Goal: Transaction & Acquisition: Download file/media

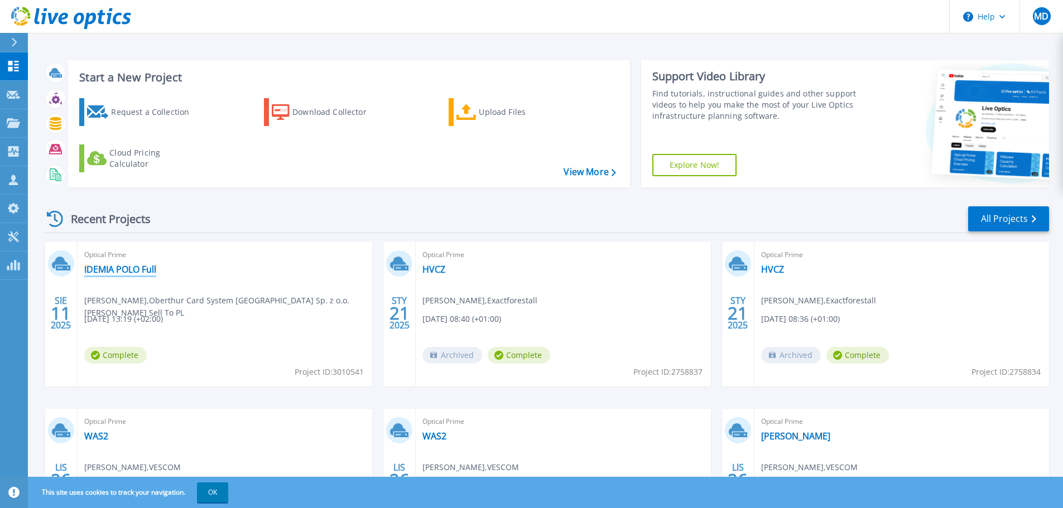
click at [142, 273] on link "IDEMIA POLO Full" at bounding box center [120, 269] width 72 height 11
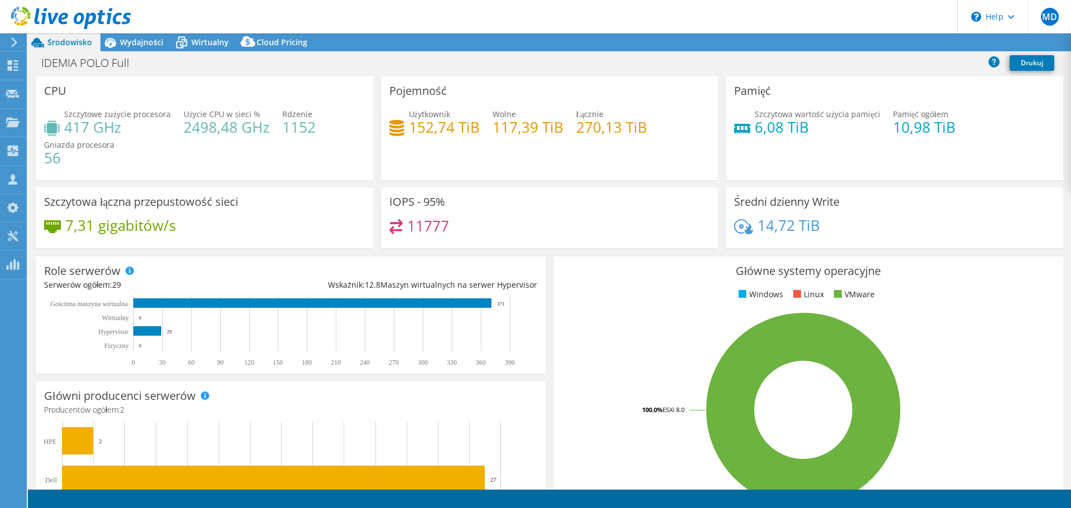
select select "EUFrankfurt"
select select "EUR"
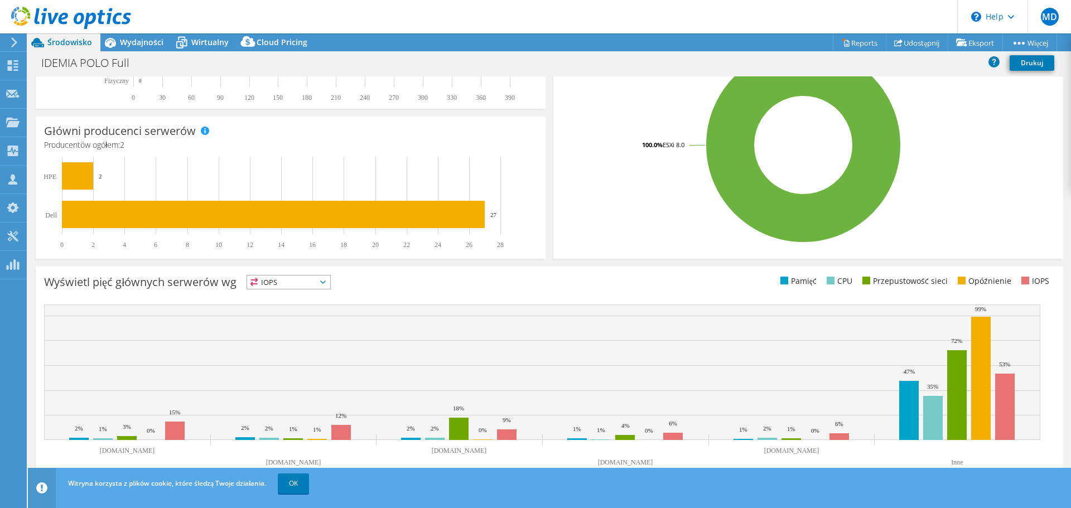
scroll to position [267, 0]
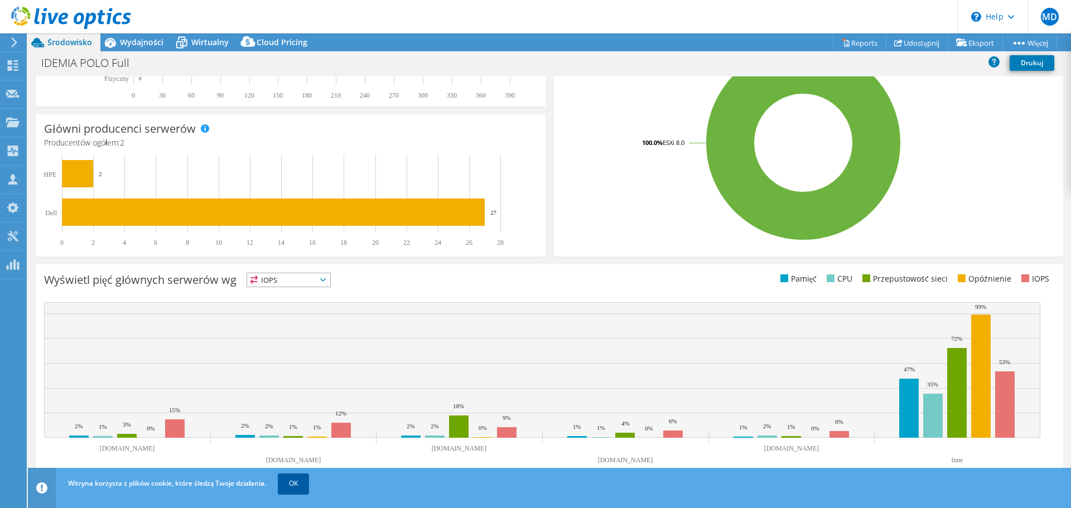
click at [297, 480] on link "OK" at bounding box center [293, 484] width 31 height 20
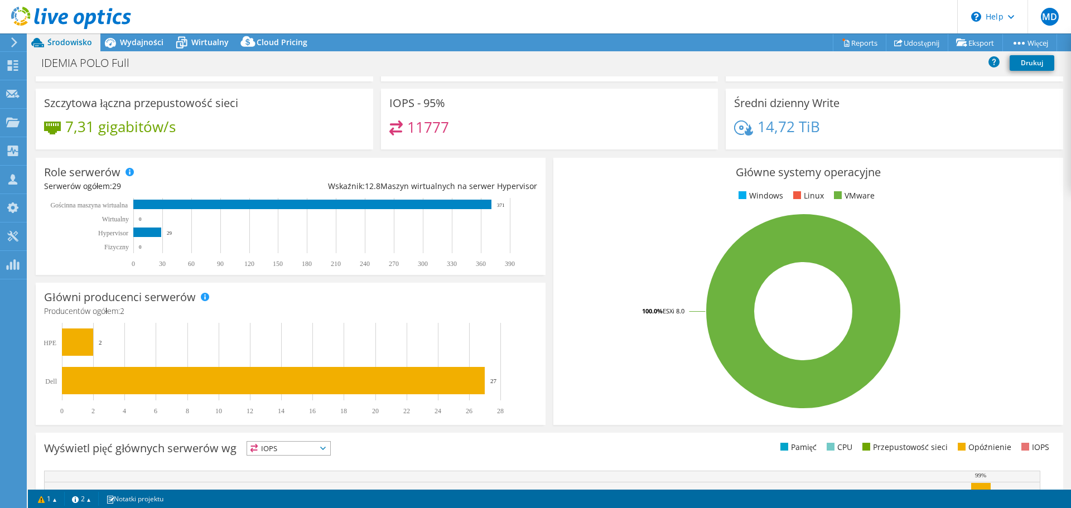
scroll to position [0, 0]
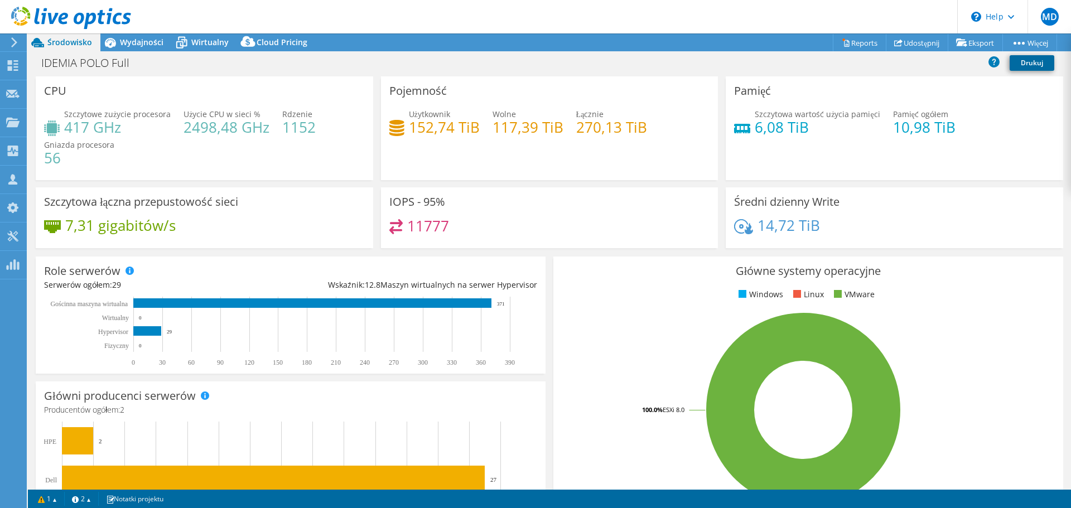
click at [1029, 62] on link "Drukuj" at bounding box center [1032, 63] width 45 height 16
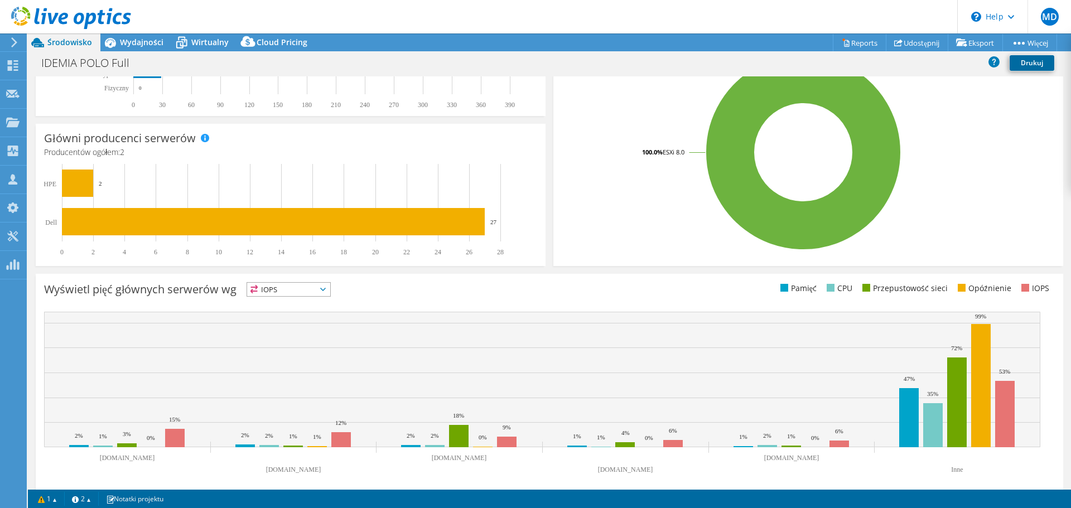
scroll to position [267, 0]
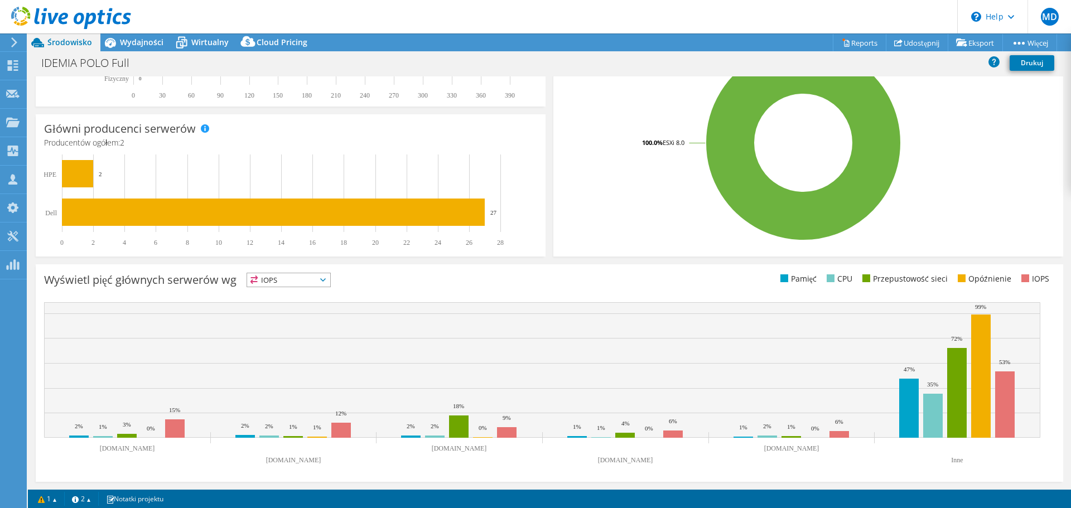
click at [326, 280] on icon at bounding box center [323, 279] width 6 height 3
click at [326, 279] on icon at bounding box center [323, 279] width 6 height 3
click at [628, 283] on ul "Pamięć CPU Przepustowość sieci Opóźnienie IOPS" at bounding box center [803, 279] width 506 height 13
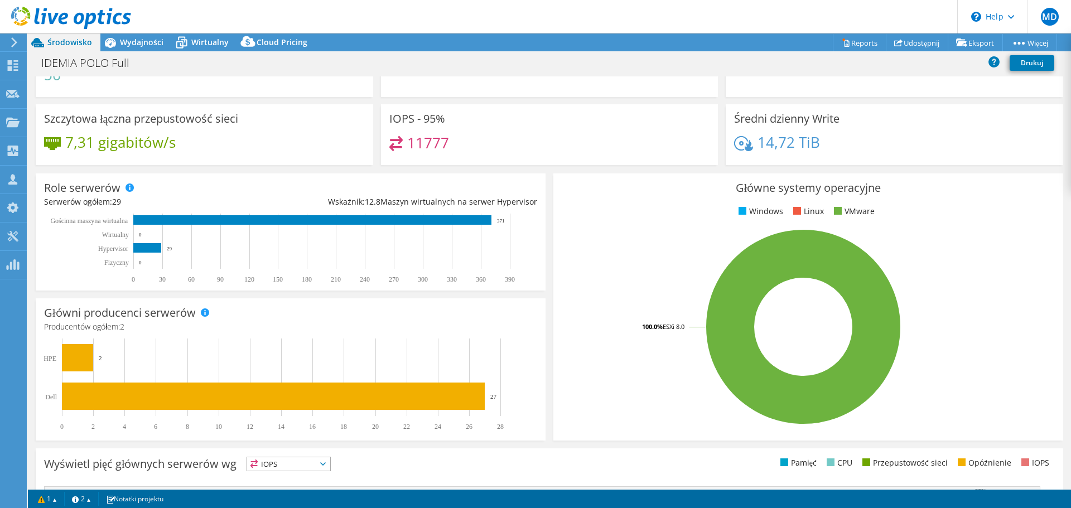
scroll to position [0, 0]
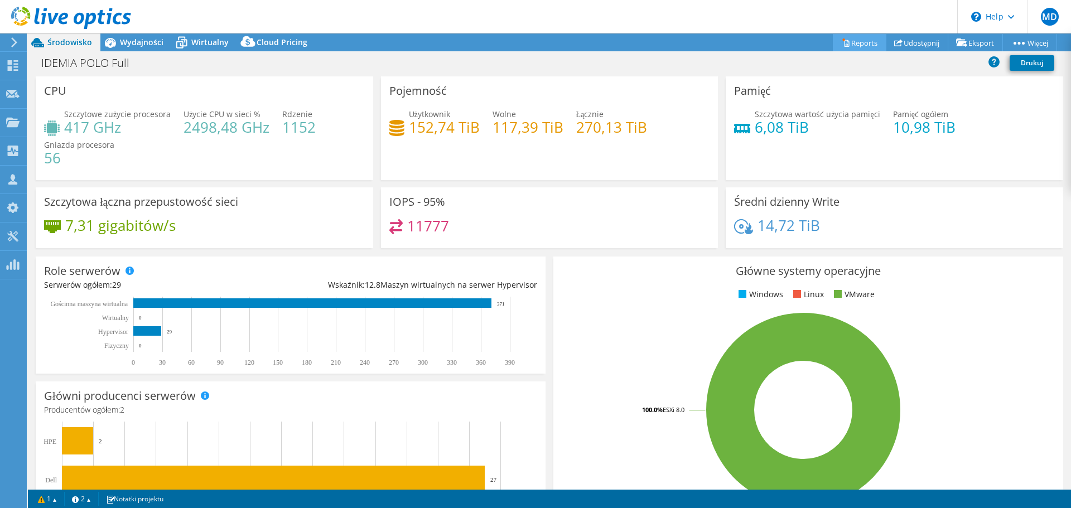
click at [858, 41] on link "Reports" at bounding box center [860, 42] width 54 height 17
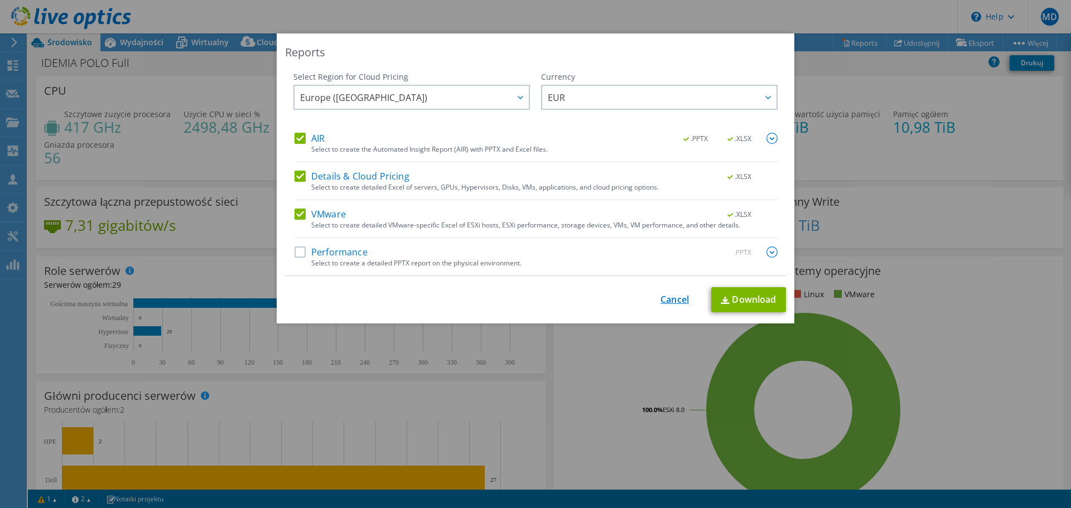
click at [670, 299] on link "Cancel" at bounding box center [675, 300] width 28 height 11
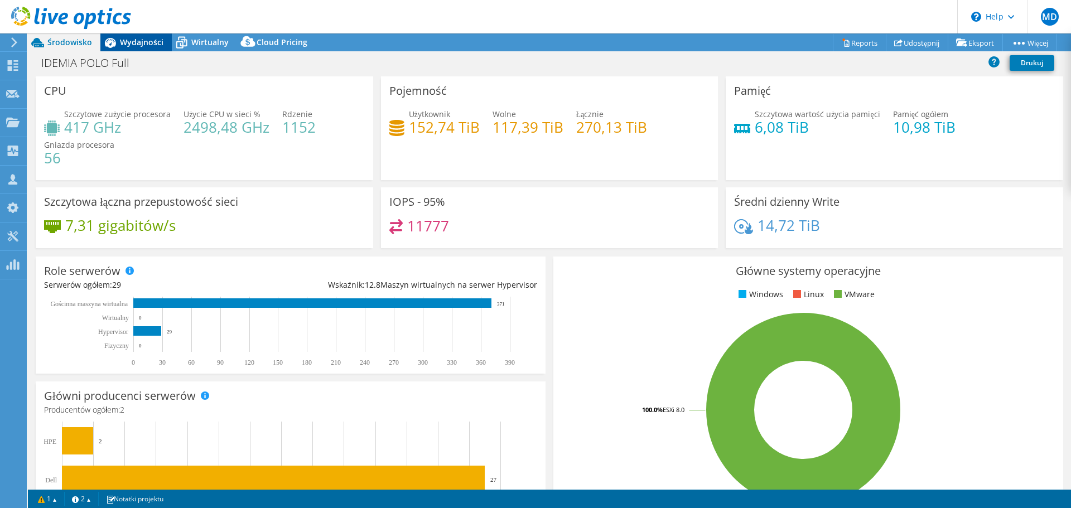
click at [143, 46] on span "Wydajności" at bounding box center [142, 42] width 44 height 11
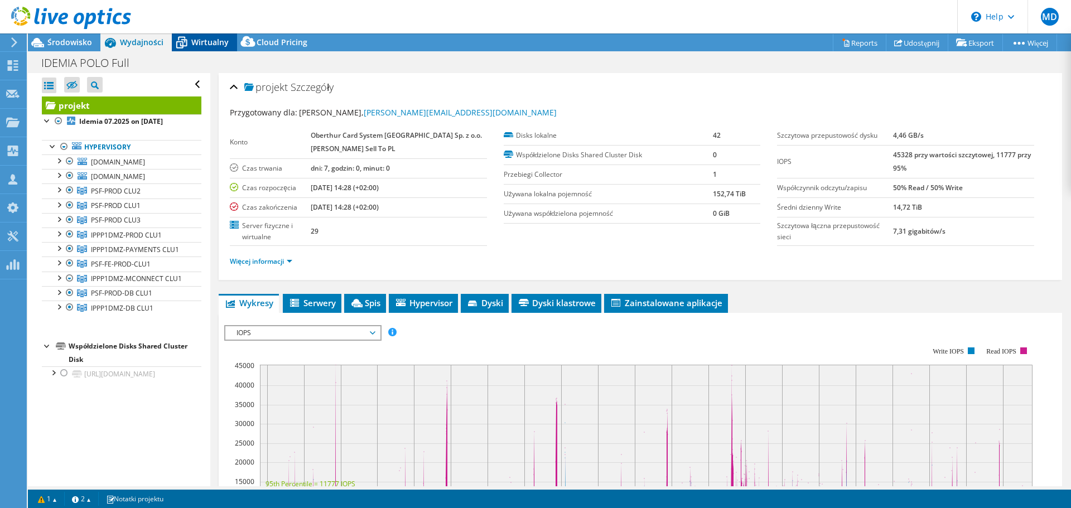
click at [210, 42] on span "Wirtualny" at bounding box center [209, 42] width 37 height 11
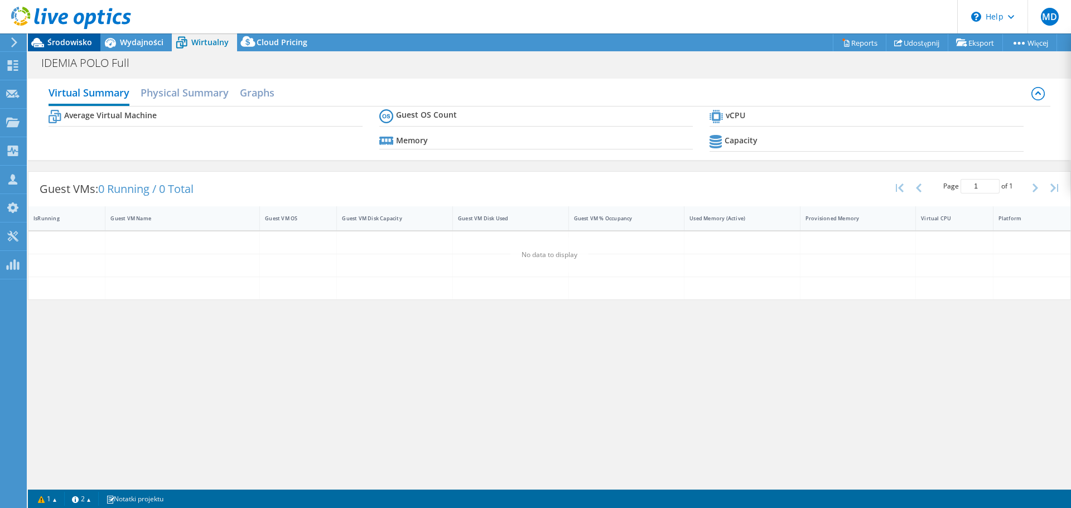
click at [72, 42] on span "Środowisko" at bounding box center [69, 42] width 45 height 11
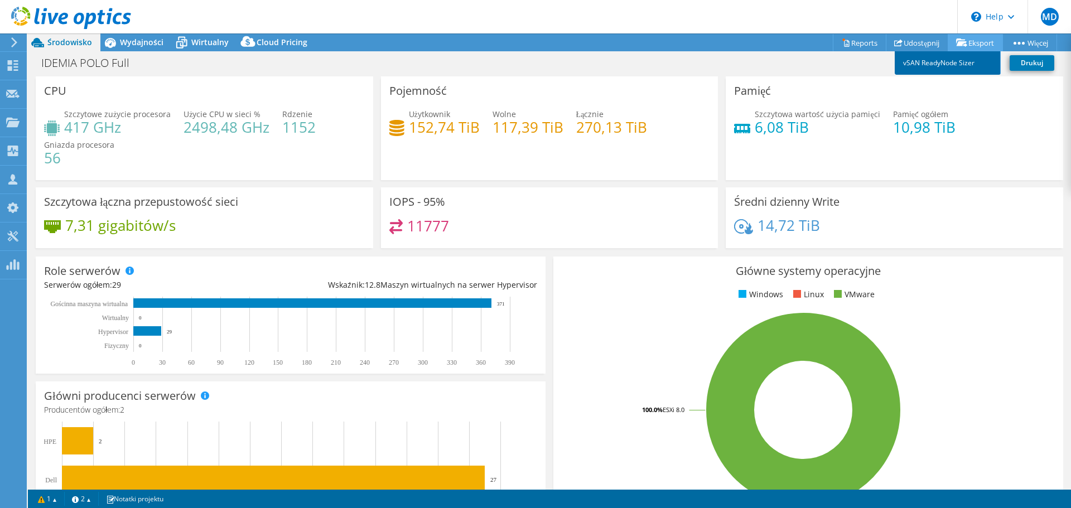
click at [971, 66] on link "vSAN ReadyNode Sizer" at bounding box center [948, 62] width 106 height 23
click at [73, 15] on icon at bounding box center [71, 18] width 120 height 23
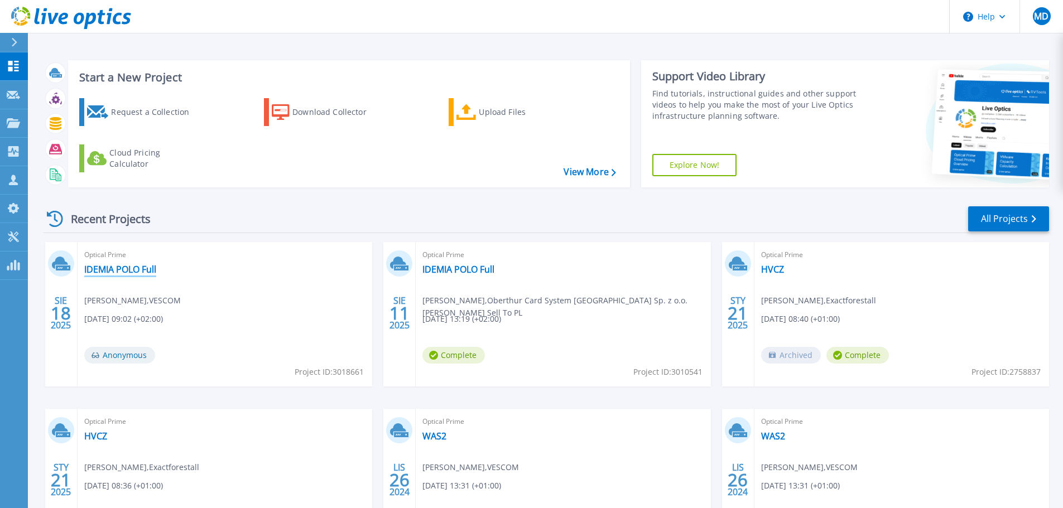
click at [113, 267] on link "IDEMIA POLO Full" at bounding box center [120, 269] width 72 height 11
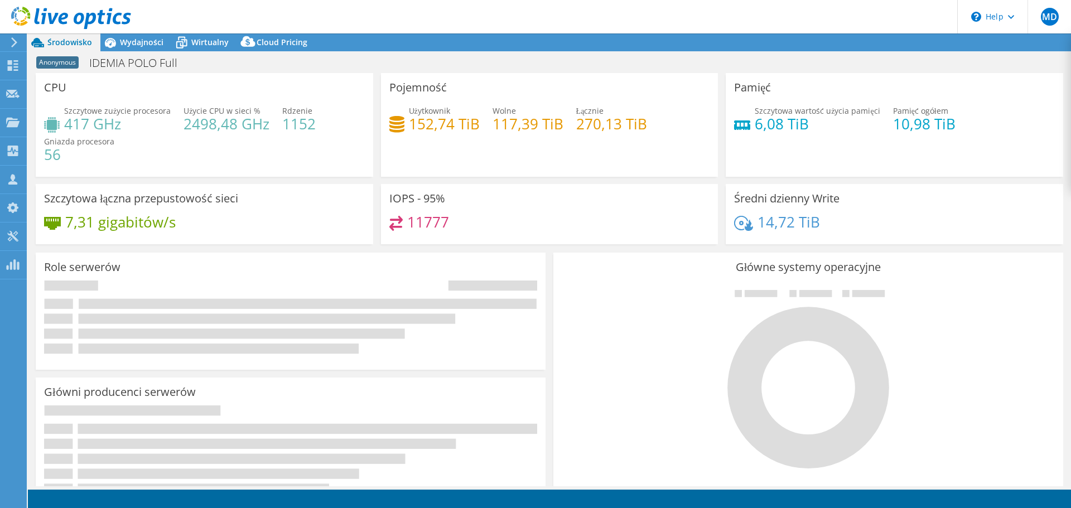
select select "USD"
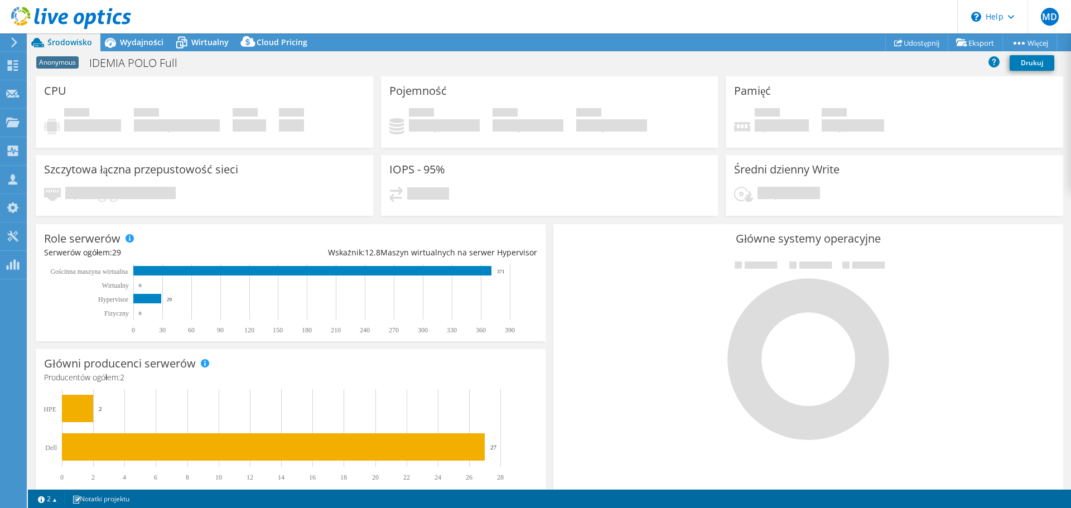
click at [50, 18] on use at bounding box center [71, 18] width 120 height 22
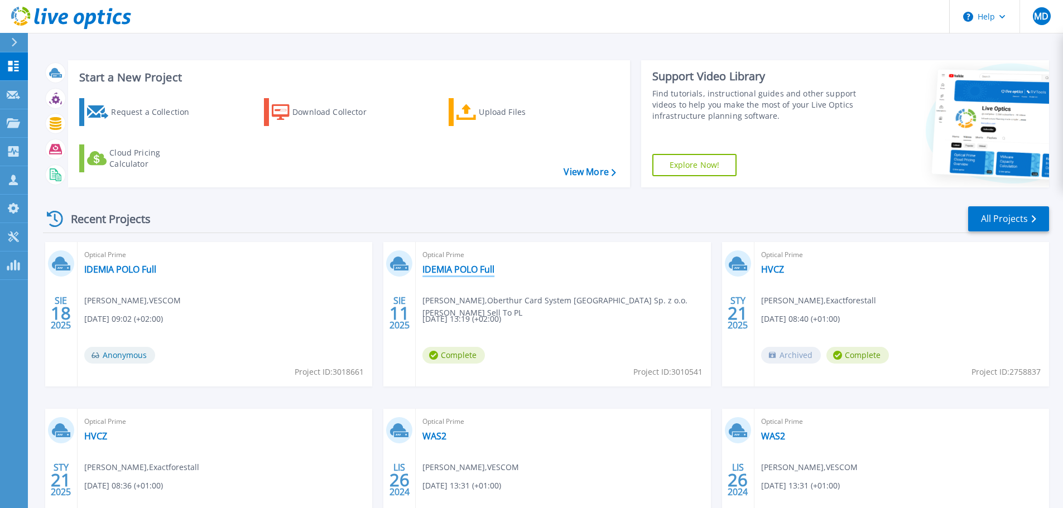
click at [470, 269] on link "IDEMIA POLO Full" at bounding box center [458, 269] width 72 height 11
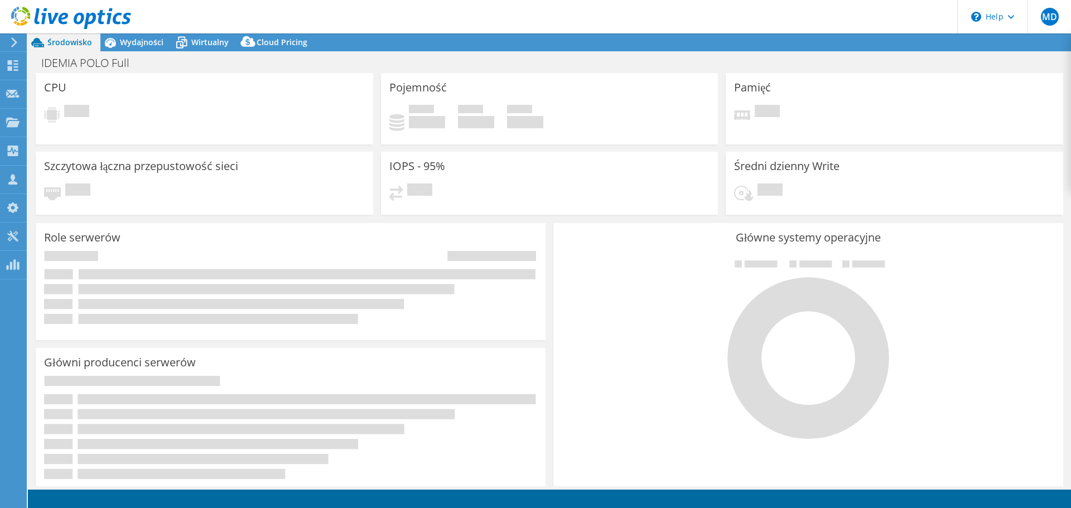
select select "EUFrankfurt"
select select "EUR"
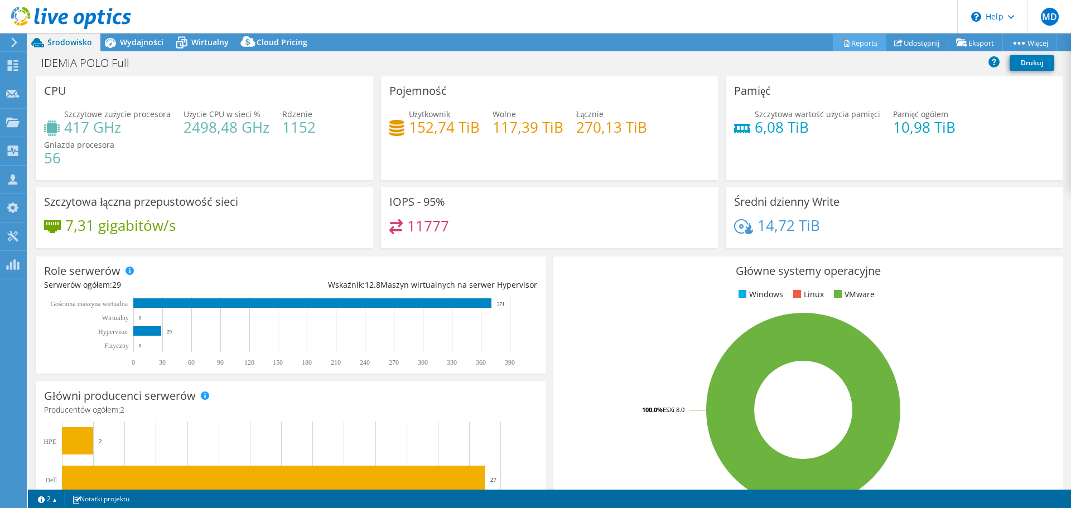
click at [861, 45] on link "Reports" at bounding box center [860, 42] width 54 height 17
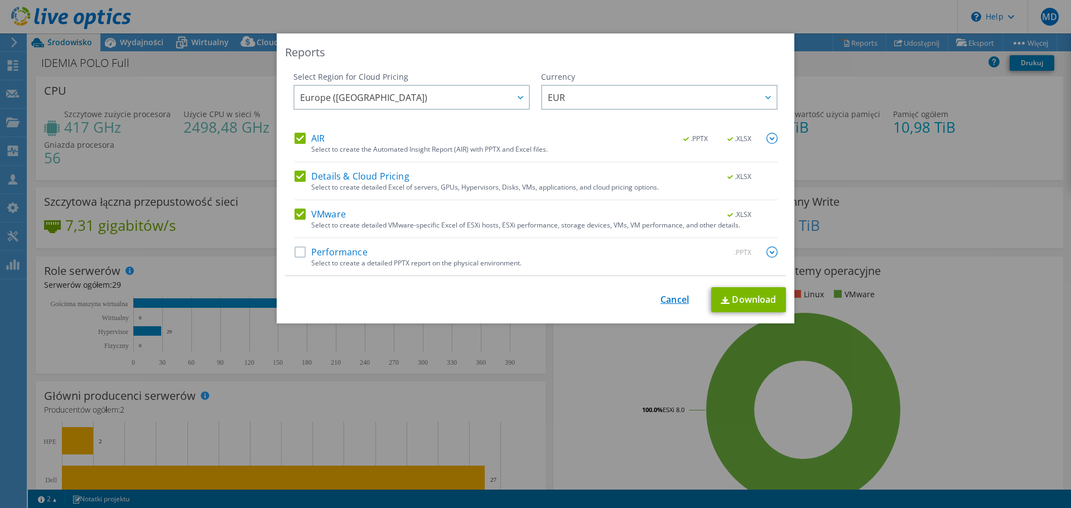
click at [663, 299] on link "Cancel" at bounding box center [675, 300] width 28 height 11
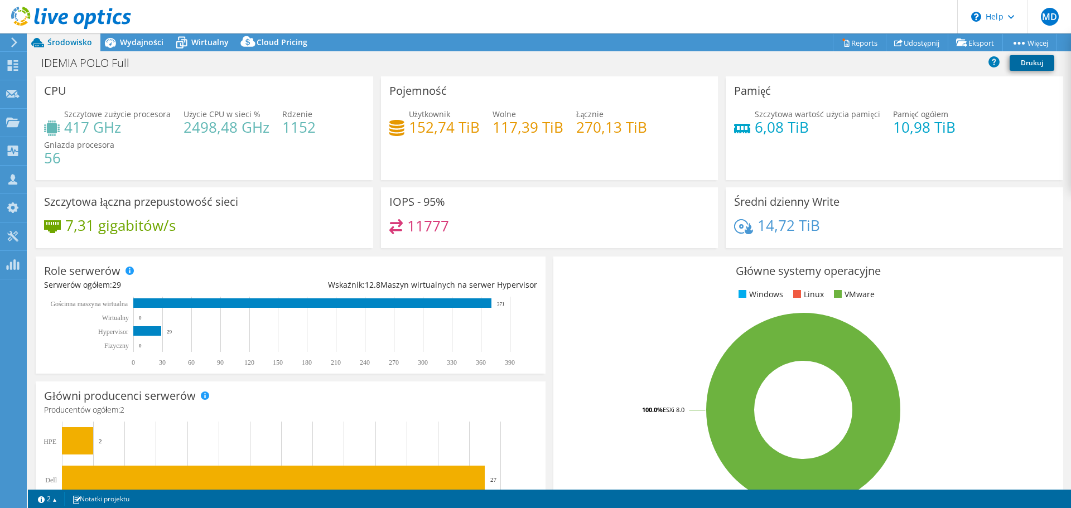
click at [1028, 65] on link "Drukuj" at bounding box center [1032, 63] width 45 height 16
click at [136, 41] on span "Wydajności" at bounding box center [142, 42] width 44 height 11
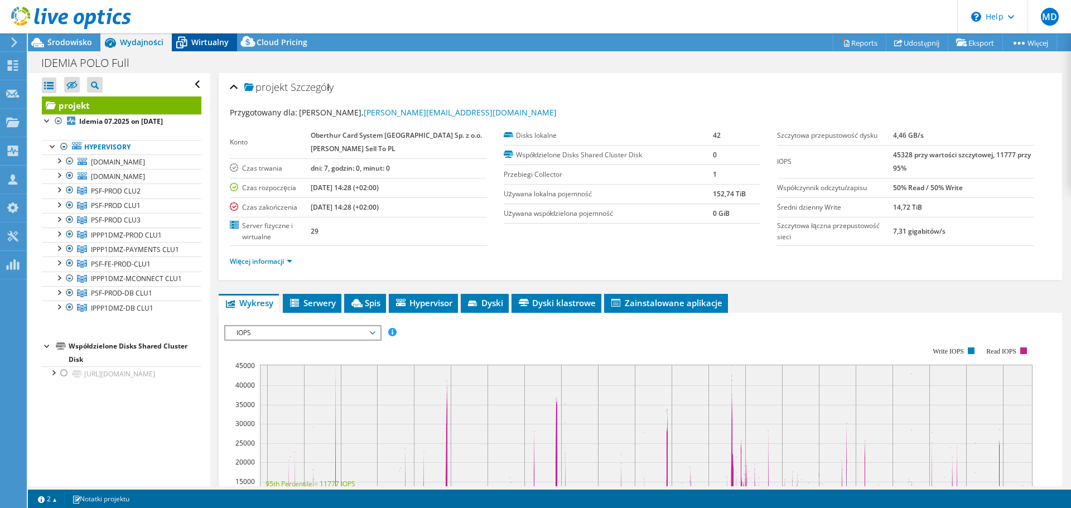
click at [208, 40] on span "Wirtualny" at bounding box center [209, 42] width 37 height 11
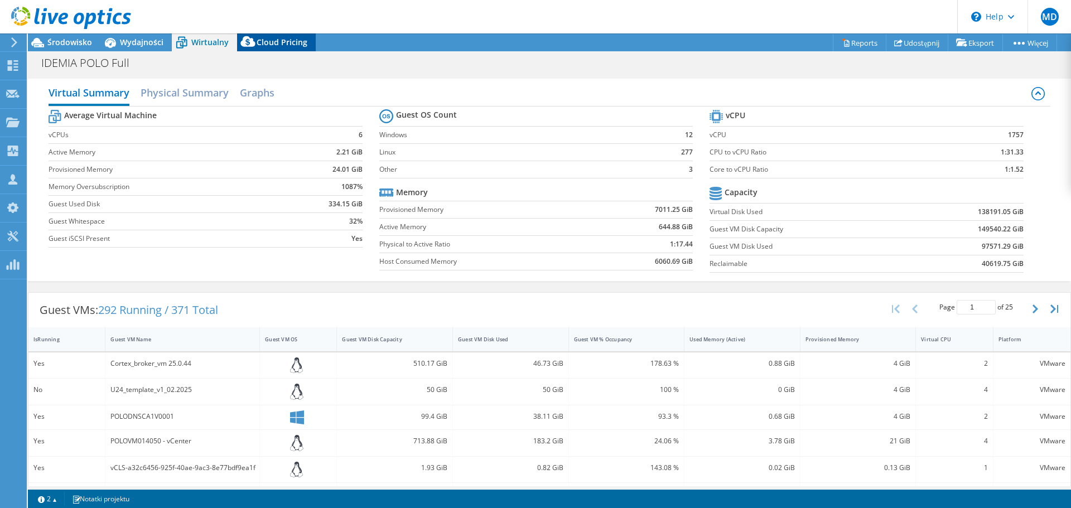
click at [267, 40] on span "Cloud Pricing" at bounding box center [282, 42] width 51 height 11
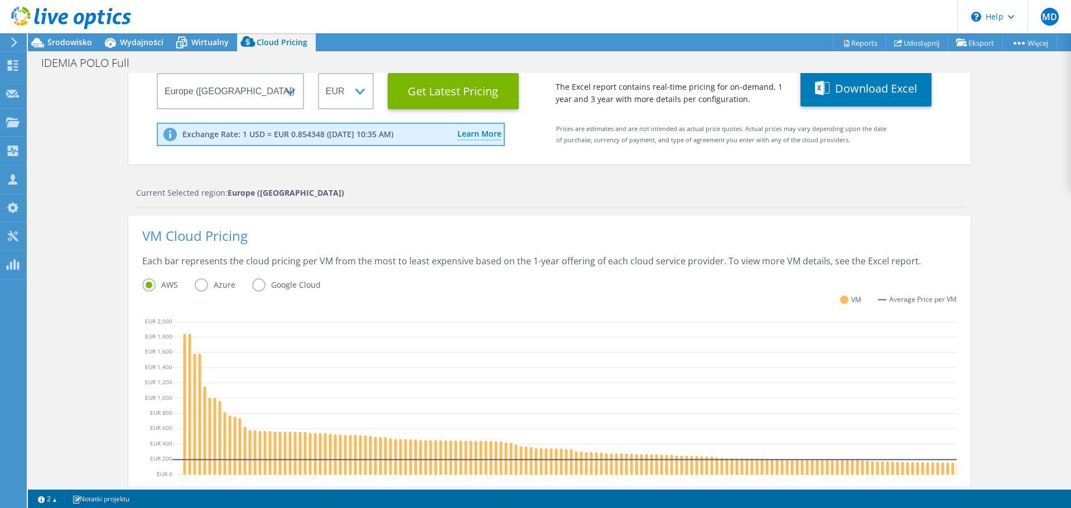
scroll to position [167, 0]
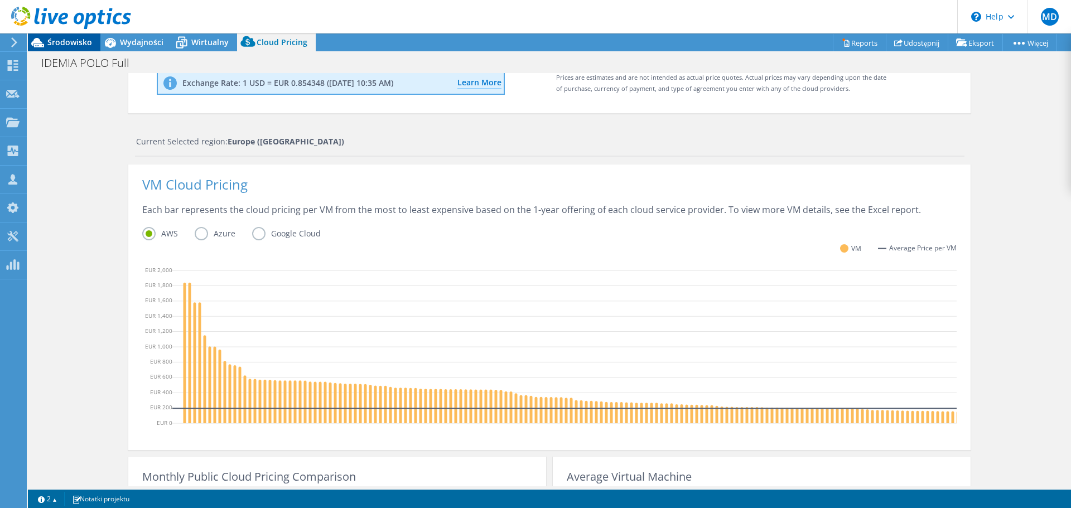
click at [57, 41] on span "Środowisko" at bounding box center [69, 42] width 45 height 11
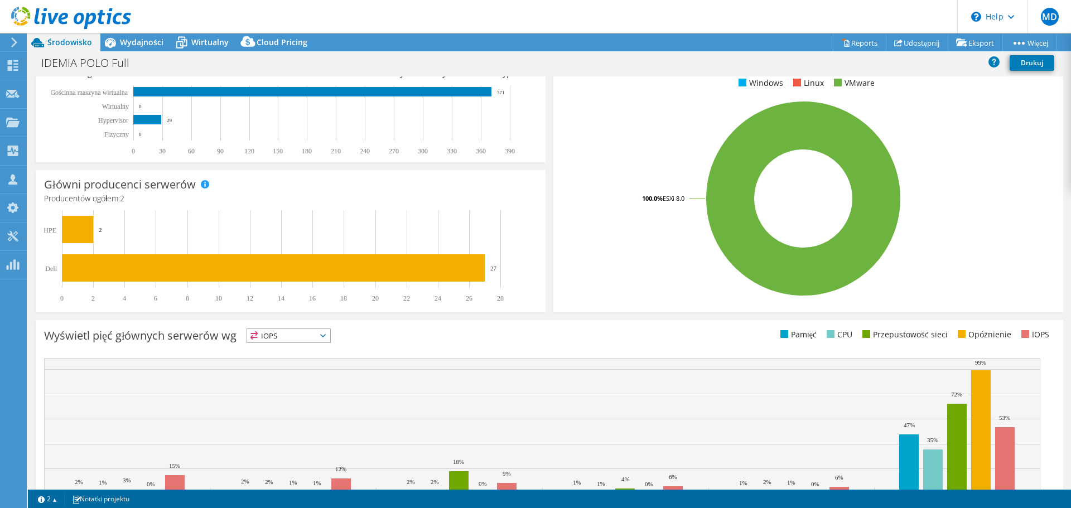
scroll to position [223, 0]
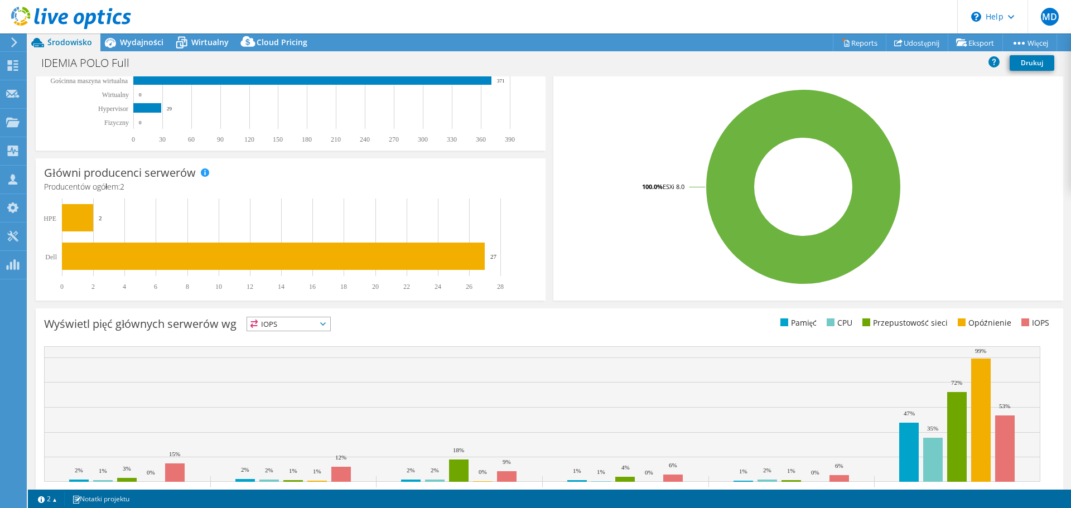
click at [290, 323] on span "IOPS" at bounding box center [288, 323] width 83 height 13
click at [317, 356] on li "Pamięć" at bounding box center [288, 354] width 83 height 16
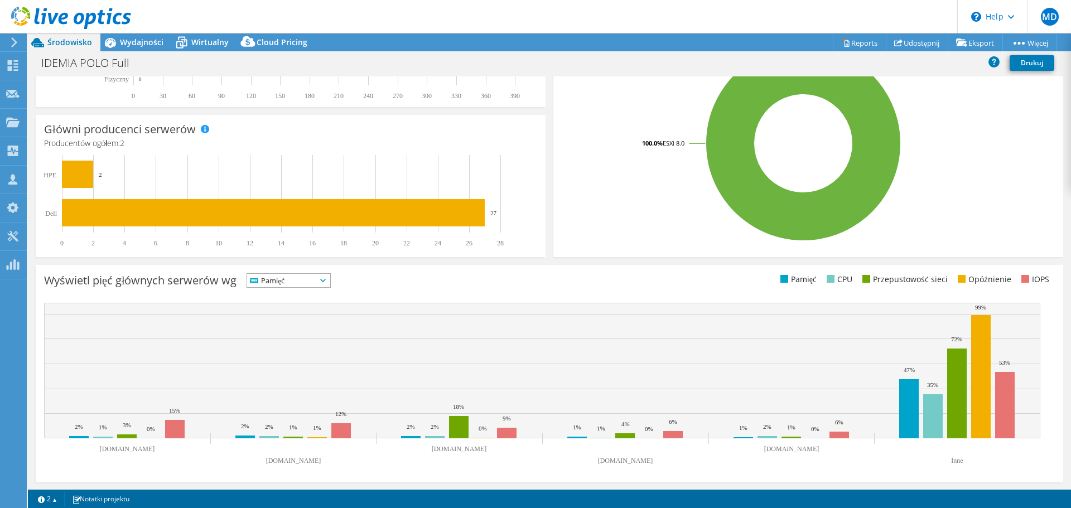
scroll to position [267, 0]
click at [307, 287] on div "Pamięć IOPS" at bounding box center [289, 280] width 84 height 15
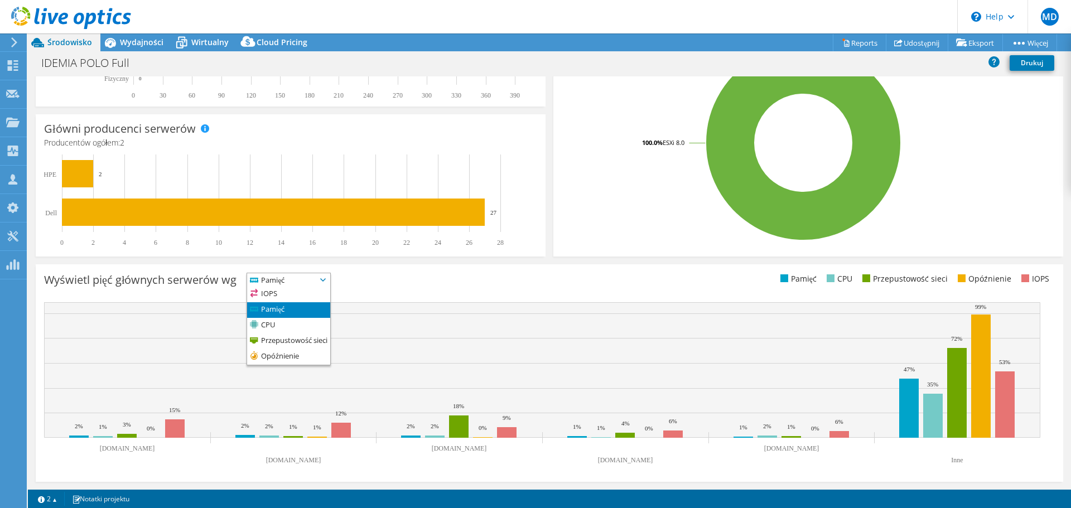
click at [295, 282] on span "Pamięć" at bounding box center [281, 279] width 69 height 13
click at [316, 277] on span "Pamięć" at bounding box center [281, 279] width 69 height 13
click at [292, 296] on li "IOPS" at bounding box center [288, 295] width 83 height 16
click at [301, 279] on span "IOPS" at bounding box center [281, 279] width 69 height 13
click at [371, 279] on div "Wyświetl pięć głównych serwerów wg IOPS IOPS" at bounding box center [297, 282] width 506 height 18
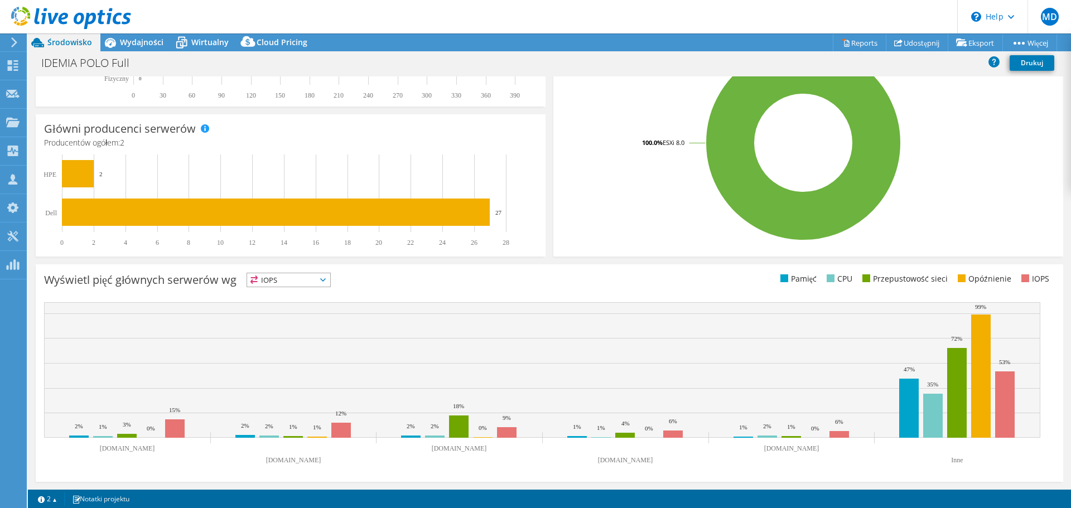
click at [312, 278] on span "IOPS" at bounding box center [281, 279] width 69 height 13
click at [310, 305] on li "Pamięć" at bounding box center [288, 310] width 83 height 16
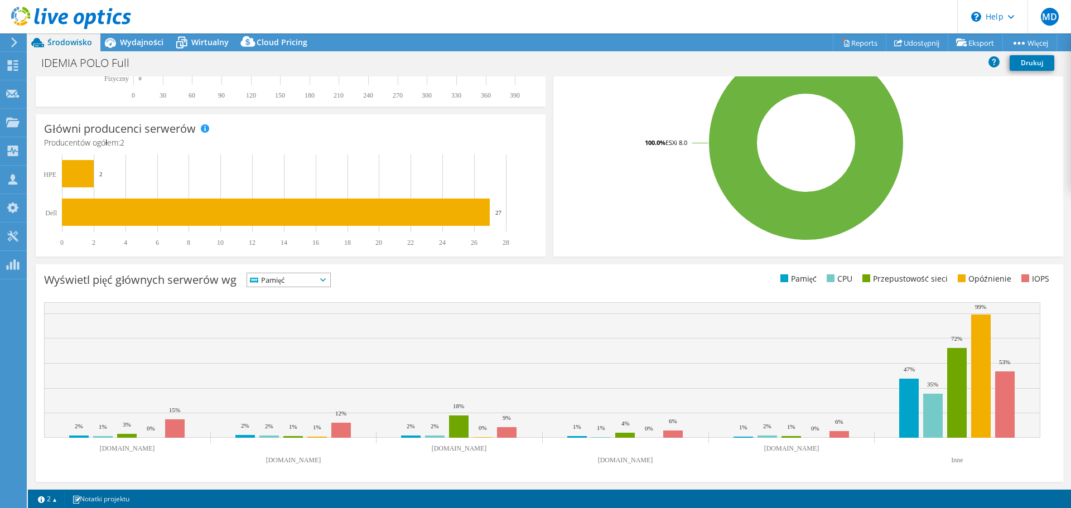
click at [311, 280] on span "Pamięć" at bounding box center [281, 279] width 69 height 13
click at [299, 292] on li "IOPS" at bounding box center [288, 295] width 83 height 16
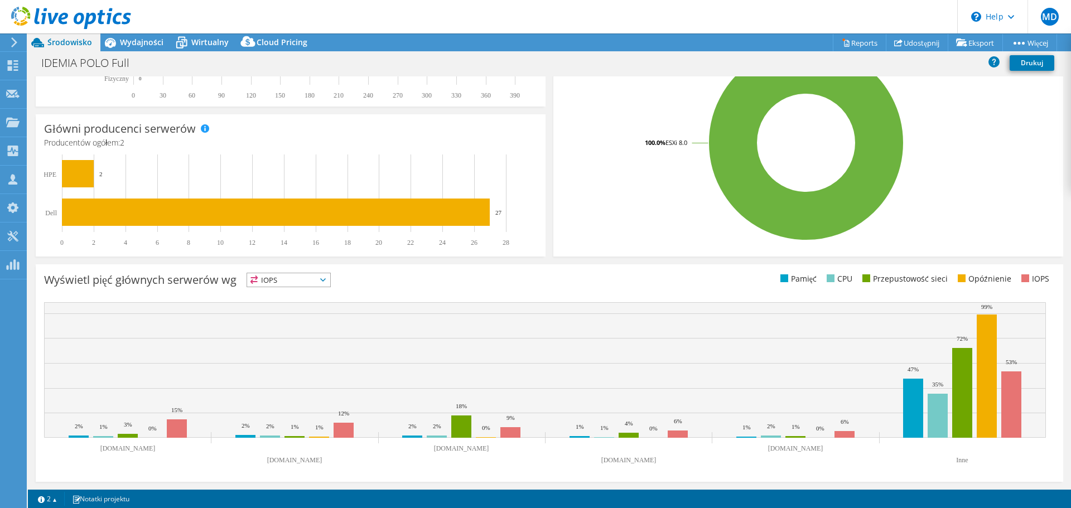
click at [305, 282] on span "IOPS" at bounding box center [281, 279] width 69 height 13
click at [305, 322] on li "CPU" at bounding box center [288, 326] width 83 height 16
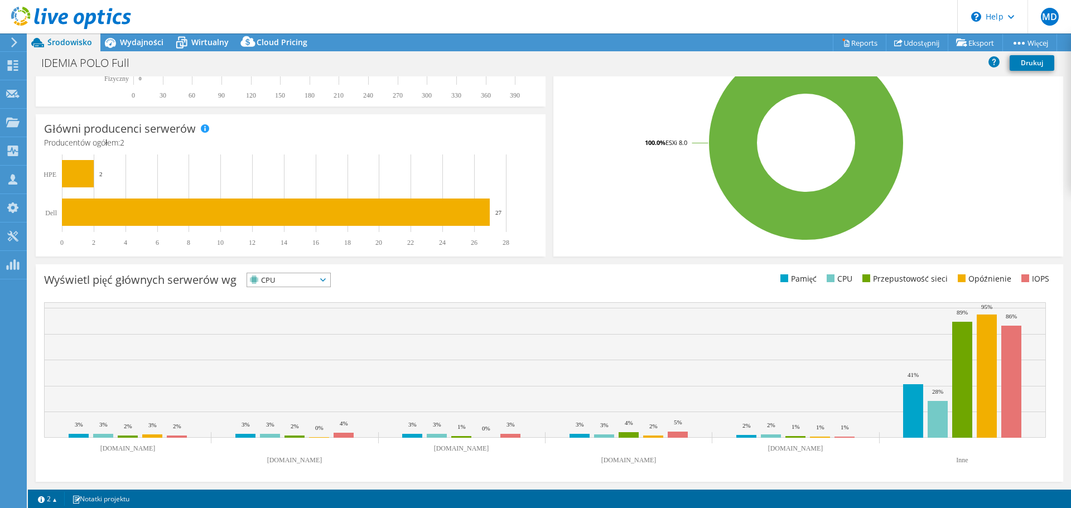
click at [301, 279] on span "CPU" at bounding box center [281, 279] width 69 height 13
click at [303, 334] on li "Przepustowość sieci" at bounding box center [288, 342] width 83 height 16
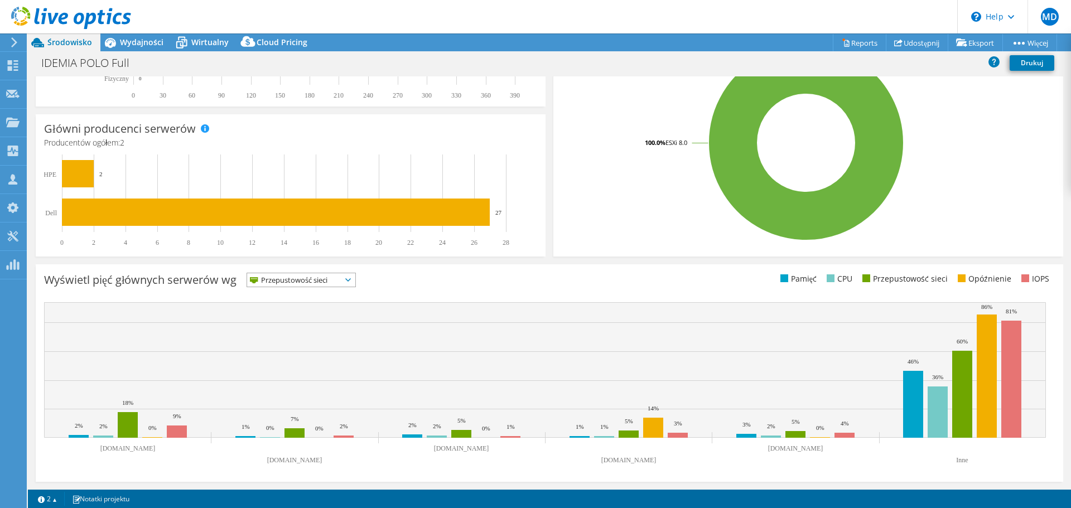
click at [303, 282] on span "Przepustowość sieci" at bounding box center [294, 279] width 94 height 13
click at [304, 350] on li "Opóźnienie" at bounding box center [301, 357] width 108 height 16
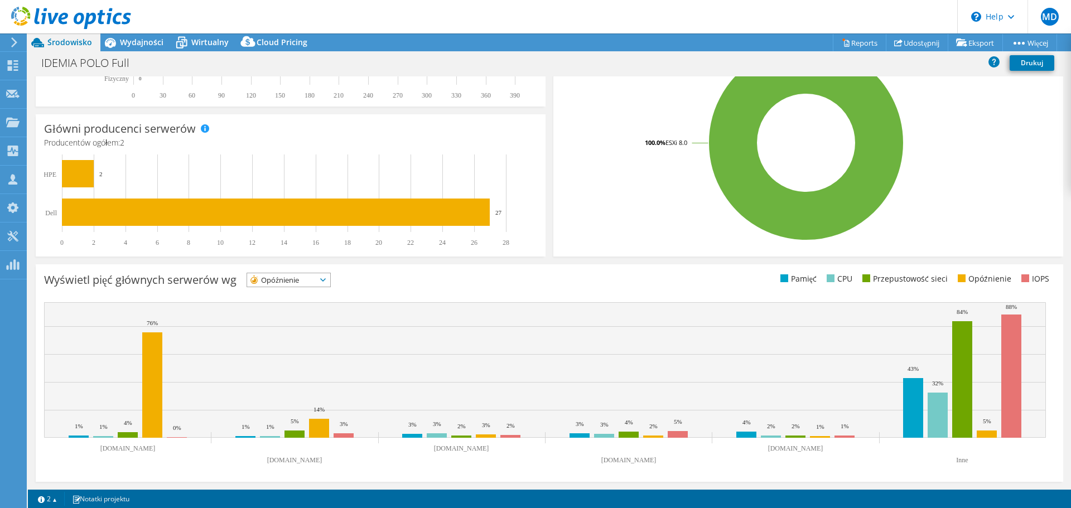
click at [306, 277] on span "Opóźnienie" at bounding box center [281, 279] width 69 height 13
click at [304, 292] on li "IOPS" at bounding box center [288, 295] width 83 height 16
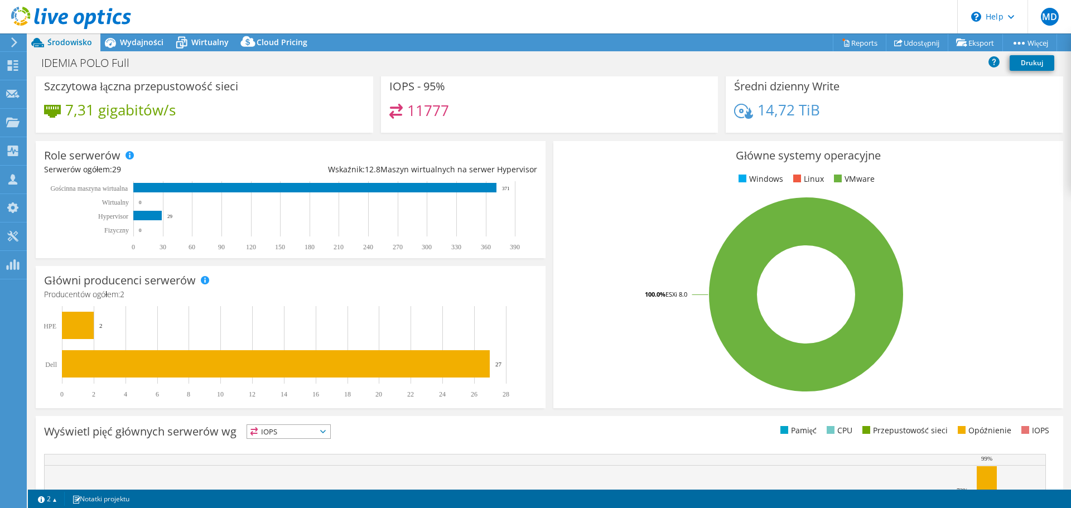
scroll to position [0, 0]
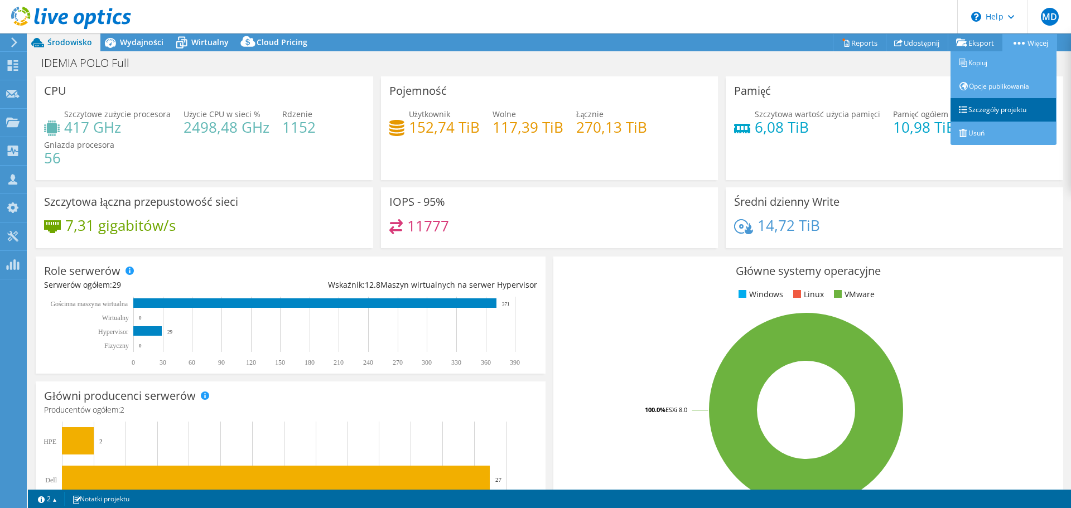
click at [1011, 105] on link "Szczegóły projektu" at bounding box center [1004, 109] width 106 height 23
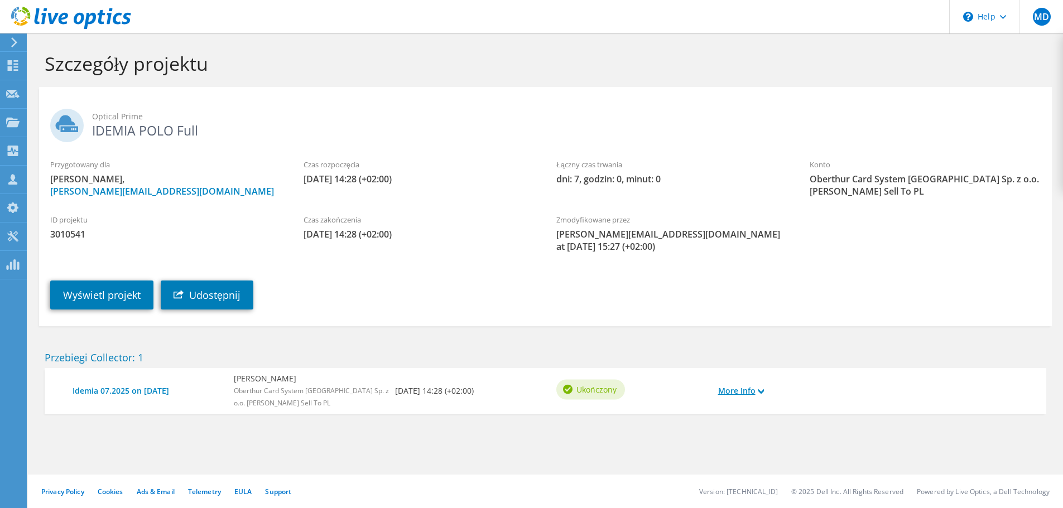
click at [756, 389] on link "More Info" at bounding box center [741, 391] width 46 height 12
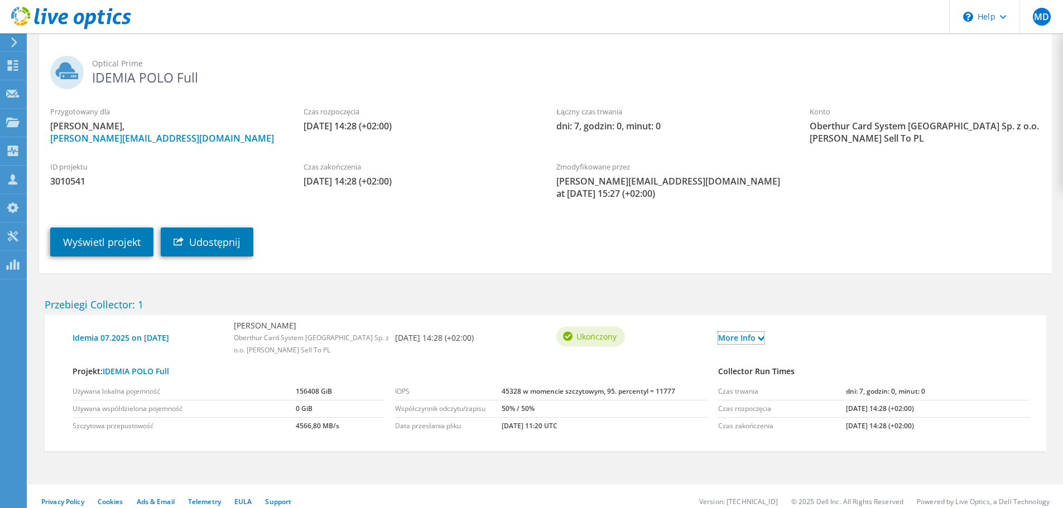
scroll to position [63, 0]
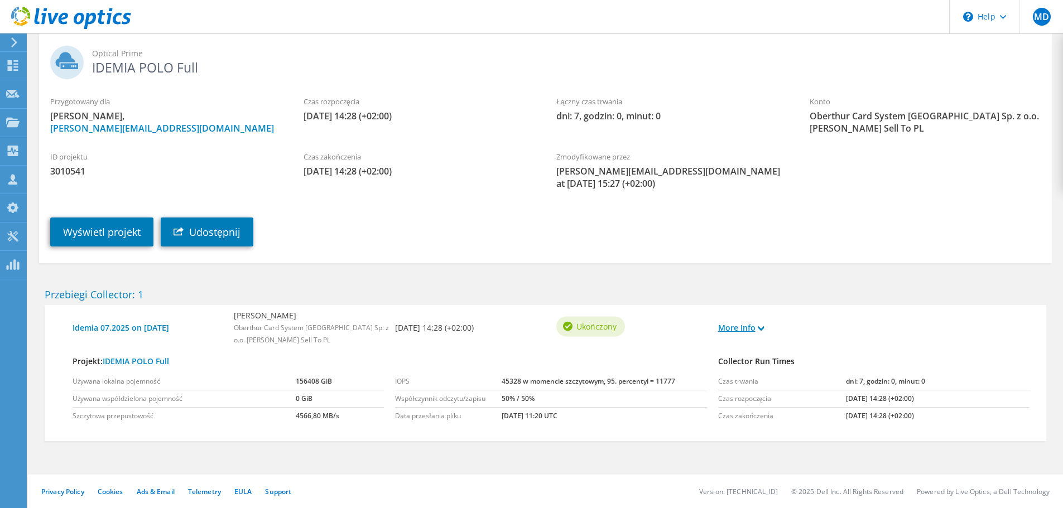
click at [754, 329] on link "More Info" at bounding box center [741, 328] width 46 height 12
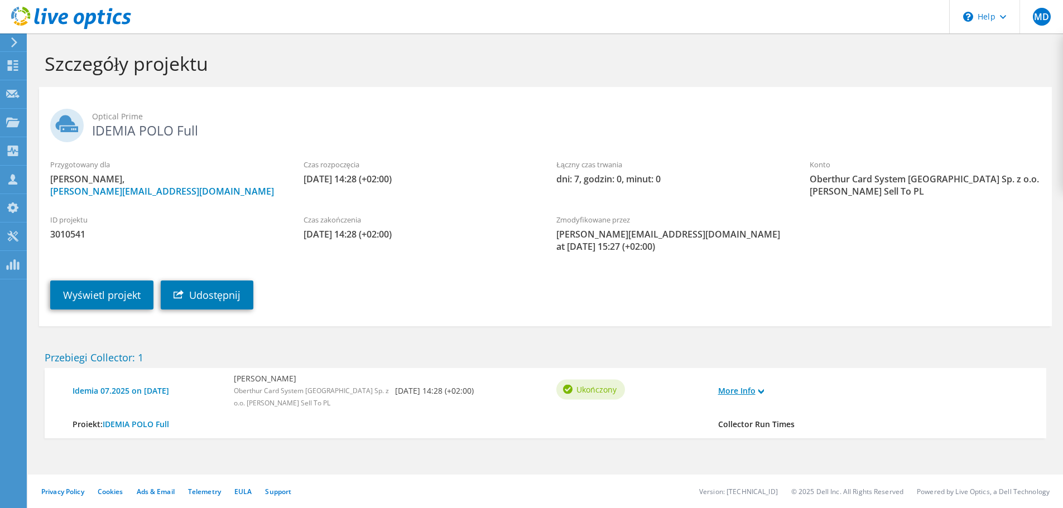
scroll to position [0, 0]
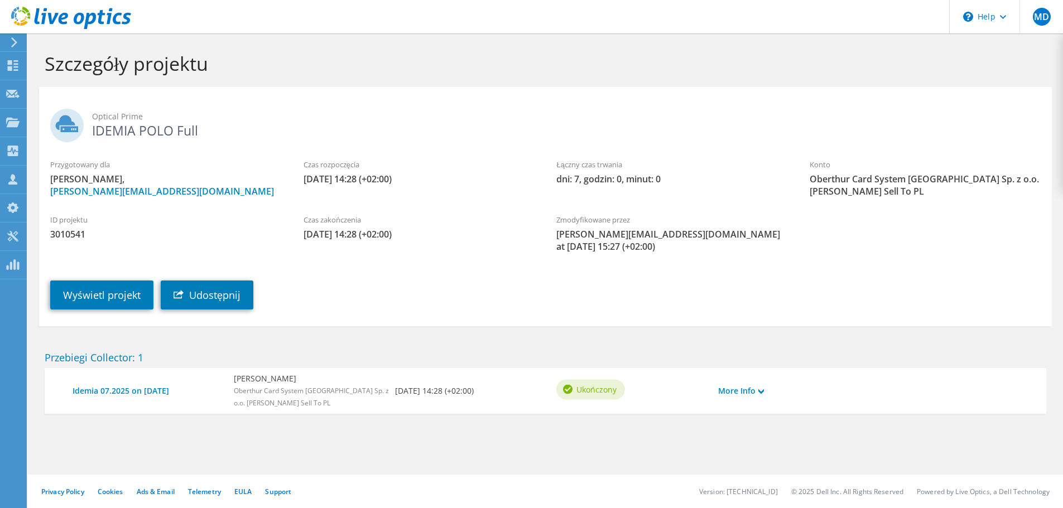
click at [25, 12] on use at bounding box center [71, 18] width 120 height 22
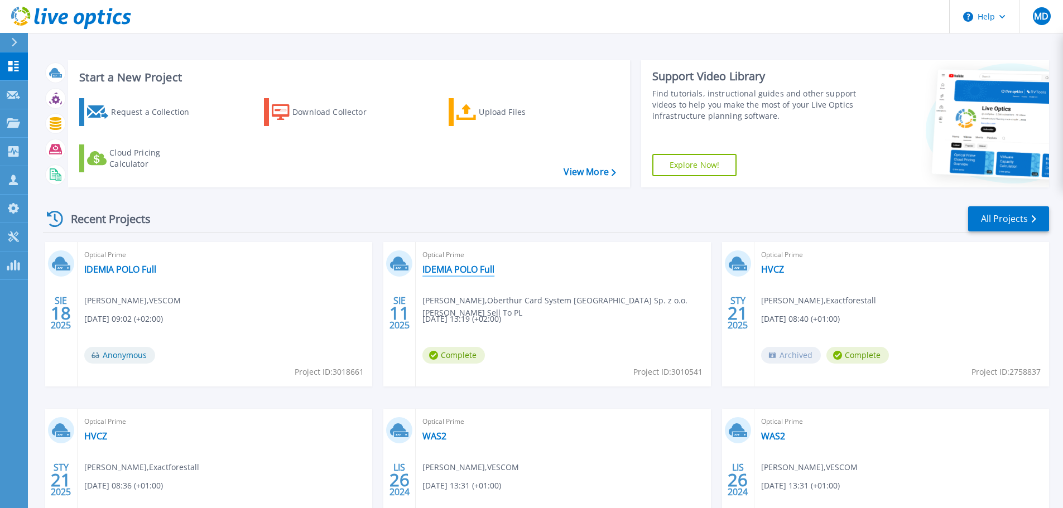
click at [479, 267] on link "IDEMIA POLO Full" at bounding box center [458, 269] width 72 height 11
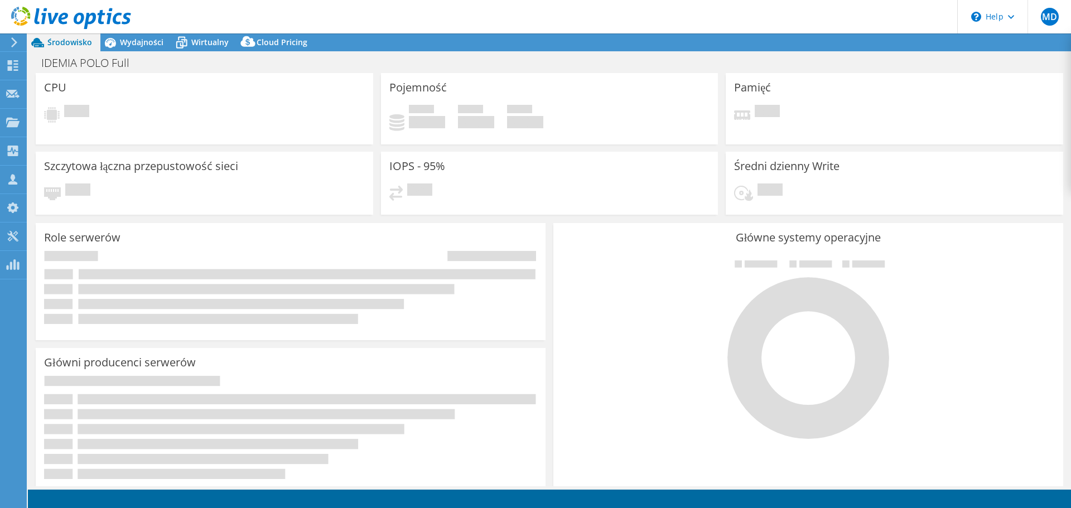
select select "USD"
select select "EUFrankfurt"
select select "EUR"
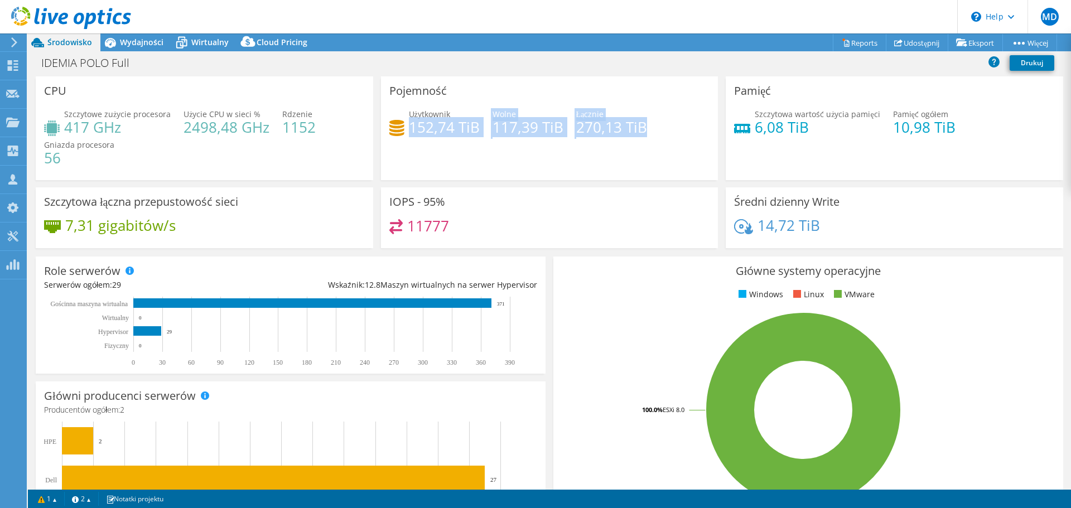
drag, startPoint x: 407, startPoint y: 129, endPoint x: 644, endPoint y: 136, distance: 236.7
click at [644, 136] on div "Użytkownik 152,74 TiB Wolne 117,39 TiB Łącznie 270,13 TiB" at bounding box center [549, 126] width 321 height 36
click at [517, 149] on div "Pojemność Użytkownik 152,74 TiB Wolne 117,39 TiB Łącznie 270,13 TiB" at bounding box center [550, 128] width 338 height 104
drag, startPoint x: 407, startPoint y: 113, endPoint x: 659, endPoint y: 125, distance: 252.5
click at [659, 125] on div "Użytkownik 152,74 TiB Wolne 117,39 TiB Łącznie 270,13 TiB" at bounding box center [549, 126] width 321 height 36
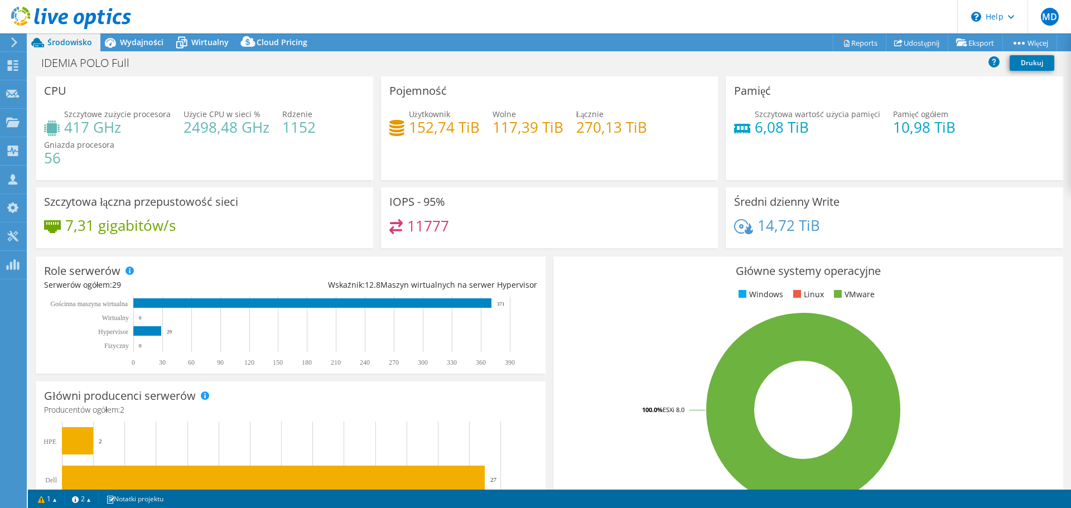
click at [594, 143] on div "Użytkownik 152,74 TiB Wolne 117,39 TiB Łącznie 270,13 TiB" at bounding box center [549, 126] width 321 height 36
click at [189, 38] on icon at bounding box center [182, 43] width 20 height 20
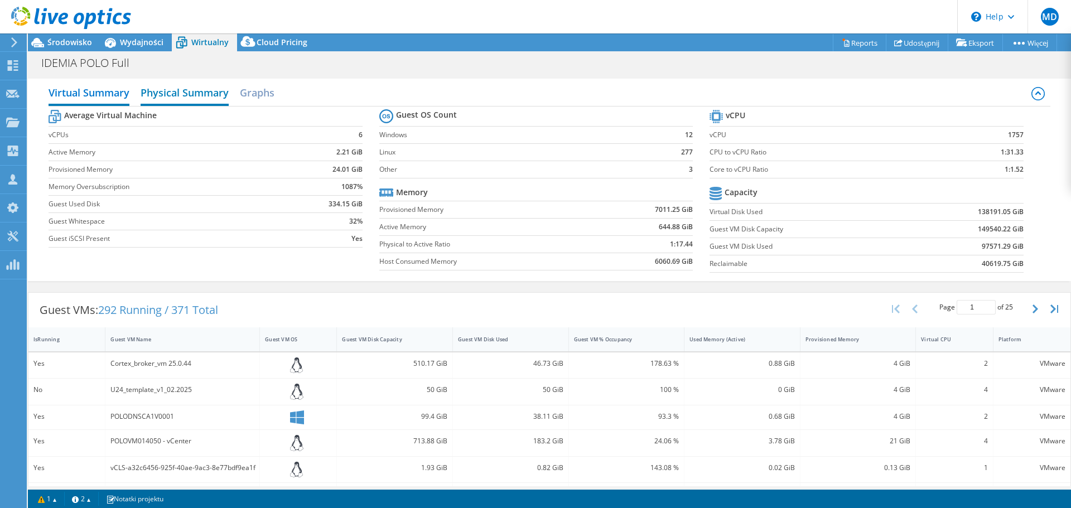
click at [162, 88] on h2 "Physical Summary" at bounding box center [185, 93] width 88 height 25
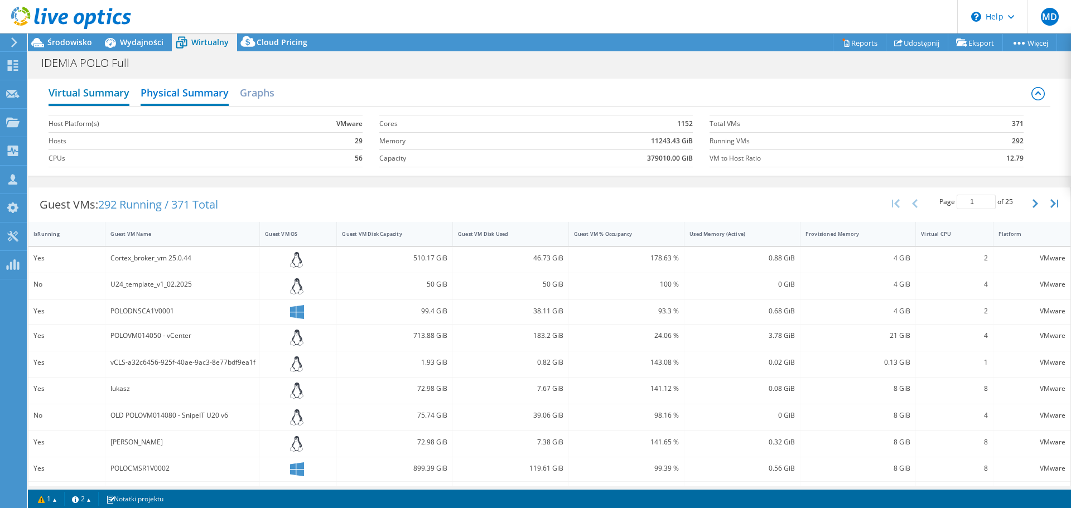
click at [88, 89] on h2 "Virtual Summary" at bounding box center [89, 93] width 81 height 25
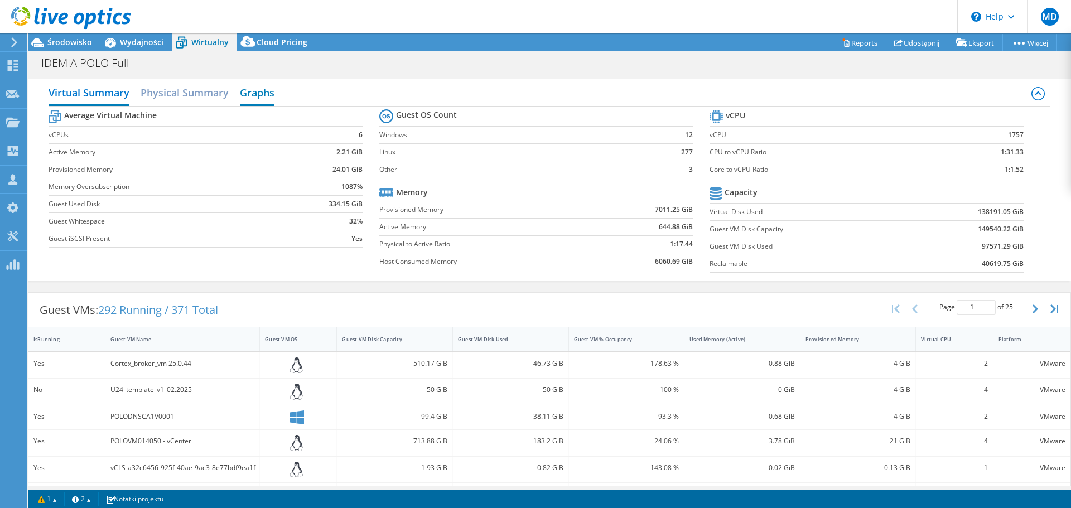
click at [247, 90] on h2 "Graphs" at bounding box center [257, 93] width 35 height 25
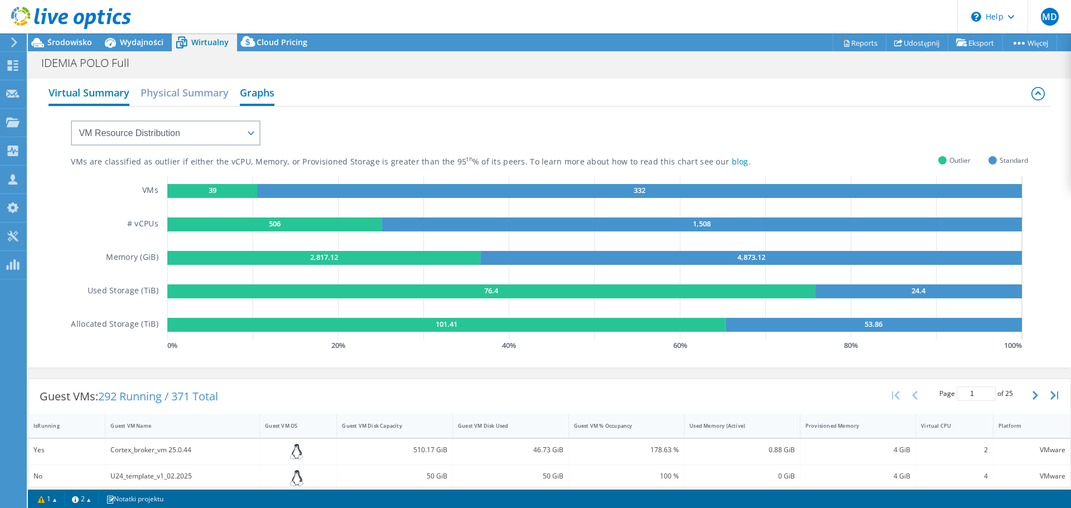
click at [88, 97] on h2 "Virtual Summary" at bounding box center [89, 93] width 81 height 25
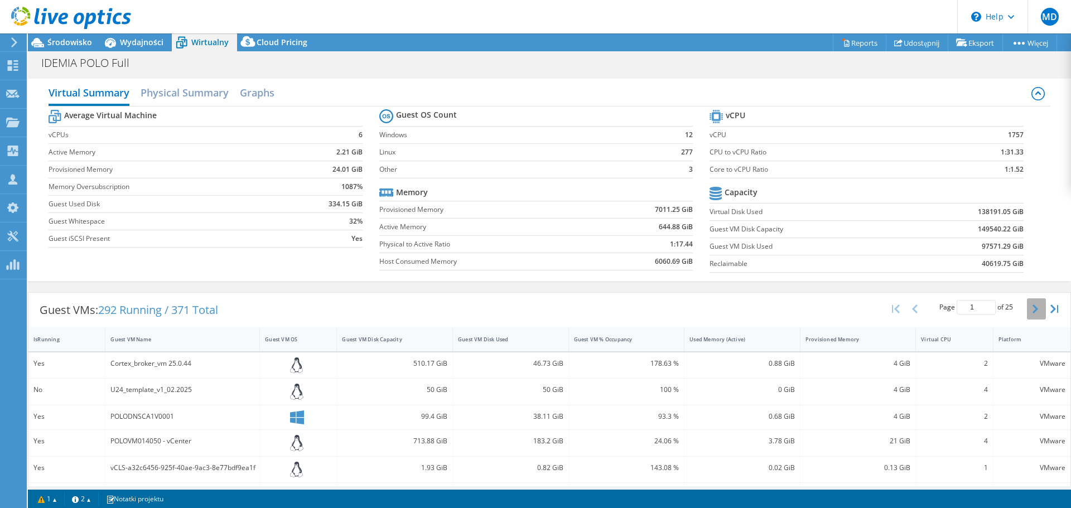
click at [1031, 305] on button "button" at bounding box center [1036, 309] width 19 height 21
click at [1033, 306] on icon "button" at bounding box center [1036, 309] width 6 height 9
click at [1033, 305] on icon "button" at bounding box center [1036, 309] width 6 height 9
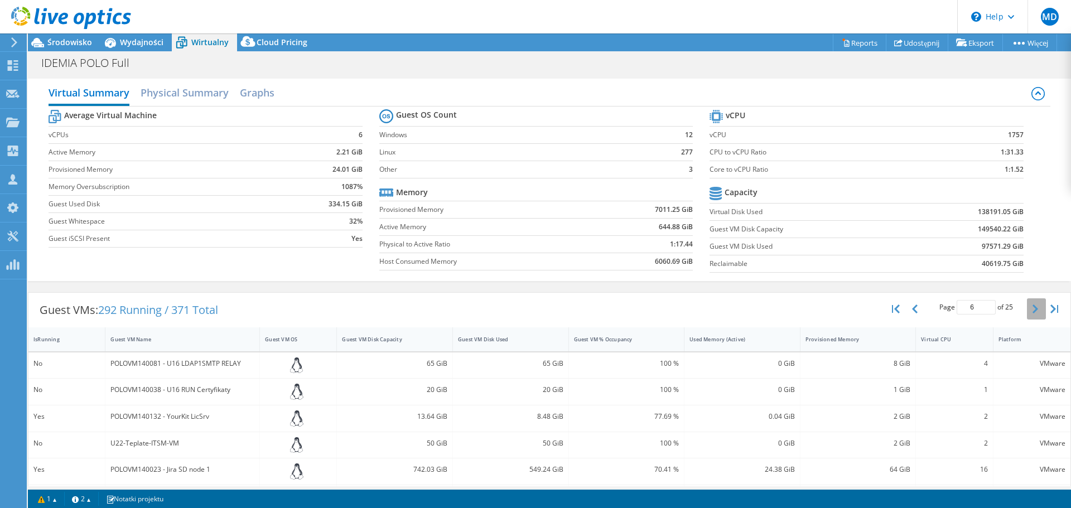
click at [1033, 305] on icon "button" at bounding box center [1036, 309] width 6 height 9
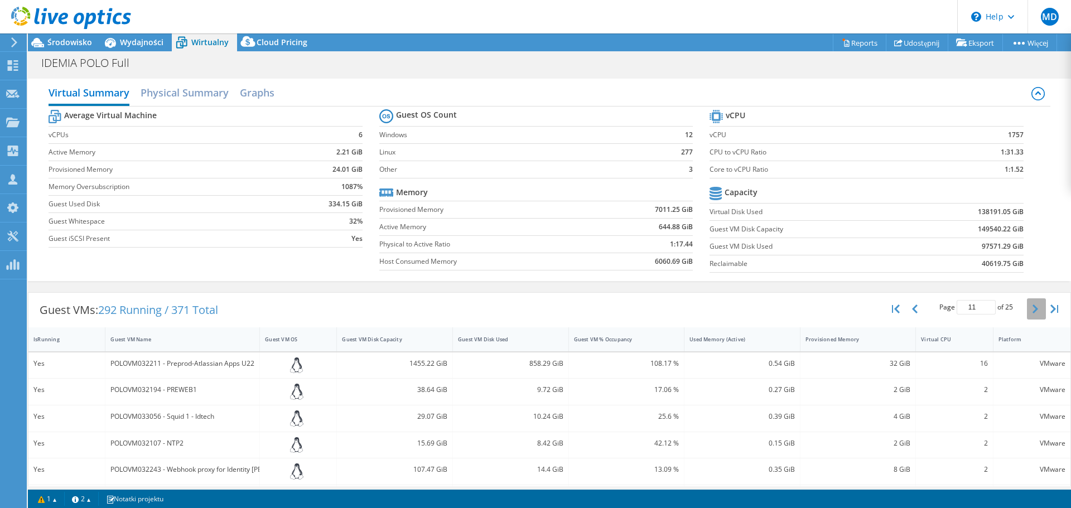
click at [1033, 305] on icon "button" at bounding box center [1036, 309] width 6 height 9
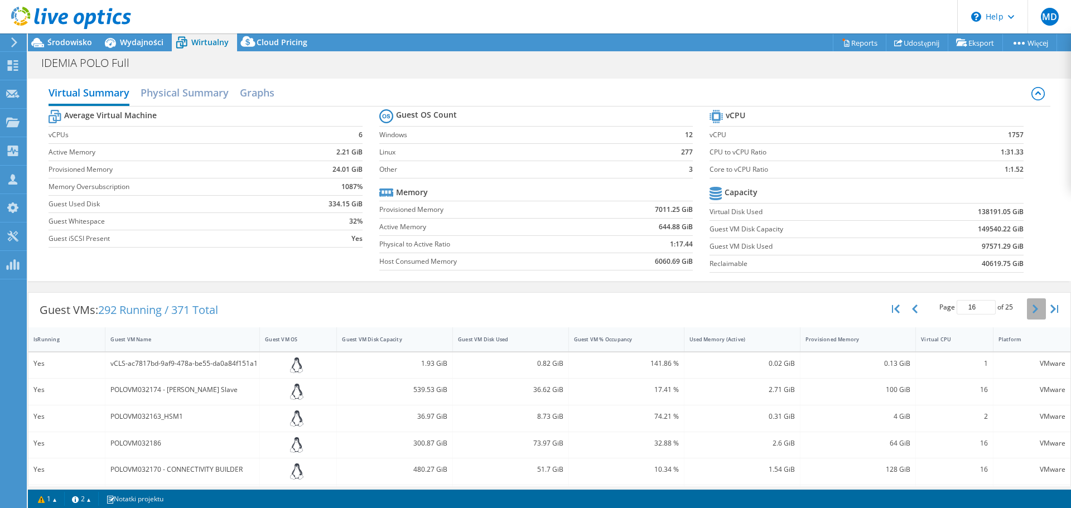
click at [1033, 305] on icon "button" at bounding box center [1036, 309] width 6 height 9
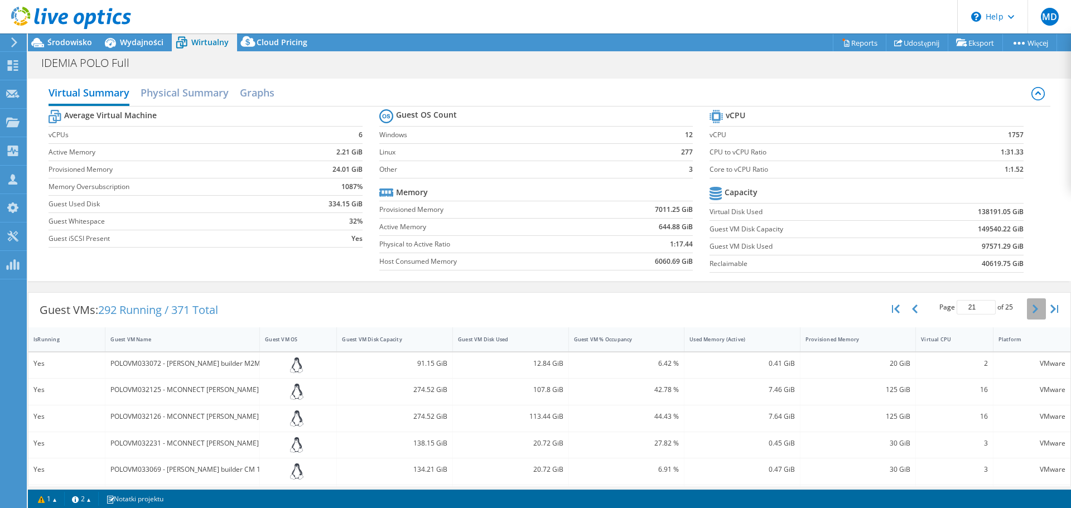
click at [1033, 305] on icon "button" at bounding box center [1036, 309] width 6 height 9
click at [894, 312] on button "button" at bounding box center [897, 309] width 19 height 21
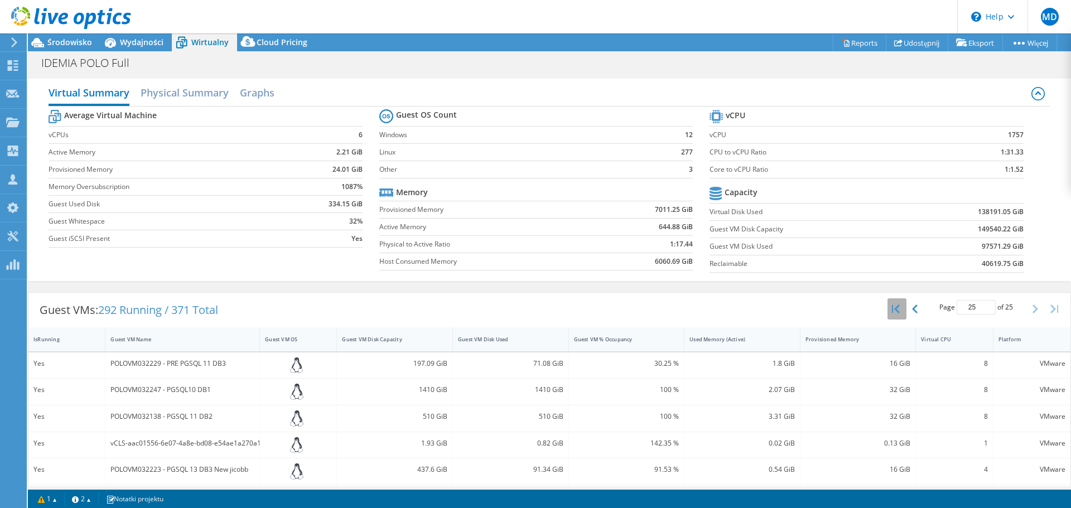
type input "1"
click at [13, 66] on icon at bounding box center [12, 65] width 13 height 11
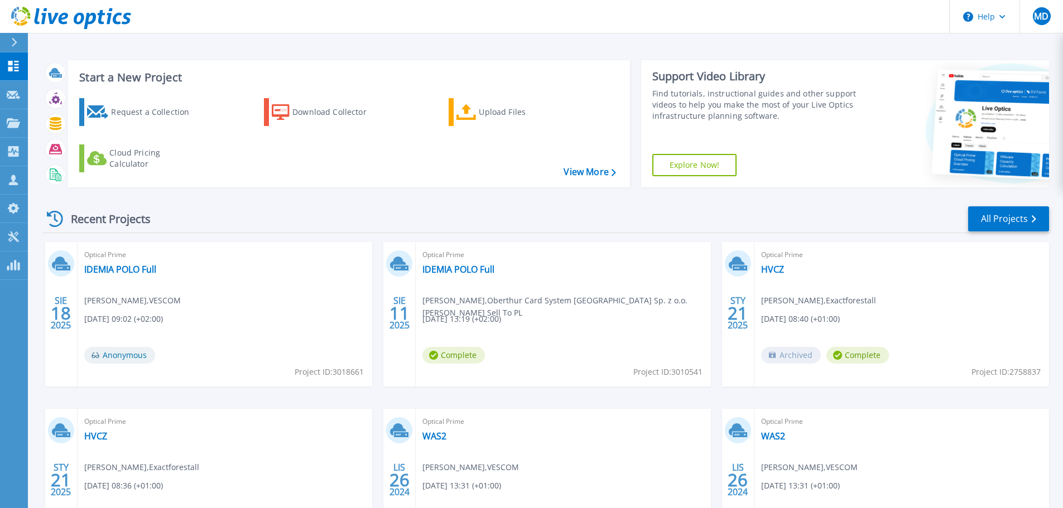
click at [474, 276] on div "Optical Prime IDEMIA POLO Full [PERSON_NAME] , Oberthur Card System [GEOGRAPHIC…" at bounding box center [563, 314] width 295 height 145
click at [474, 272] on link "IDEMIA POLO Full" at bounding box center [458, 269] width 72 height 11
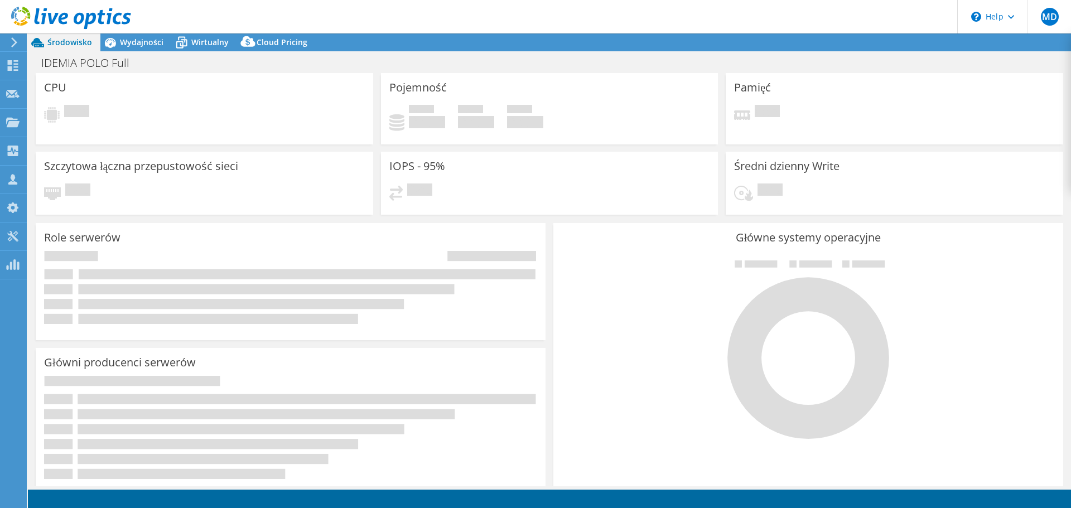
select select "EUFrankfurt"
select select "EUR"
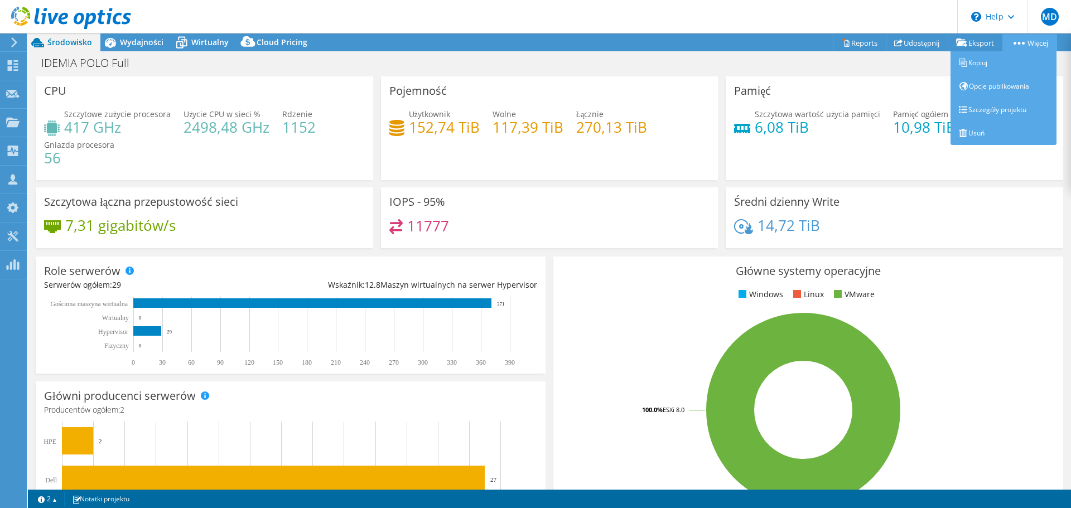
click at [1032, 42] on link "Więcej" at bounding box center [1030, 42] width 55 height 17
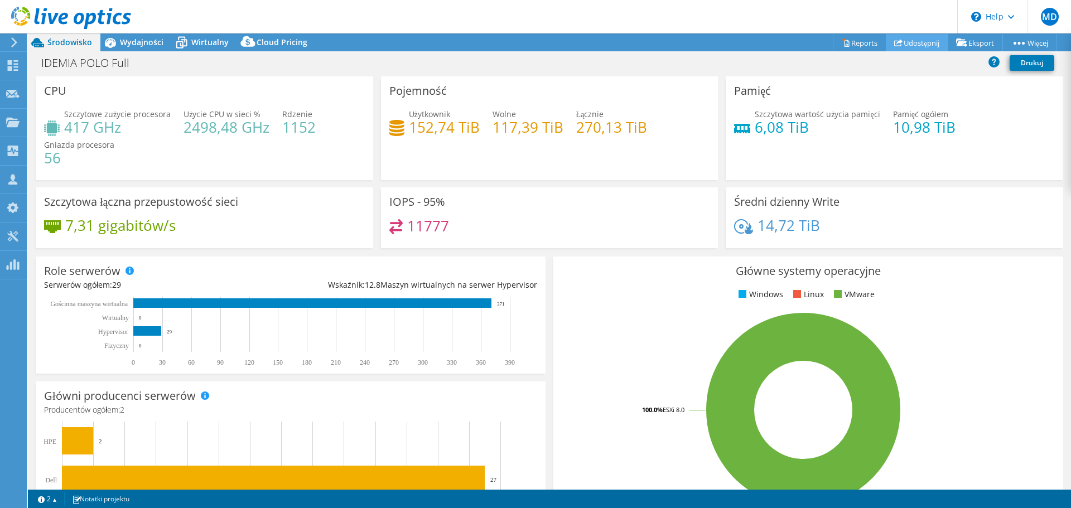
click at [907, 41] on link "Udostępnij" at bounding box center [917, 42] width 62 height 17
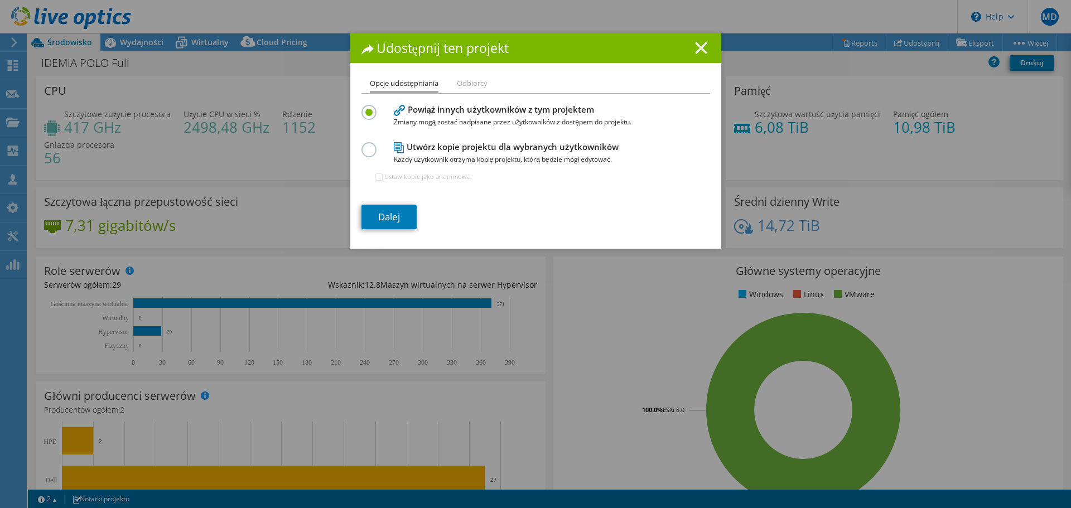
click at [696, 47] on line at bounding box center [701, 47] width 11 height 11
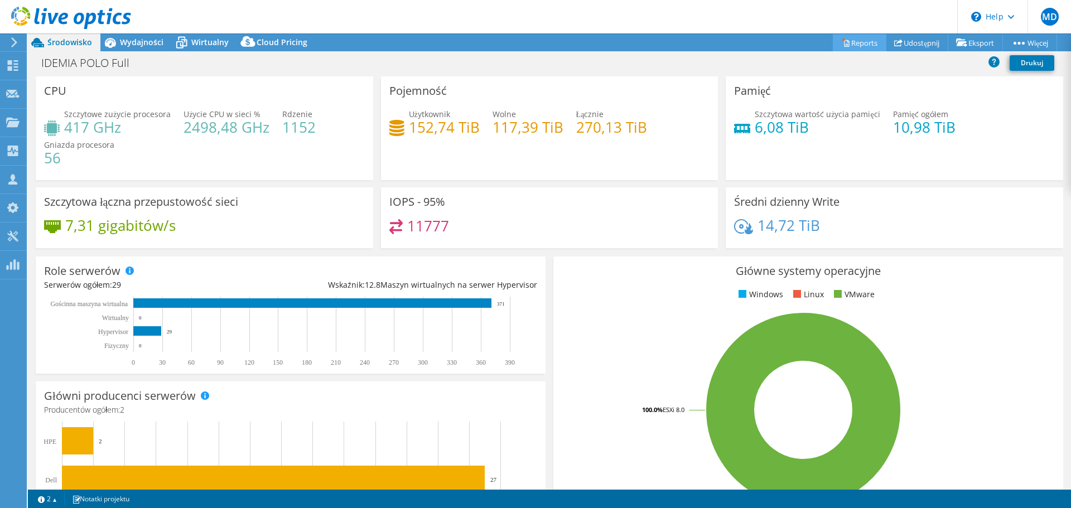
click at [849, 40] on link "Reports" at bounding box center [860, 42] width 54 height 17
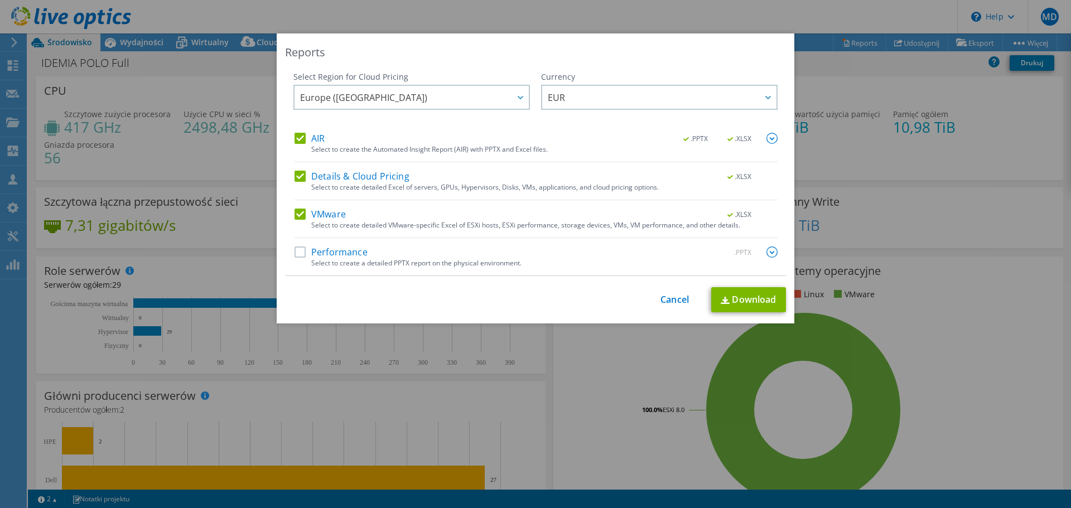
click at [297, 252] on label "Performance" at bounding box center [331, 252] width 73 height 11
click at [0, 0] on input "Performance" at bounding box center [0, 0] width 0 height 0
click at [748, 306] on link "Download" at bounding box center [748, 299] width 75 height 25
click at [767, 252] on img at bounding box center [772, 252] width 11 height 11
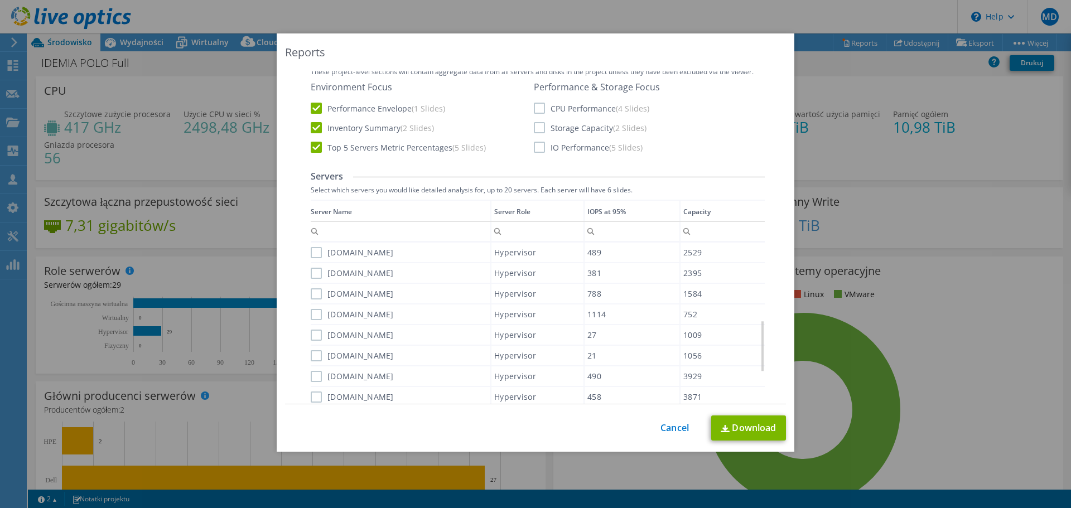
scroll to position [14, 0]
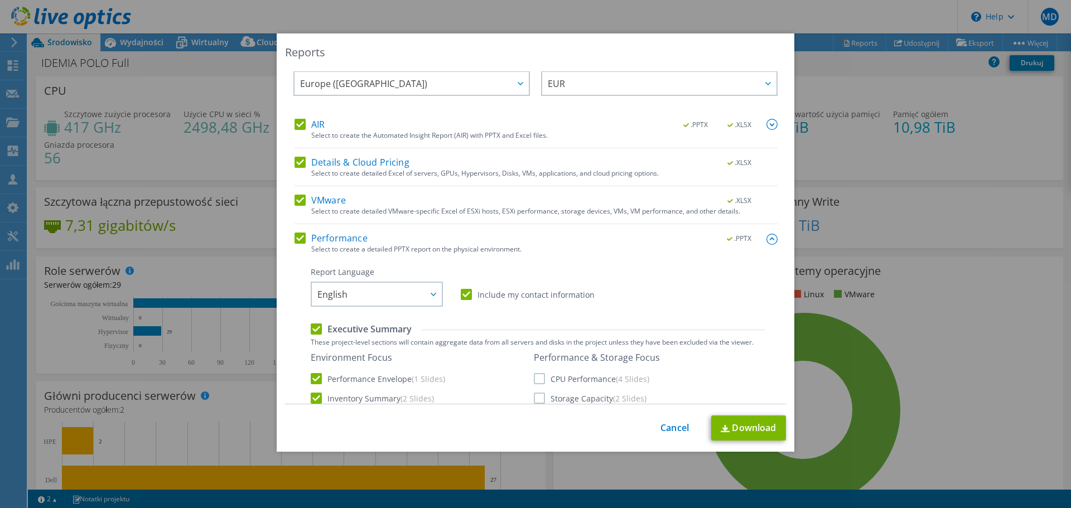
click at [767, 237] on img at bounding box center [772, 239] width 11 height 11
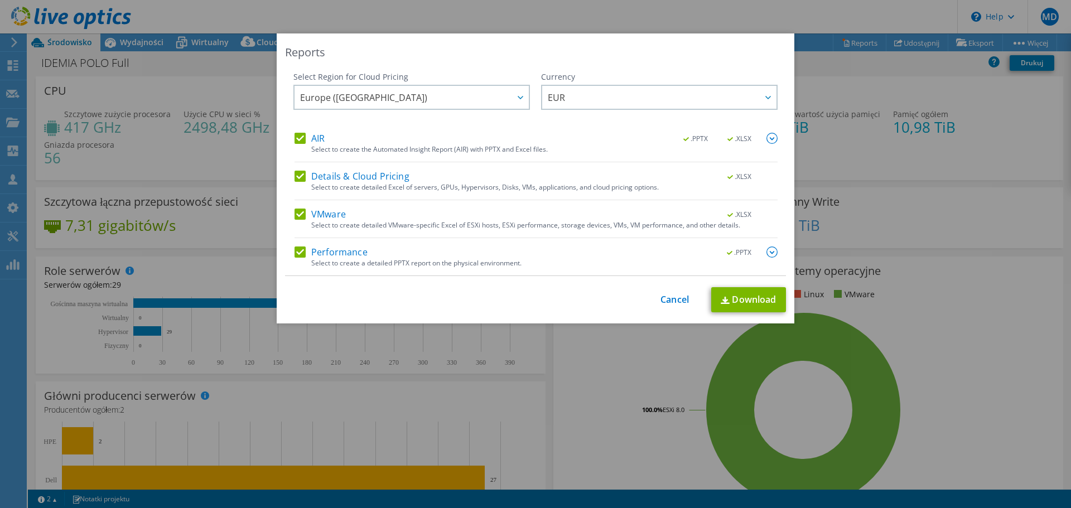
click at [767, 254] on img at bounding box center [772, 252] width 11 height 11
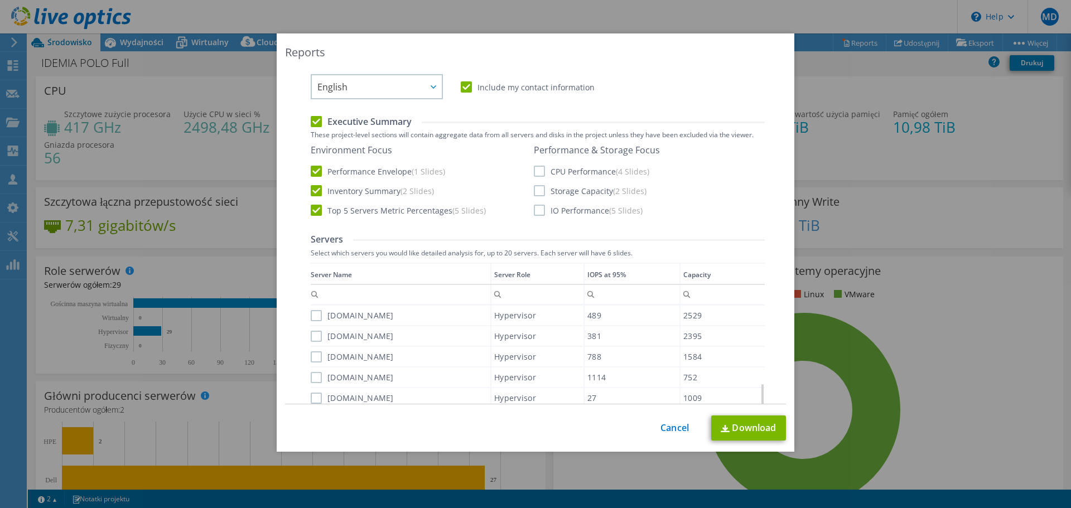
scroll to position [223, 0]
click at [534, 170] on label "CPU Performance (4 Slides)" at bounding box center [591, 169] width 115 height 11
click at [0, 0] on input "CPU Performance (4 Slides)" at bounding box center [0, 0] width 0 height 0
click at [536, 190] on label "Storage Capacity (2 Slides)" at bounding box center [590, 189] width 113 height 11
click at [0, 0] on input "Storage Capacity (2 Slides)" at bounding box center [0, 0] width 0 height 0
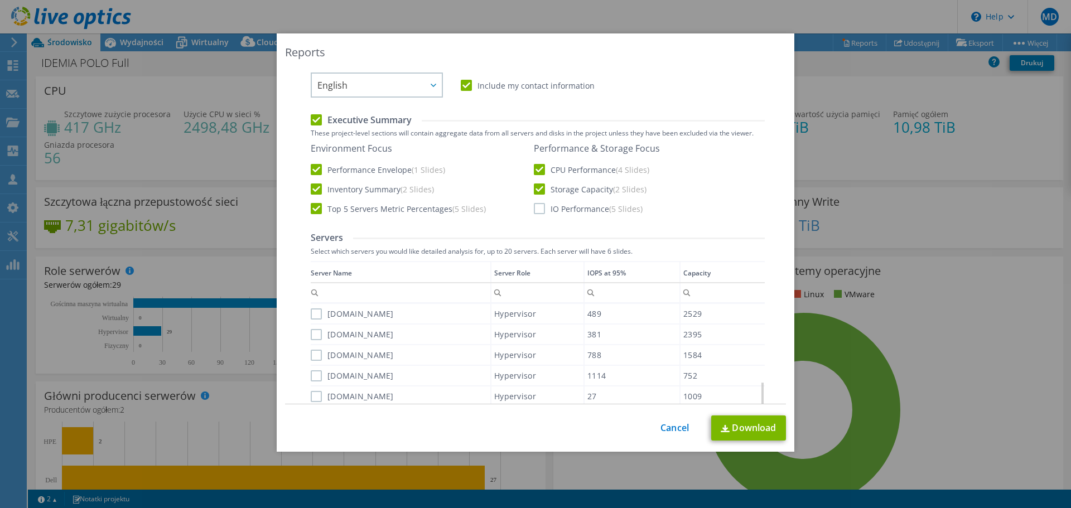
click at [536, 204] on label "IO Performance (5 Slides)" at bounding box center [588, 208] width 109 height 11
click at [0, 0] on input "IO Performance (5 Slides)" at bounding box center [0, 0] width 0 height 0
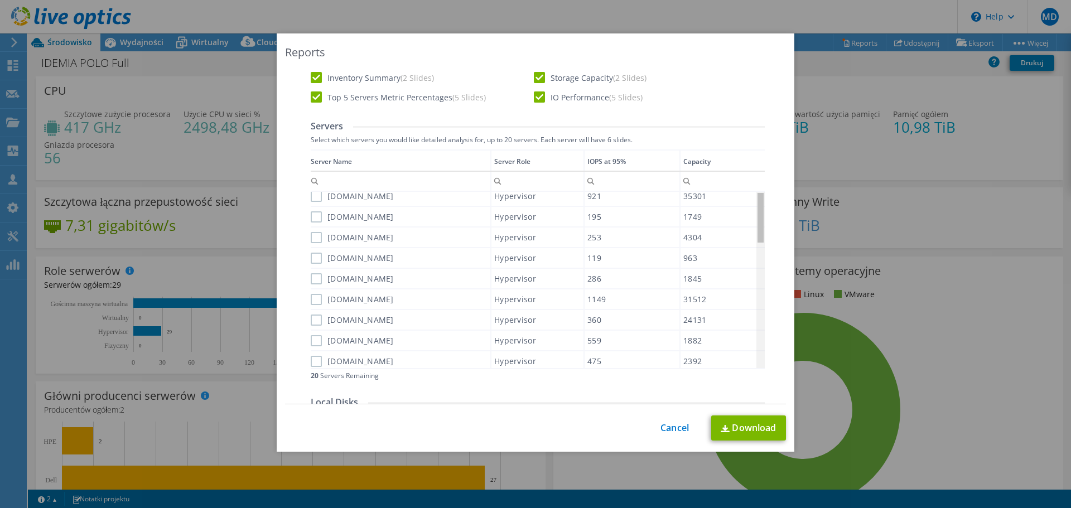
scroll to position [0, 0]
drag, startPoint x: 760, startPoint y: 312, endPoint x: 762, endPoint y: 216, distance: 96.0
click at [762, 216] on body "MD Członek zespołu Macej Drazek m.drazek@vescom.pl VESCOM My Profile Log Out \n…" at bounding box center [535, 254] width 1071 height 508
click at [312, 203] on label "[DOMAIN_NAME]" at bounding box center [352, 201] width 83 height 11
click at [0, 0] on input "[DOMAIN_NAME]" at bounding box center [0, 0] width 0 height 0
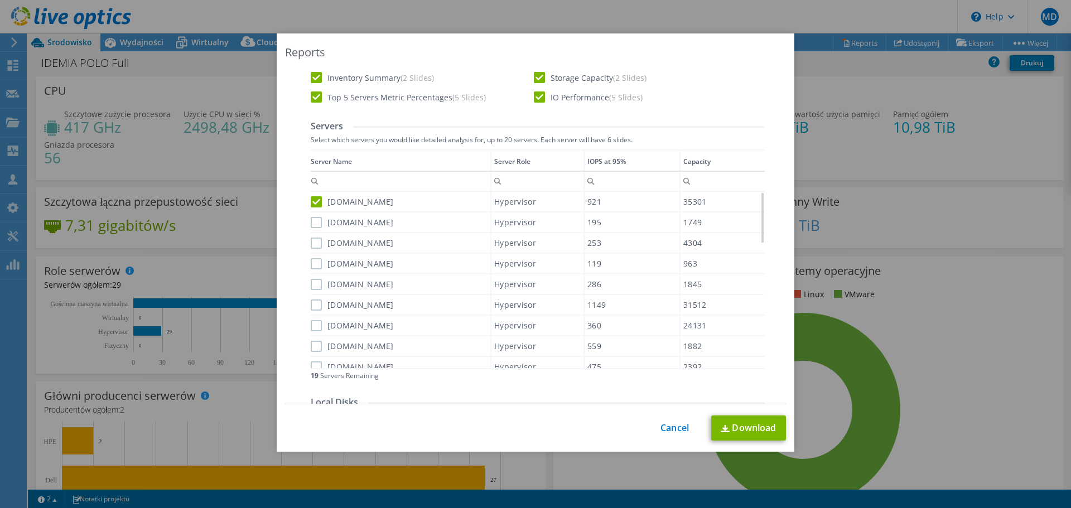
click at [312, 226] on label "[DOMAIN_NAME]" at bounding box center [352, 222] width 83 height 11
click at [0, 0] on input "[DOMAIN_NAME]" at bounding box center [0, 0] width 0 height 0
click at [312, 243] on label "[DOMAIN_NAME]" at bounding box center [352, 243] width 83 height 11
click at [0, 0] on input "[DOMAIN_NAME]" at bounding box center [0, 0] width 0 height 0
click at [311, 262] on label "[DOMAIN_NAME]" at bounding box center [352, 263] width 83 height 11
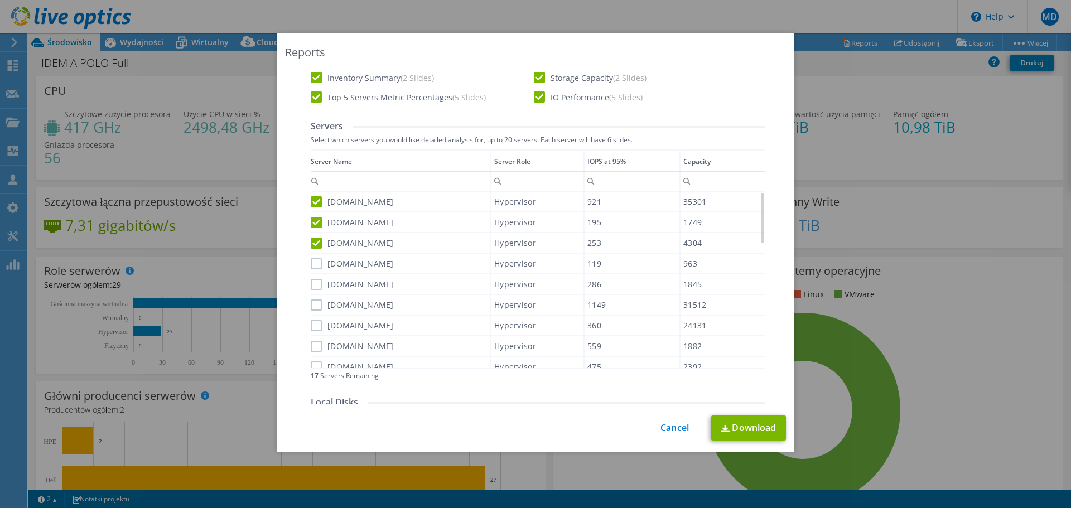
click at [0, 0] on input "[DOMAIN_NAME]" at bounding box center [0, 0] width 0 height 0
click at [312, 285] on label "[DOMAIN_NAME]" at bounding box center [352, 284] width 83 height 11
click at [0, 0] on input "[DOMAIN_NAME]" at bounding box center [0, 0] width 0 height 0
click at [312, 302] on label "[DOMAIN_NAME]" at bounding box center [352, 305] width 83 height 11
click at [0, 0] on input "[DOMAIN_NAME]" at bounding box center [0, 0] width 0 height 0
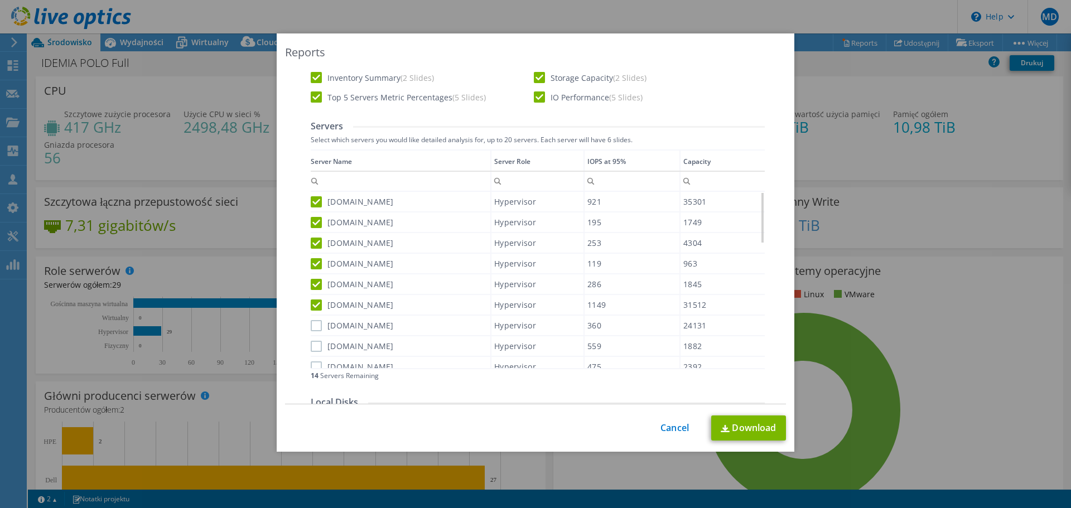
click at [314, 331] on div "[DOMAIN_NAME]" at bounding box center [401, 326] width 180 height 20
click at [313, 347] on label "[DOMAIN_NAME]" at bounding box center [352, 346] width 83 height 11
click at [0, 0] on input "[DOMAIN_NAME]" at bounding box center [0, 0] width 0 height 0
click at [311, 320] on label "[DOMAIN_NAME]" at bounding box center [352, 325] width 83 height 11
click at [0, 0] on input "[DOMAIN_NAME]" at bounding box center [0, 0] width 0 height 0
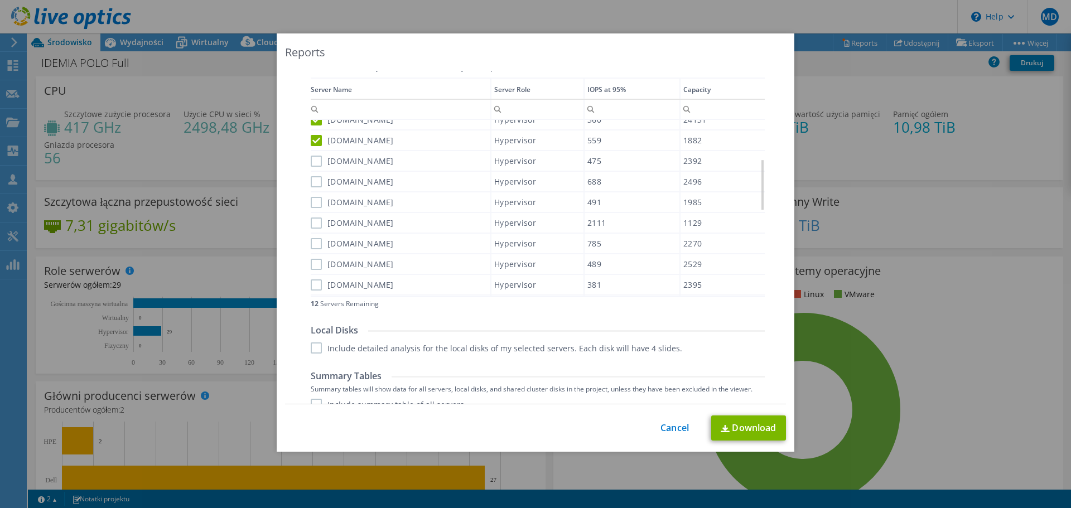
scroll to position [446, 0]
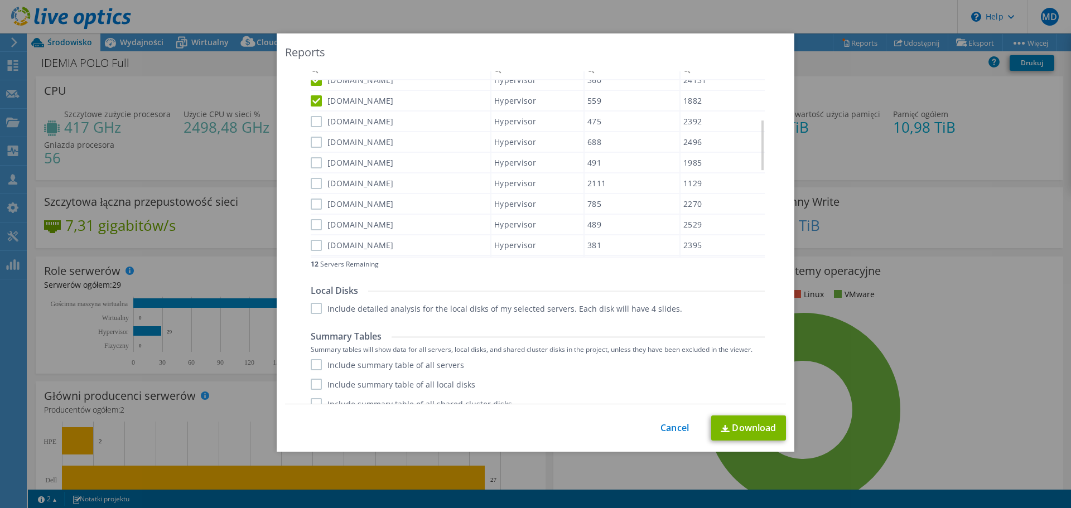
click at [312, 126] on label "[DOMAIN_NAME]" at bounding box center [352, 121] width 83 height 11
click at [0, 0] on input "[DOMAIN_NAME]" at bounding box center [0, 0] width 0 height 0
click at [312, 144] on label "[DOMAIN_NAME]" at bounding box center [352, 142] width 83 height 11
click at [0, 0] on input "[DOMAIN_NAME]" at bounding box center [0, 0] width 0 height 0
click at [312, 163] on label "[DOMAIN_NAME]" at bounding box center [352, 162] width 83 height 11
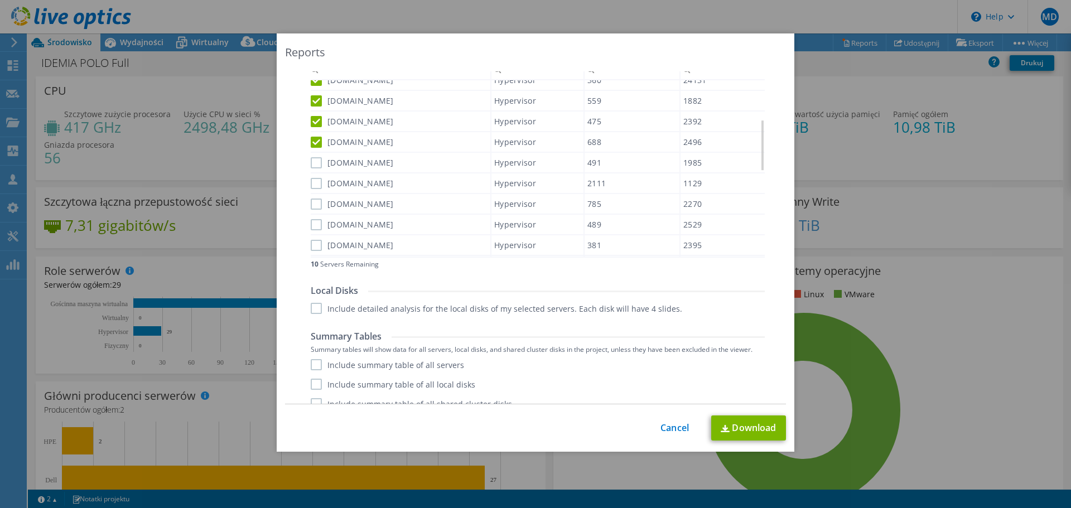
click at [0, 0] on input "[DOMAIN_NAME]" at bounding box center [0, 0] width 0 height 0
click at [312, 181] on label "[DOMAIN_NAME]" at bounding box center [352, 183] width 83 height 11
click at [0, 0] on input "[DOMAIN_NAME]" at bounding box center [0, 0] width 0 height 0
click at [312, 200] on label "[DOMAIN_NAME]" at bounding box center [352, 204] width 83 height 11
click at [0, 0] on input "[DOMAIN_NAME]" at bounding box center [0, 0] width 0 height 0
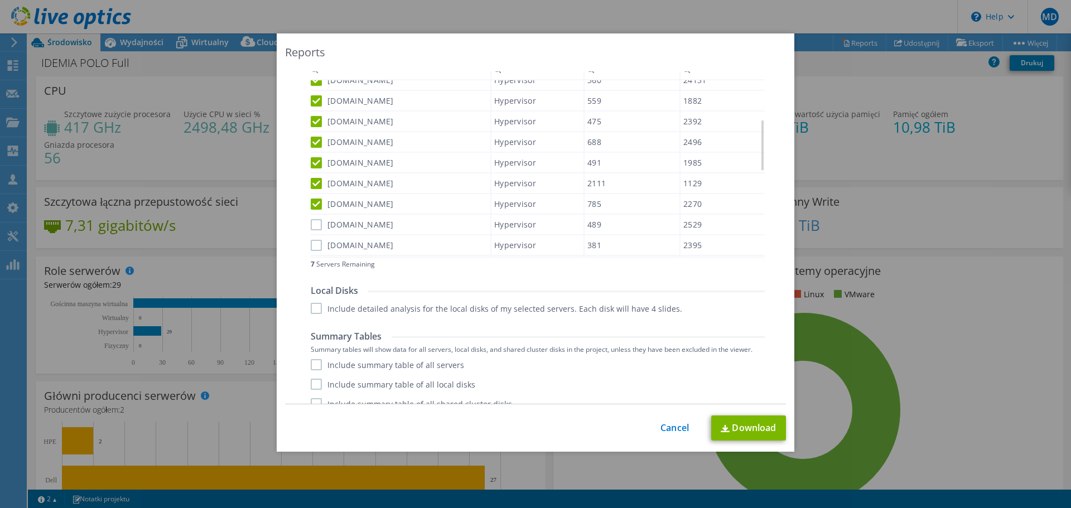
click at [312, 219] on label "[DOMAIN_NAME]" at bounding box center [352, 224] width 83 height 11
click at [0, 0] on input "[DOMAIN_NAME]" at bounding box center [0, 0] width 0 height 0
click at [314, 244] on label "[DOMAIN_NAME]" at bounding box center [352, 245] width 83 height 11
click at [0, 0] on input "[DOMAIN_NAME]" at bounding box center [0, 0] width 0 height 0
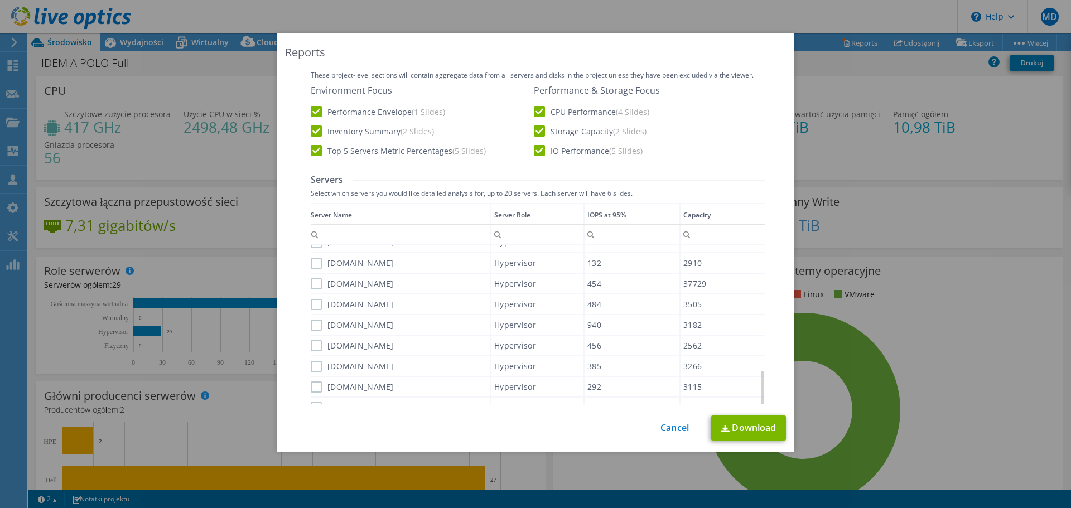
scroll to position [293, 0]
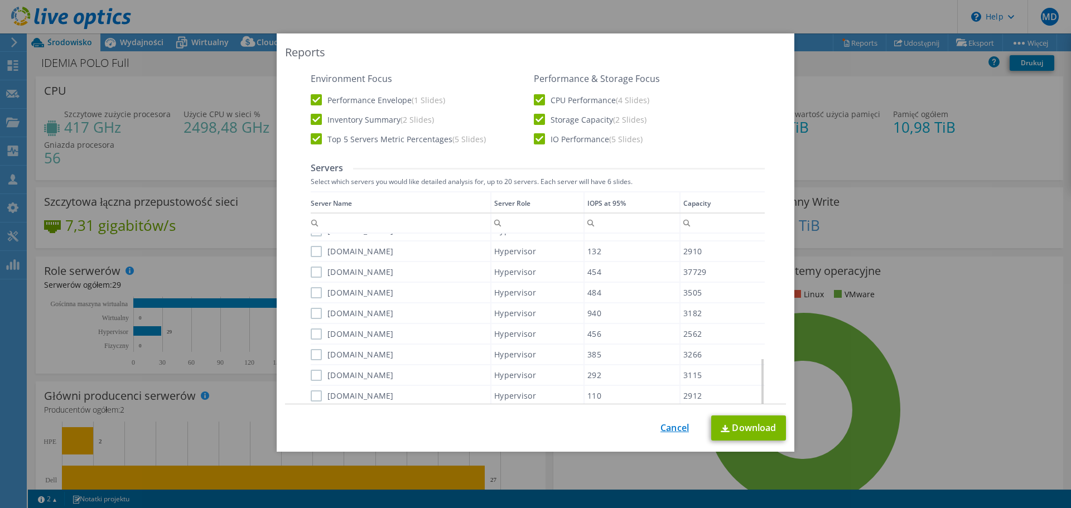
click at [675, 430] on link "Cancel" at bounding box center [675, 428] width 28 height 11
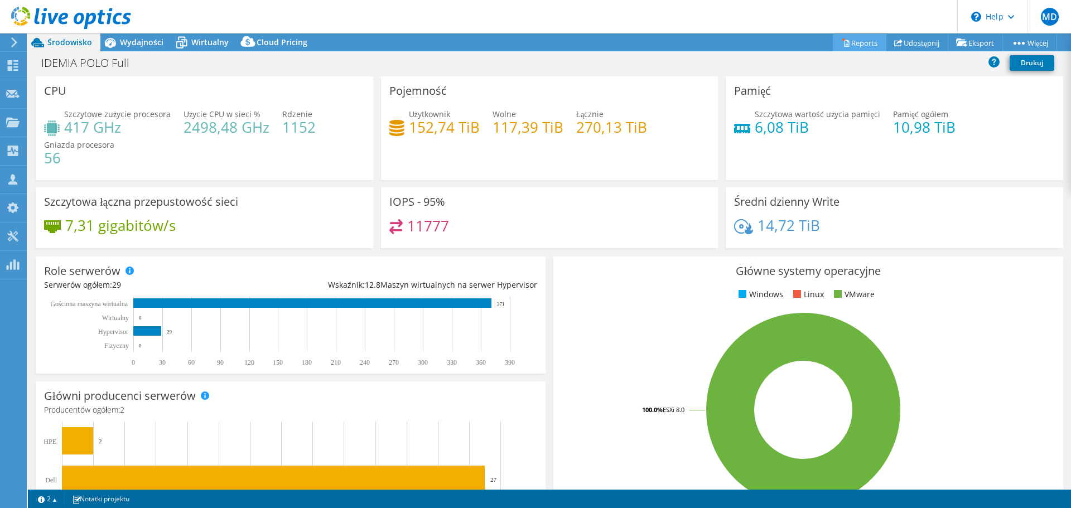
click at [841, 43] on link "Reports" at bounding box center [860, 42] width 54 height 17
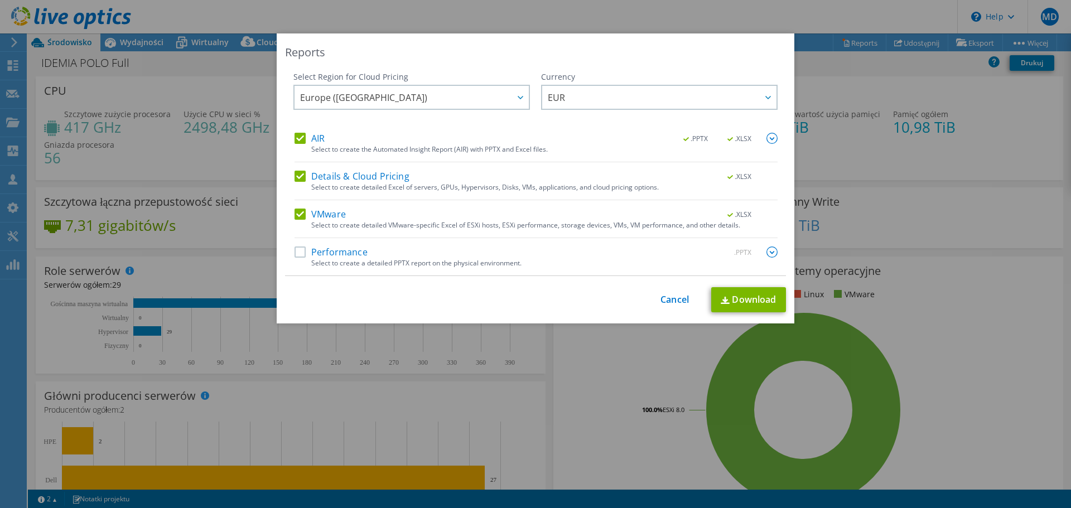
click at [296, 143] on label "AIR" at bounding box center [310, 138] width 30 height 11
click at [0, 0] on input "AIR" at bounding box center [0, 0] width 0 height 0
click at [297, 177] on label "Details & Cloud Pricing" at bounding box center [352, 176] width 115 height 11
click at [0, 0] on input "Details & Cloud Pricing" at bounding box center [0, 0] width 0 height 0
click at [296, 212] on label "VMware" at bounding box center [320, 214] width 51 height 11
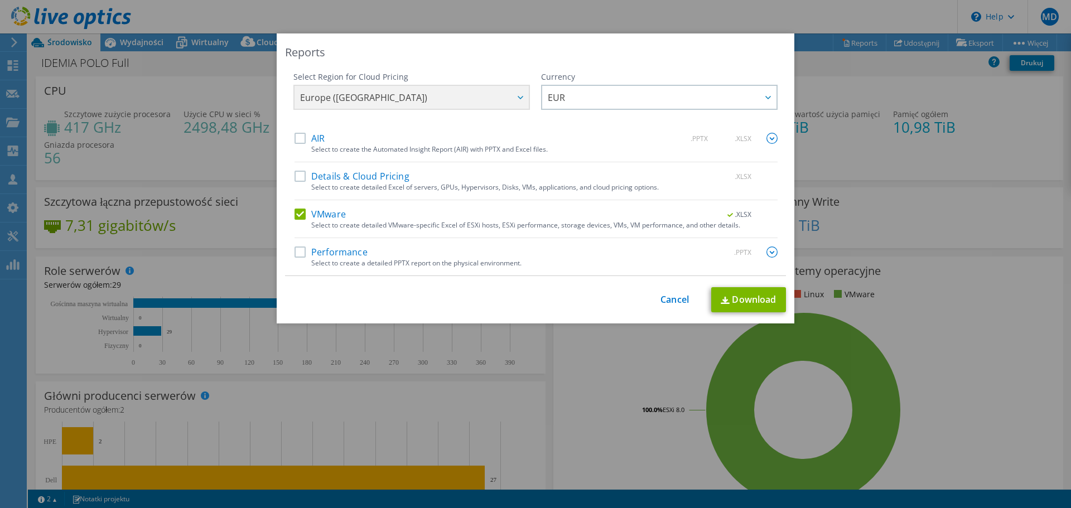
click at [0, 0] on input "VMware" at bounding box center [0, 0] width 0 height 0
click at [299, 215] on label "VMware" at bounding box center [320, 214] width 51 height 11
click at [0, 0] on input "VMware" at bounding box center [0, 0] width 0 height 0
drag, startPoint x: 299, startPoint y: 215, endPoint x: 498, endPoint y: 58, distance: 253.1
click at [498, 58] on div "Reports" at bounding box center [535, 53] width 501 height 16
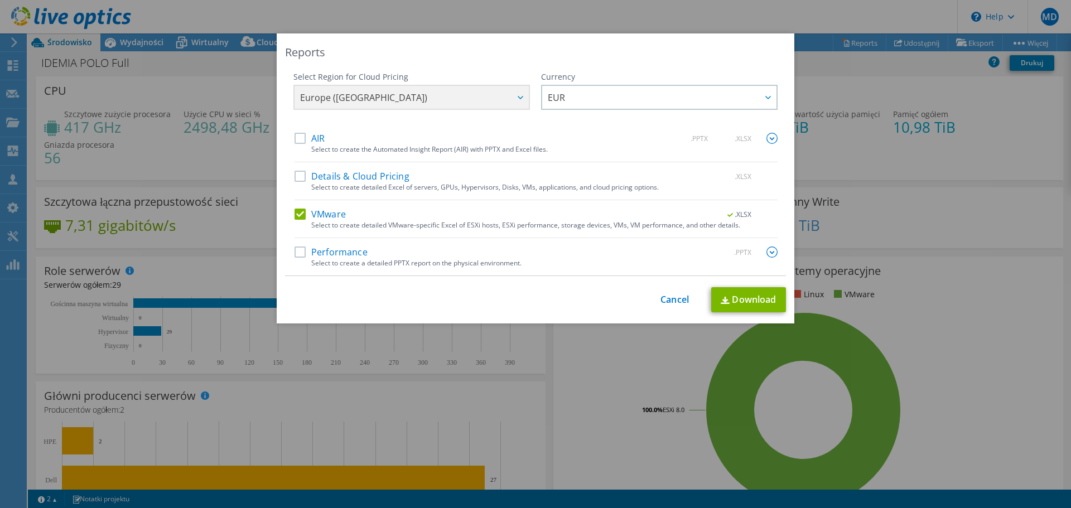
click at [762, 252] on div ".PPTX" at bounding box center [746, 253] width 65 height 12
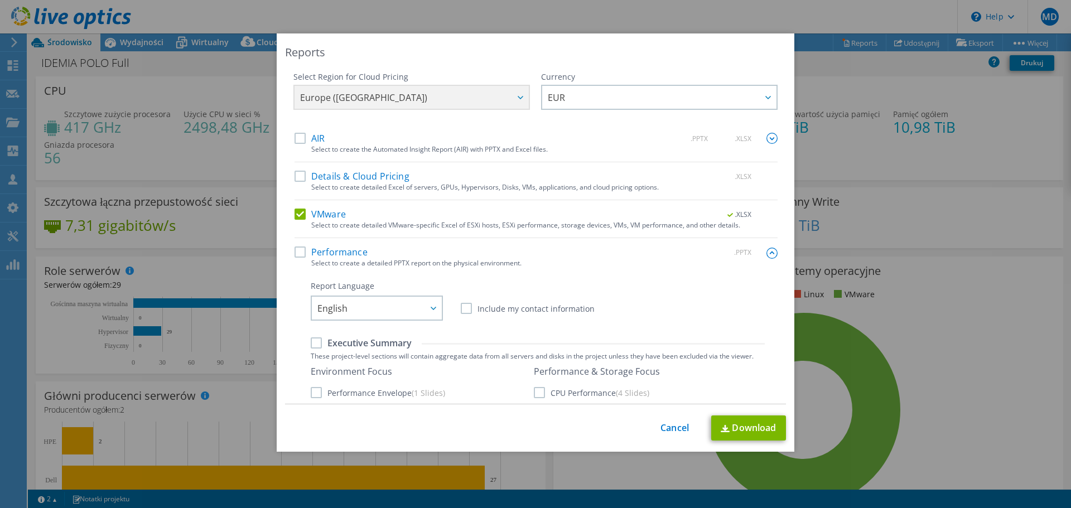
click at [296, 252] on label "Performance" at bounding box center [331, 252] width 73 height 11
click at [0, 0] on input "Performance" at bounding box center [0, 0] width 0 height 0
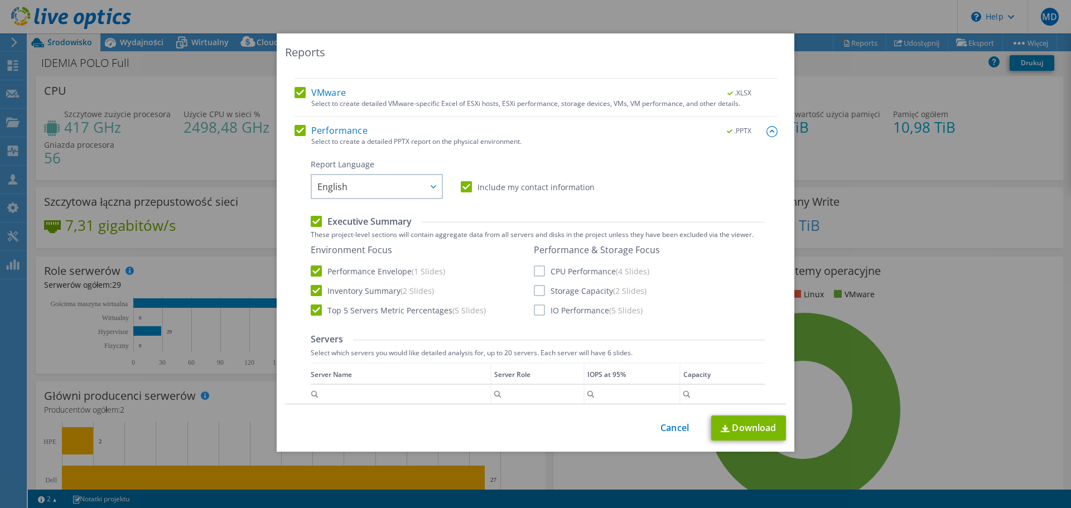
scroll to position [167, 0]
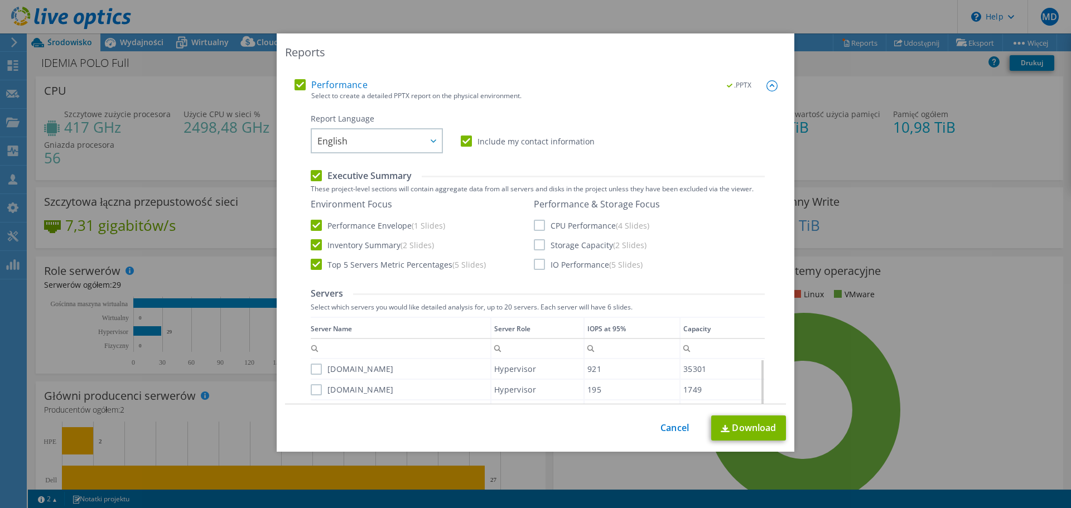
click at [535, 247] on label "Storage Capacity (2 Slides)" at bounding box center [590, 244] width 113 height 11
click at [0, 0] on input "Storage Capacity (2 Slides)" at bounding box center [0, 0] width 0 height 0
click at [537, 229] on label "CPU Performance (4 Slides)" at bounding box center [591, 225] width 115 height 11
click at [0, 0] on input "CPU Performance (4 Slides)" at bounding box center [0, 0] width 0 height 0
click at [537, 268] on label "IO Performance (5 Slides)" at bounding box center [588, 264] width 109 height 11
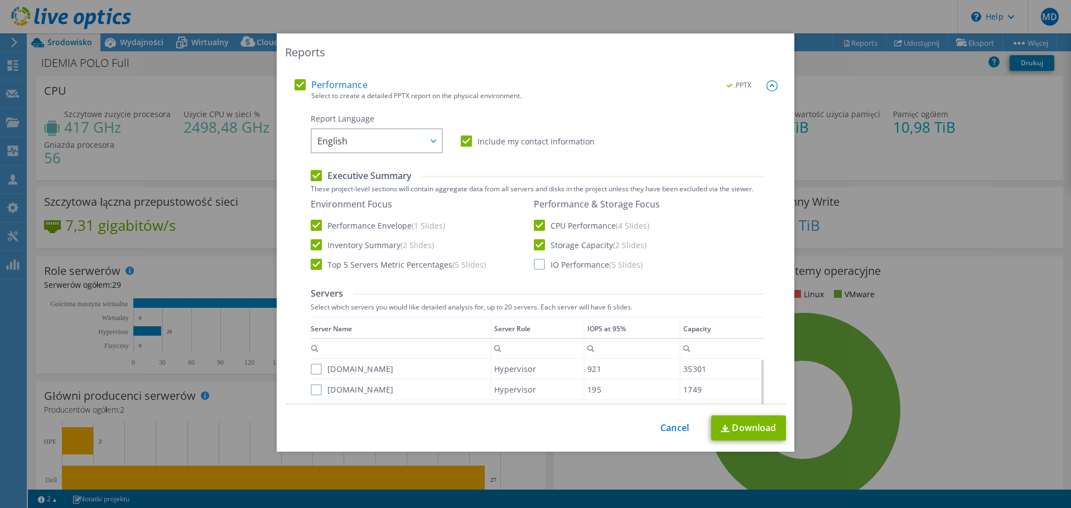
click at [0, 0] on input "IO Performance (5 Slides)" at bounding box center [0, 0] width 0 height 0
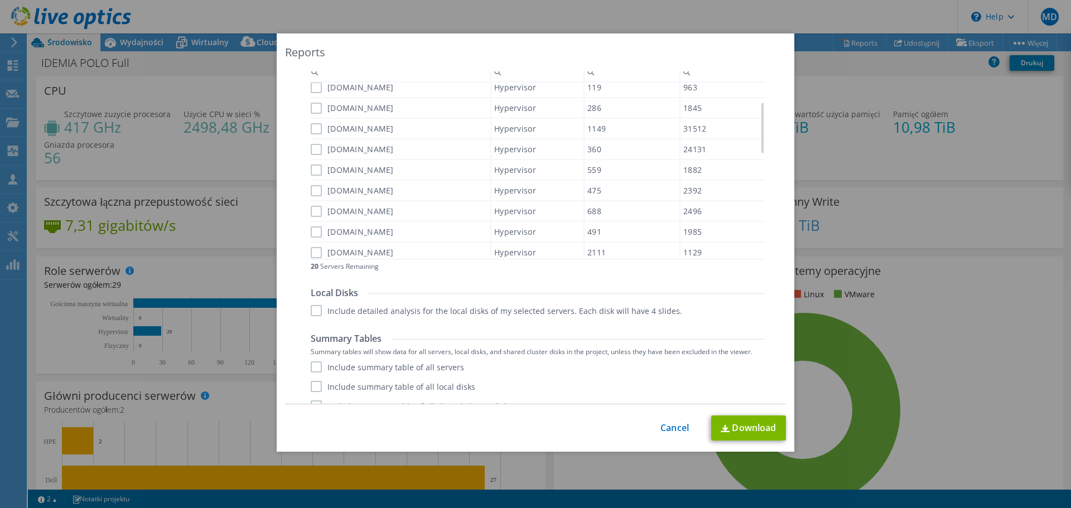
scroll to position [446, 0]
click at [314, 310] on label "Include detailed analysis for the local disks of my selected servers. Each disk…" at bounding box center [497, 308] width 372 height 11
click at [0, 0] on input "Include detailed analysis for the local disks of my selected servers. Each disk…" at bounding box center [0, 0] width 0 height 0
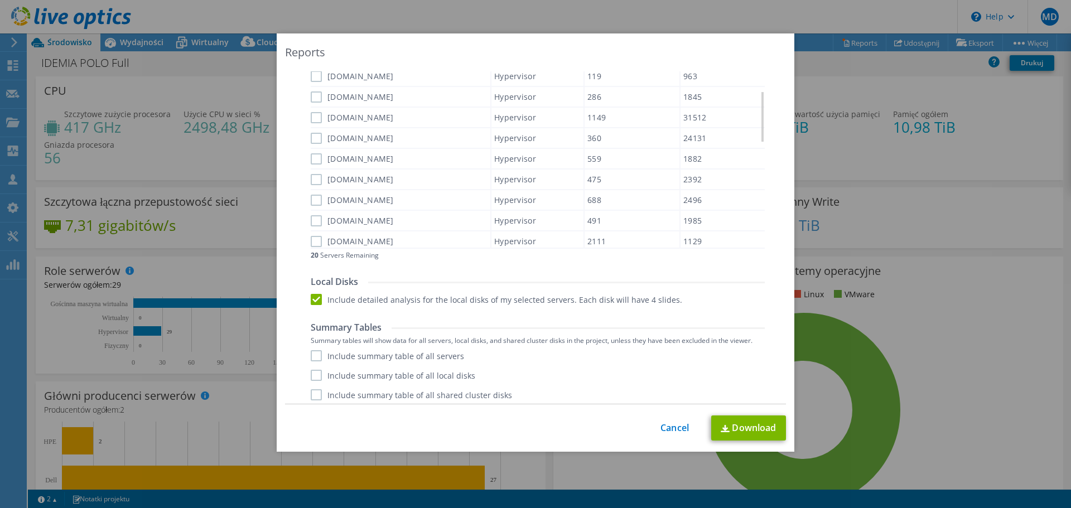
scroll to position [460, 0]
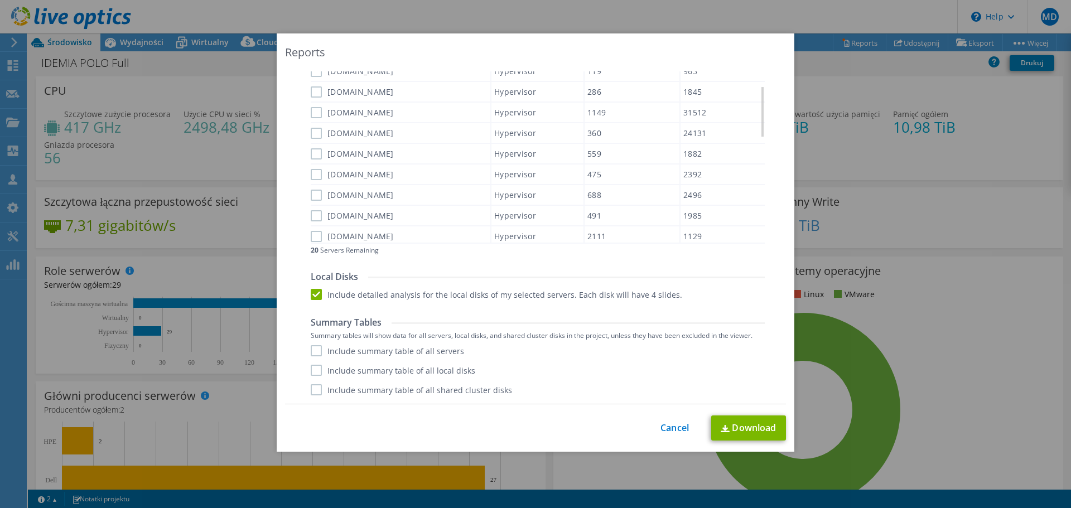
click at [311, 349] on label "Include summary table of all servers" at bounding box center [387, 350] width 153 height 11
click at [0, 0] on input "Include summary table of all servers" at bounding box center [0, 0] width 0 height 0
click at [312, 373] on label "Include summary table of all local disks" at bounding box center [393, 370] width 165 height 11
click at [0, 0] on input "Include summary table of all local disks" at bounding box center [0, 0] width 0 height 0
click at [314, 391] on label "Include summary table of all shared cluster disks" at bounding box center [411, 389] width 201 height 11
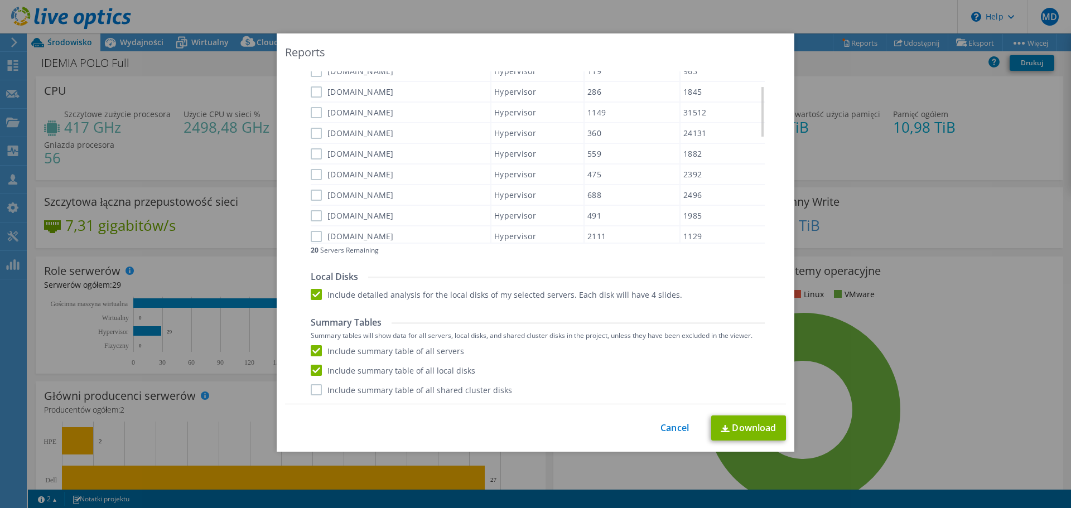
click at [0, 0] on input "Include summary table of all shared cluster disks" at bounding box center [0, 0] width 0 height 0
click at [737, 435] on link "Download" at bounding box center [748, 428] width 75 height 25
click at [663, 423] on link "Cancel" at bounding box center [675, 428] width 28 height 11
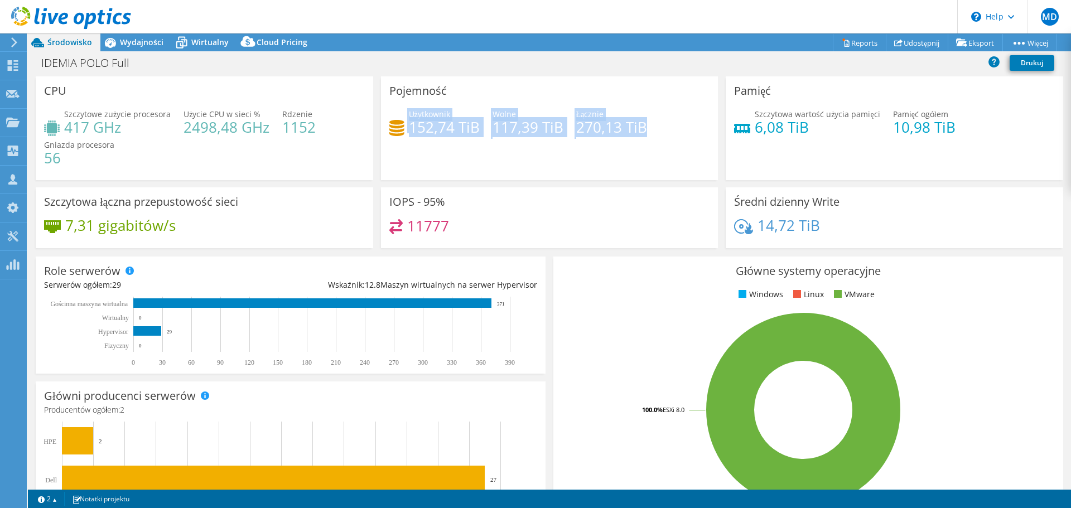
drag, startPoint x: 393, startPoint y: 104, endPoint x: 620, endPoint y: 137, distance: 230.1
click at [620, 137] on div "Pojemność Użytkownik 152,74 TiB Wolne 117,39 TiB Łącznie 270,13 TiB" at bounding box center [550, 128] width 338 height 104
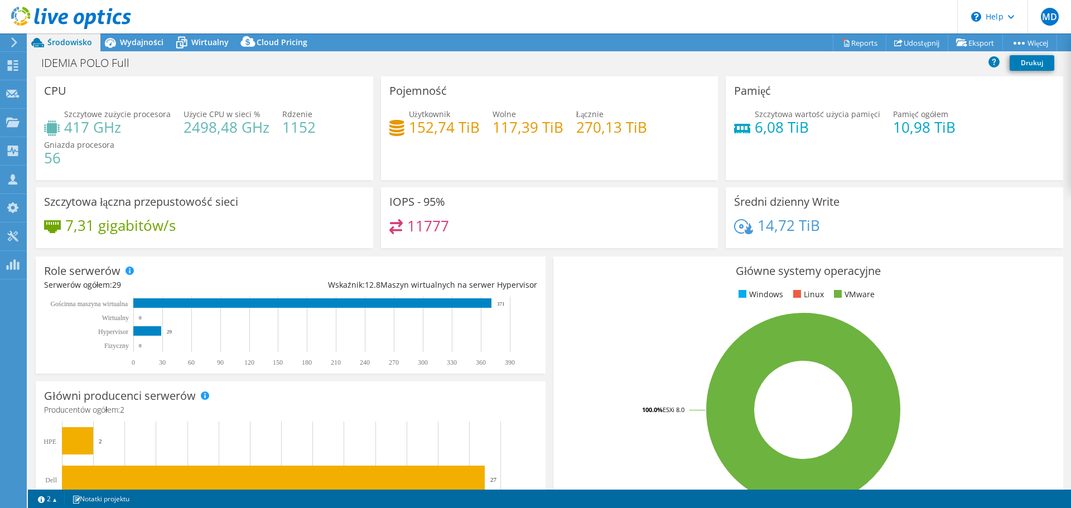
click at [633, 168] on div "Pojemność Użytkownik 152,74 TiB Wolne 117,39 TiB Łącznie 270,13 TiB" at bounding box center [550, 128] width 338 height 104
drag, startPoint x: 413, startPoint y: 107, endPoint x: 494, endPoint y: 108, distance: 80.4
click at [491, 108] on div "Pojemność Użytkownik 152,74 TiB Wolne 117,39 TiB Łącznie 270,13 TiB" at bounding box center [550, 128] width 338 height 104
click at [475, 157] on div "Pojemność Użytkownik 152,74 TiB Wolne 117,39 TiB Łącznie 270,13 TiB" at bounding box center [550, 128] width 338 height 104
click at [1017, 66] on link "Drukuj" at bounding box center [1032, 63] width 45 height 16
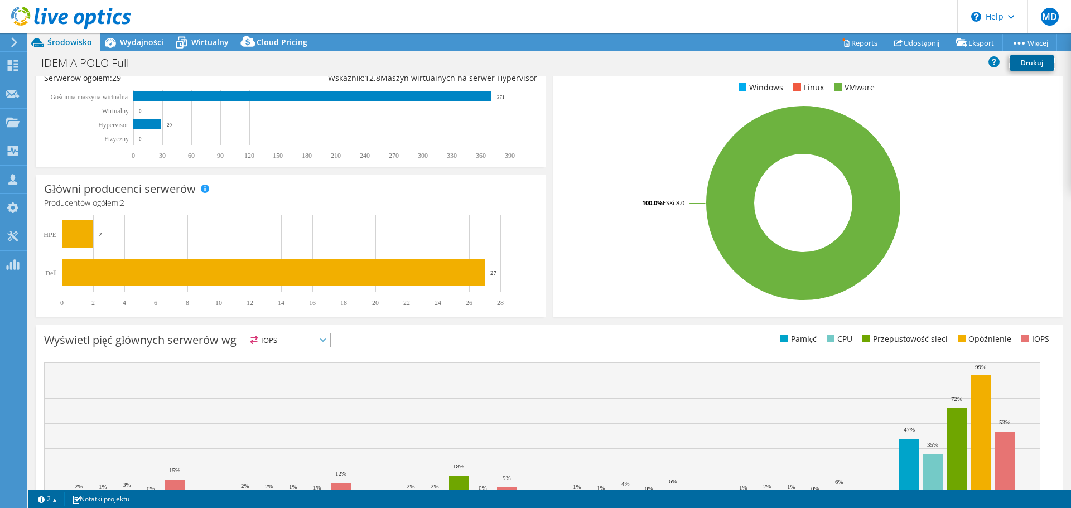
scroll to position [267, 0]
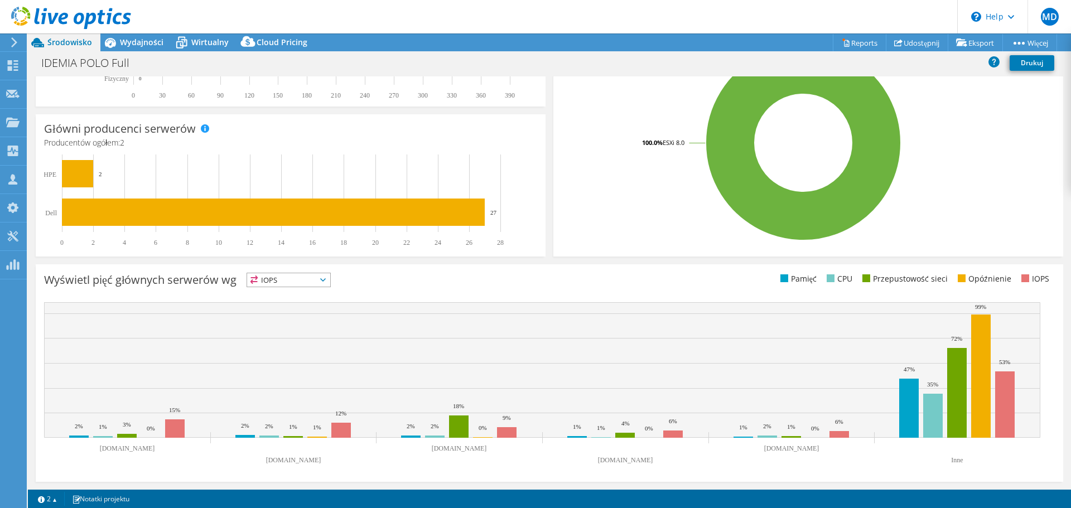
click at [323, 276] on span "IOPS" at bounding box center [288, 279] width 83 height 13
click at [315, 334] on li "Przepustowość sieci" at bounding box center [288, 342] width 83 height 16
click at [328, 285] on span "Przepustowość sieci" at bounding box center [294, 279] width 94 height 13
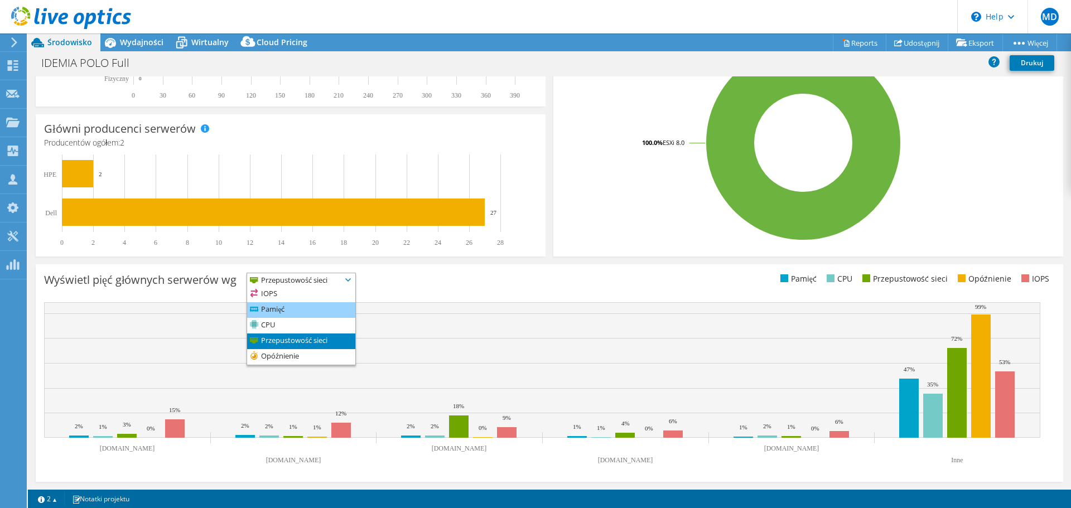
click at [317, 310] on li "Pamięć" at bounding box center [301, 310] width 108 height 16
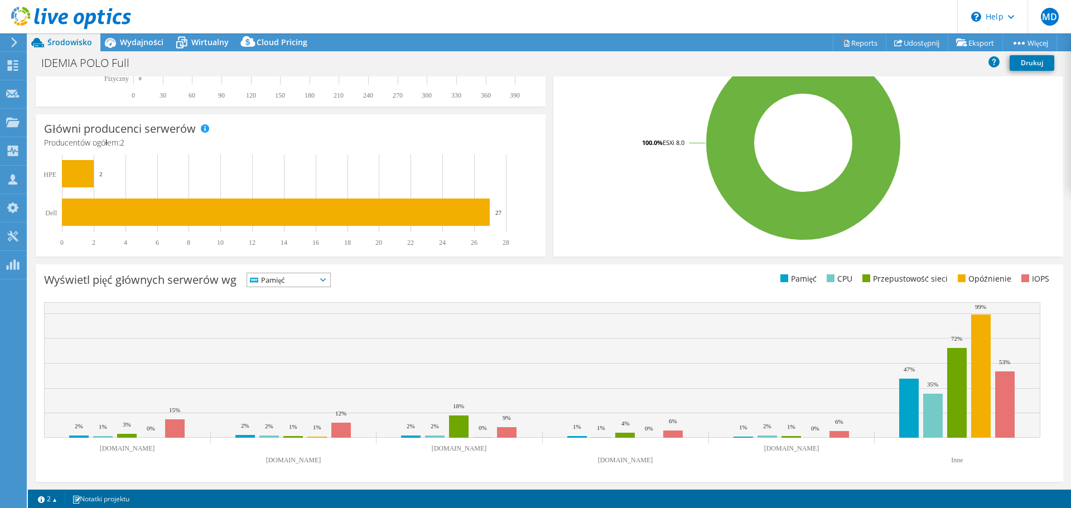
click at [316, 281] on span "Pamięć" at bounding box center [281, 279] width 69 height 13
click at [317, 335] on li "Przepustowość sieci" at bounding box center [288, 342] width 83 height 16
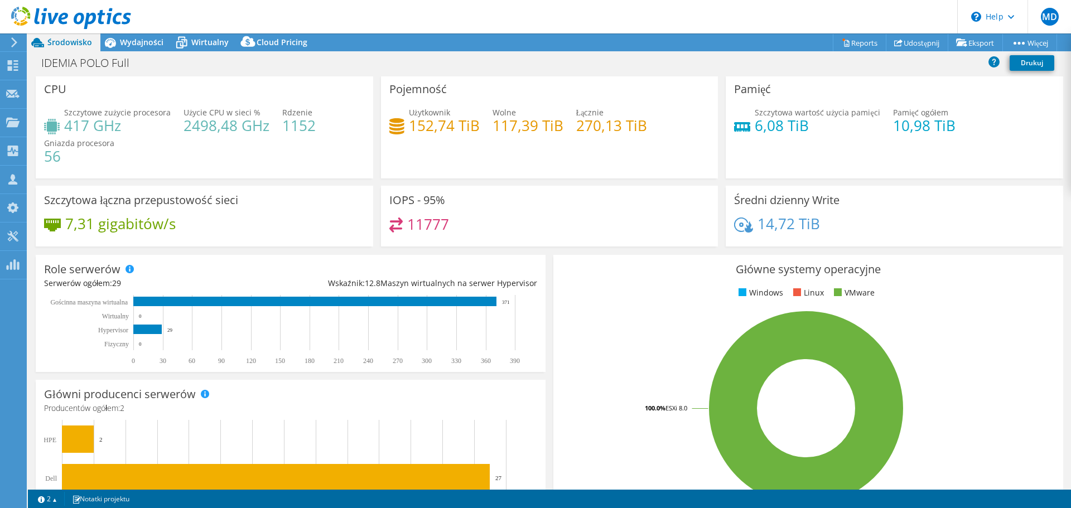
scroll to position [0, 0]
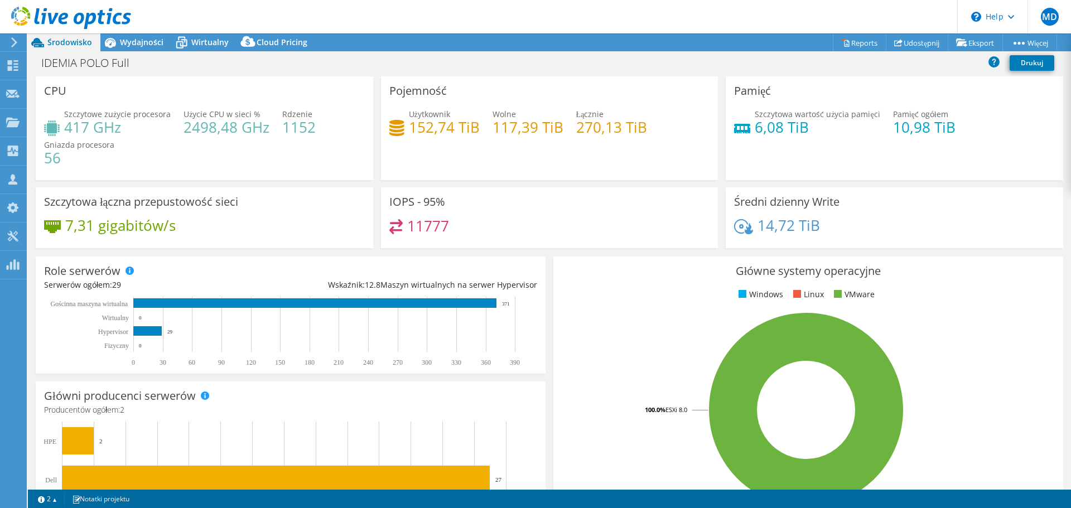
click at [59, 12] on icon at bounding box center [71, 18] width 120 height 23
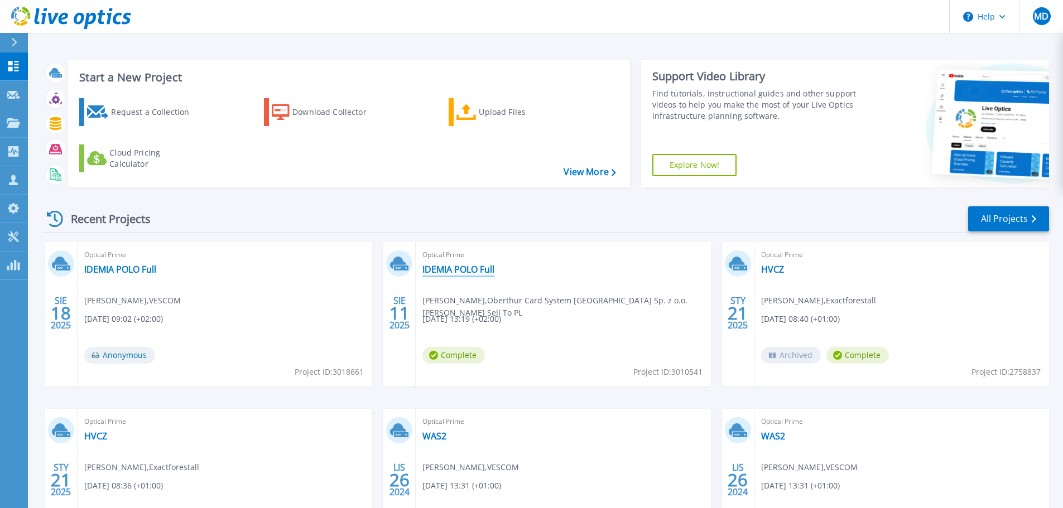
click at [448, 271] on link "IDEMIA POLO Full" at bounding box center [458, 269] width 72 height 11
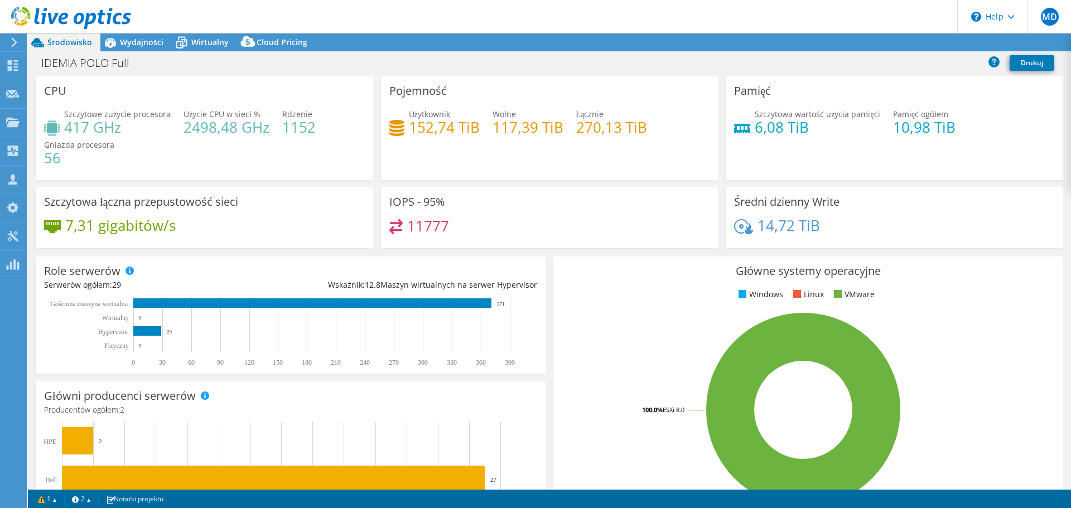
select select "EUFrankfurt"
select select "EUR"
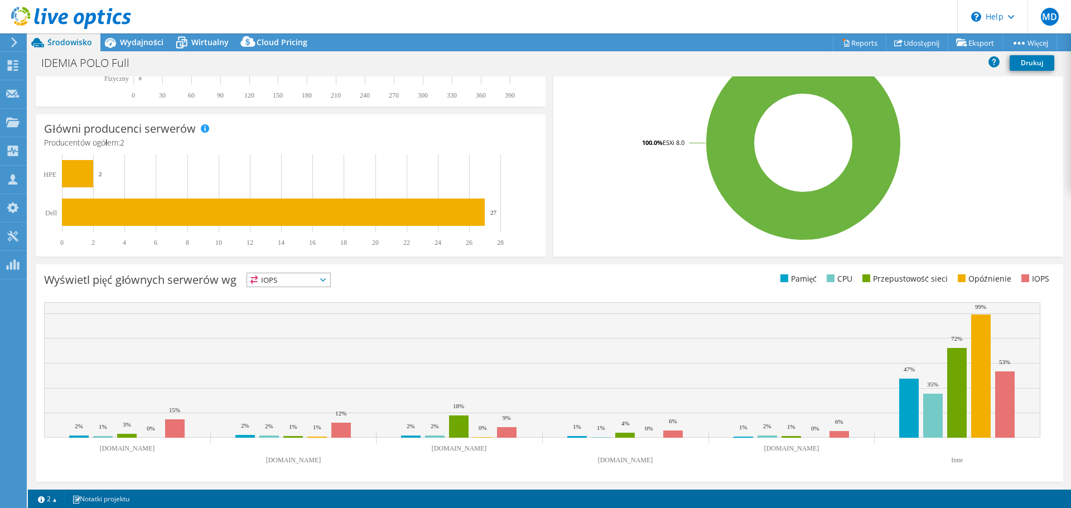
click at [314, 286] on span "IOPS" at bounding box center [288, 279] width 83 height 13
click at [307, 335] on li "Przepustowość sieci" at bounding box center [288, 342] width 83 height 16
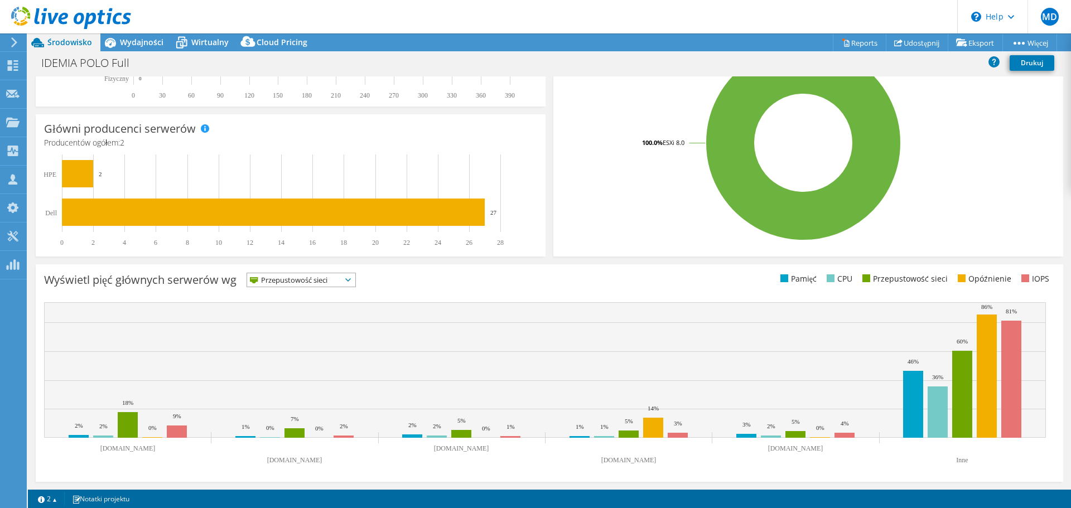
click at [315, 287] on div "Przepustowość sieci IOPS" at bounding box center [301, 280] width 109 height 15
click at [299, 323] on li "CPU" at bounding box center [301, 326] width 108 height 16
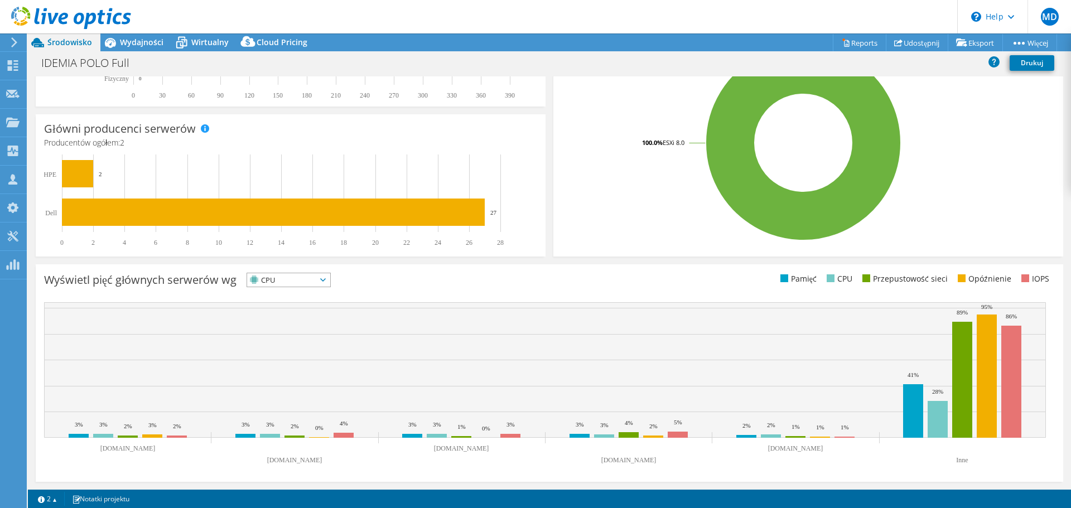
click at [313, 279] on span "CPU" at bounding box center [281, 279] width 69 height 13
click at [300, 338] on li "Przepustowość sieci" at bounding box center [288, 342] width 83 height 16
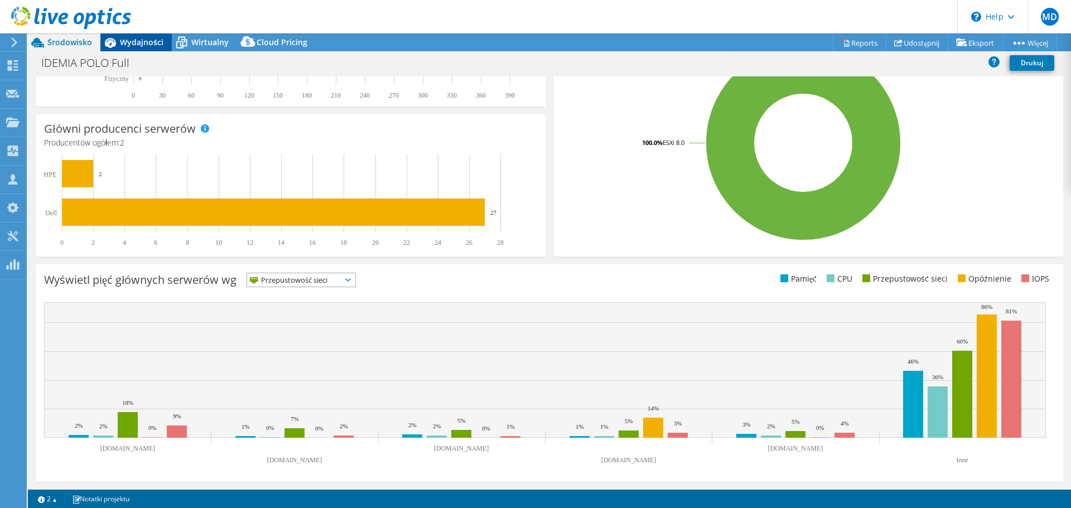
click at [146, 45] on span "Wydajności" at bounding box center [142, 42] width 44 height 11
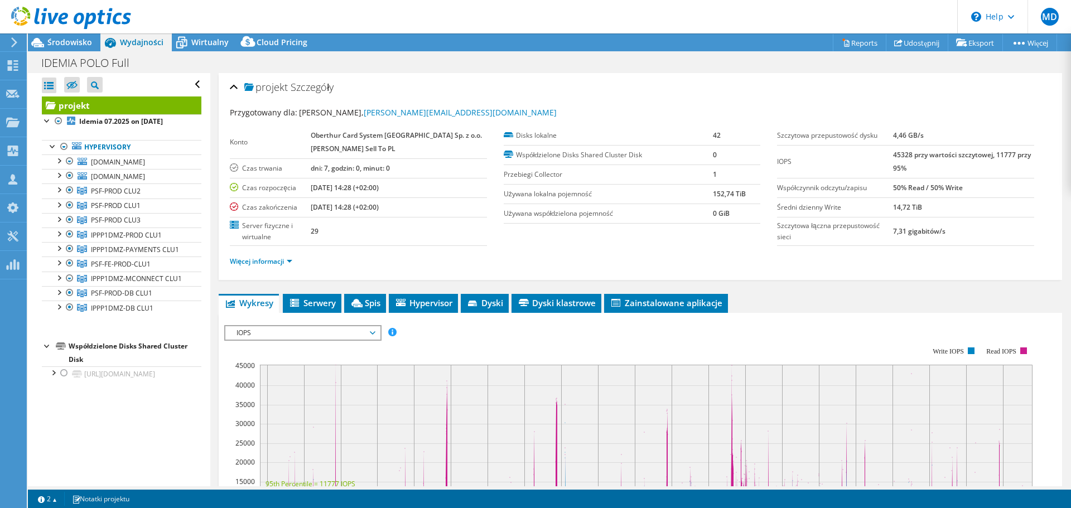
scroll to position [56, 0]
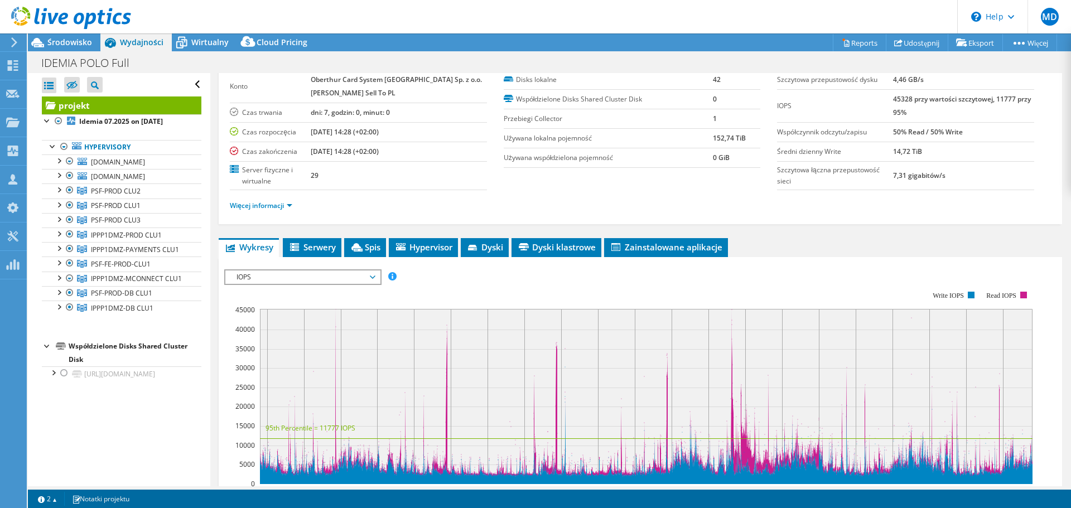
click at [352, 278] on span "IOPS" at bounding box center [302, 277] width 143 height 13
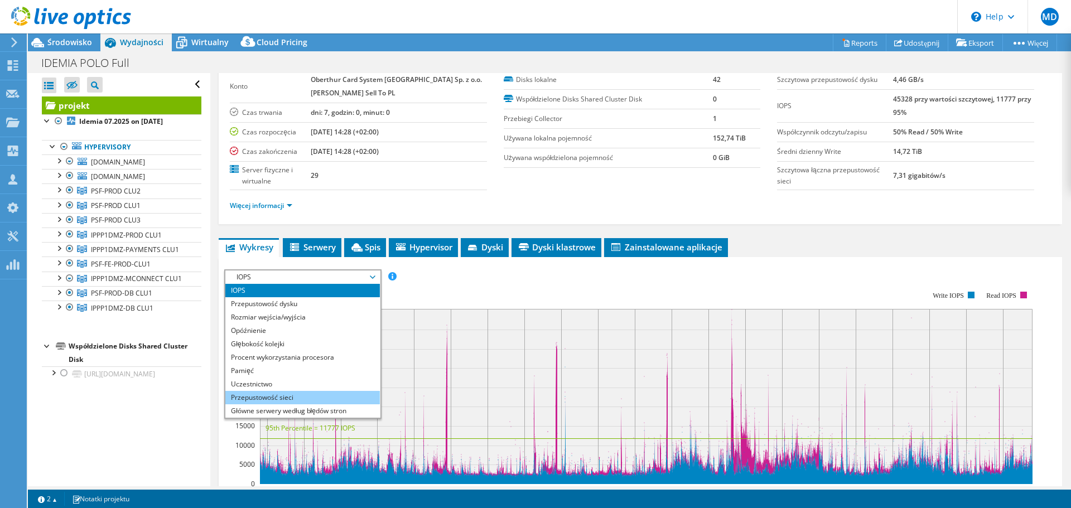
click at [335, 392] on li "Przepustowość sieci" at bounding box center [302, 397] width 155 height 13
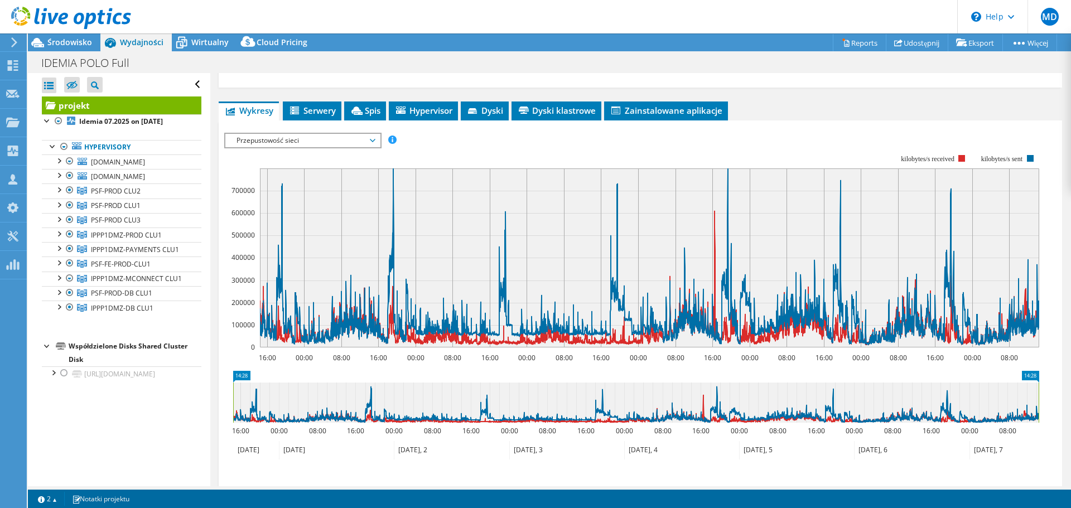
scroll to position [189, 0]
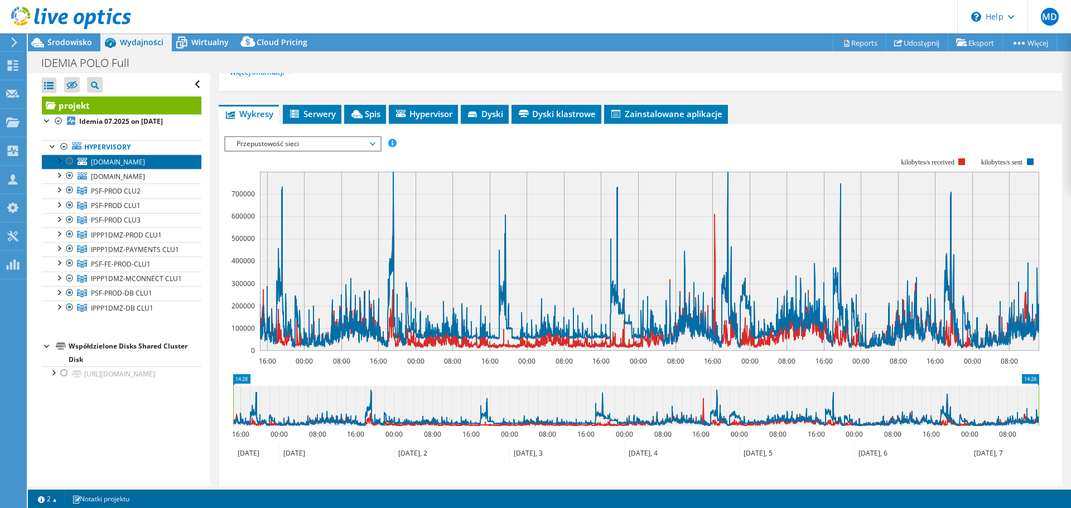
click at [145, 158] on span "[DOMAIN_NAME]" at bounding box center [118, 161] width 54 height 9
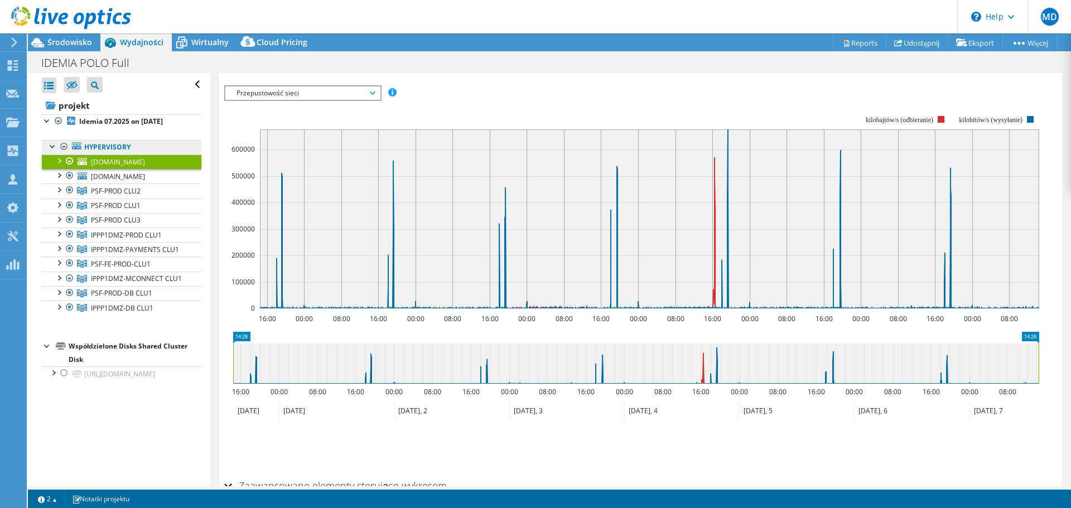
click at [126, 146] on link "Hypervisory" at bounding box center [122, 147] width 160 height 15
click at [105, 104] on link "projekt" at bounding box center [122, 106] width 160 height 18
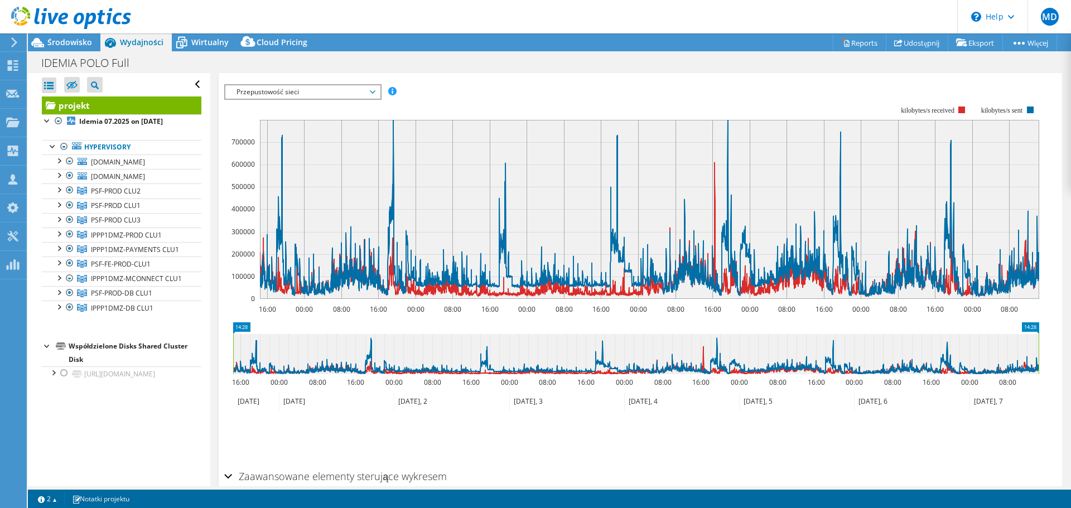
scroll to position [297, 0]
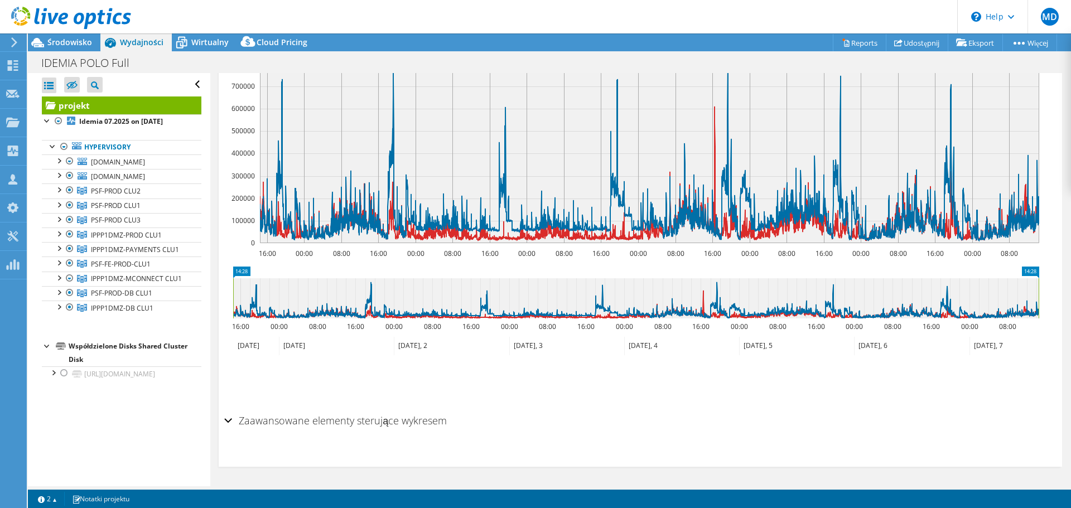
click at [416, 420] on h2 "Zaawansowane elementy sterujące wykresem" at bounding box center [335, 421] width 223 height 22
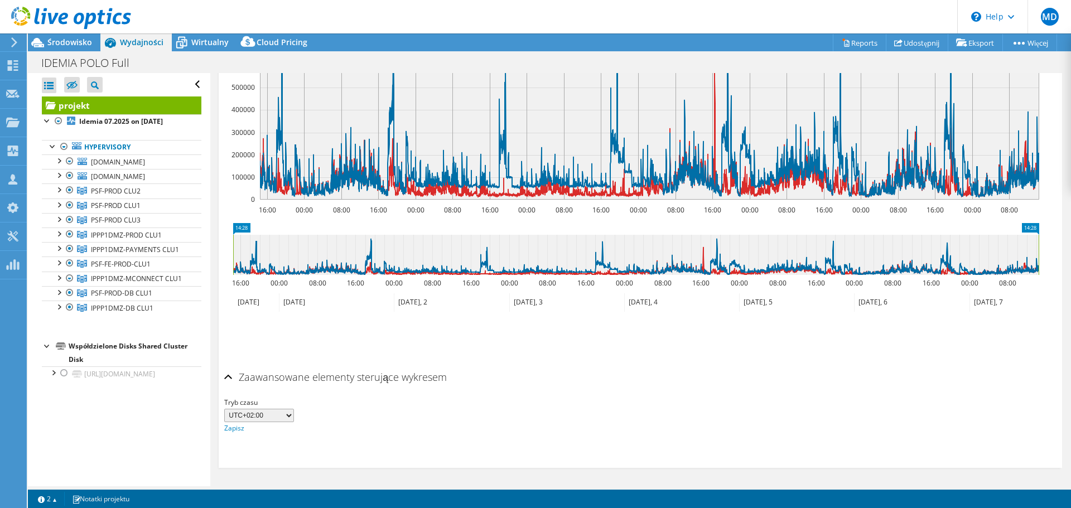
scroll to position [341, 0]
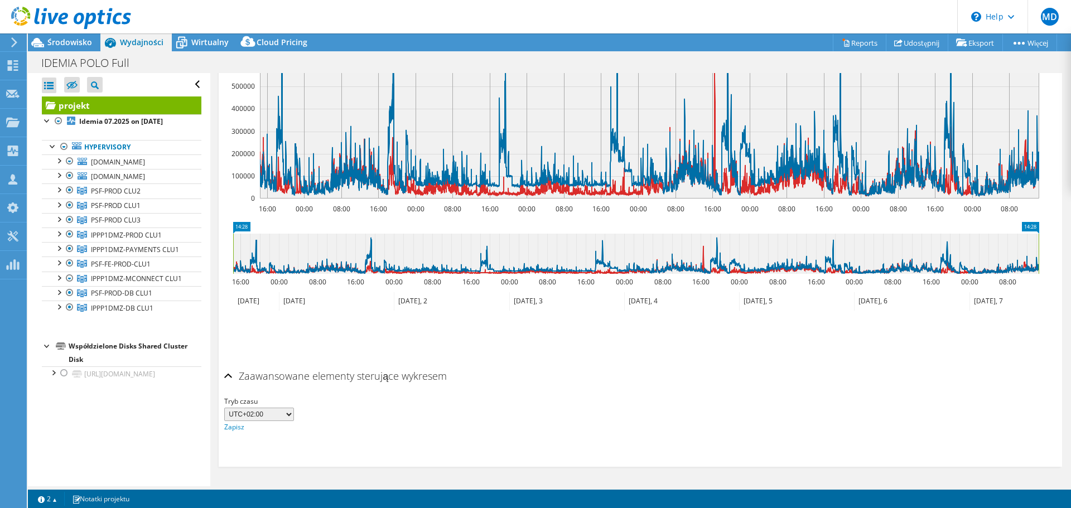
click at [398, 380] on h2 "Zaawansowane elementy sterujące wykresem" at bounding box center [335, 376] width 223 height 22
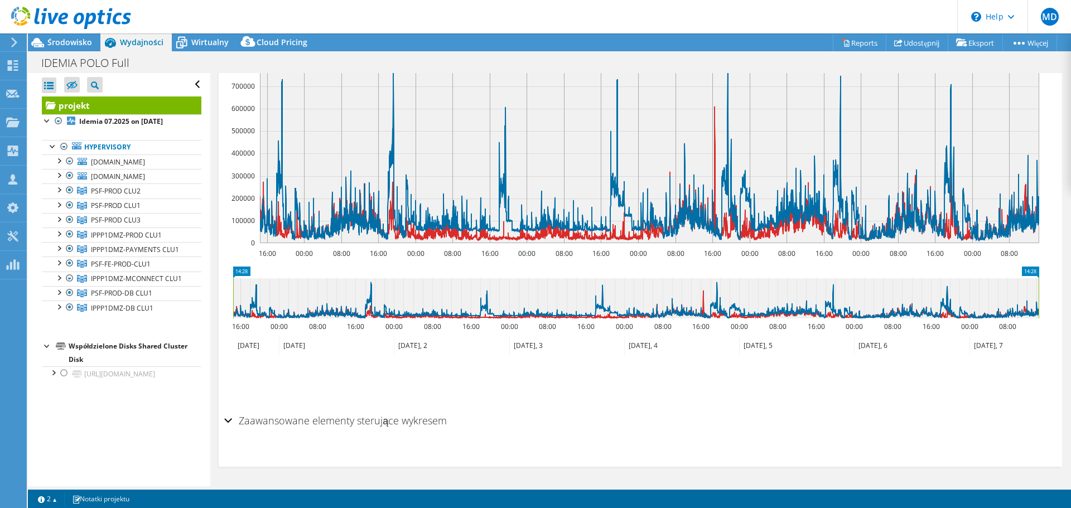
scroll to position [297, 0]
click at [426, 419] on h2 "Zaawansowane elementy sterujące wykresem" at bounding box center [335, 421] width 223 height 22
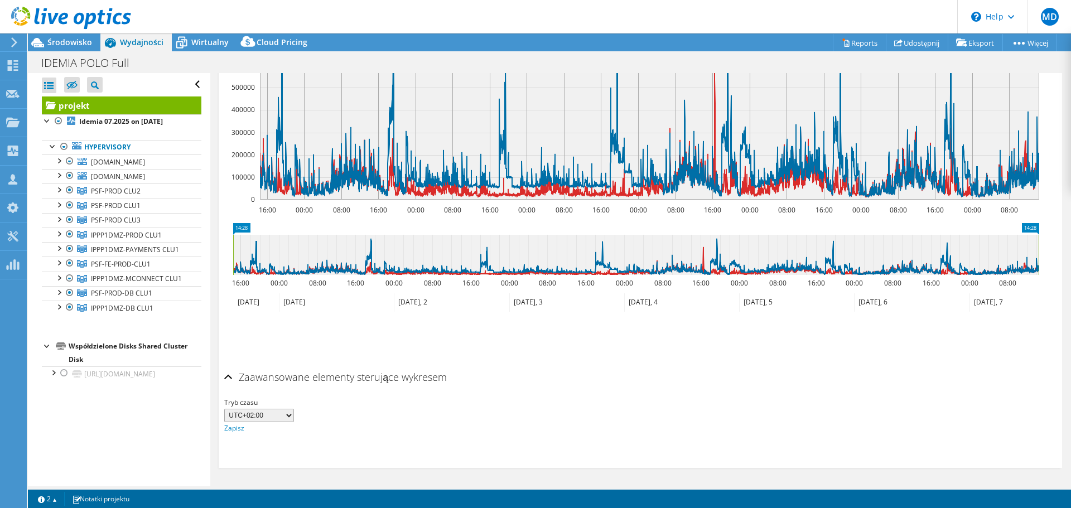
scroll to position [341, 0]
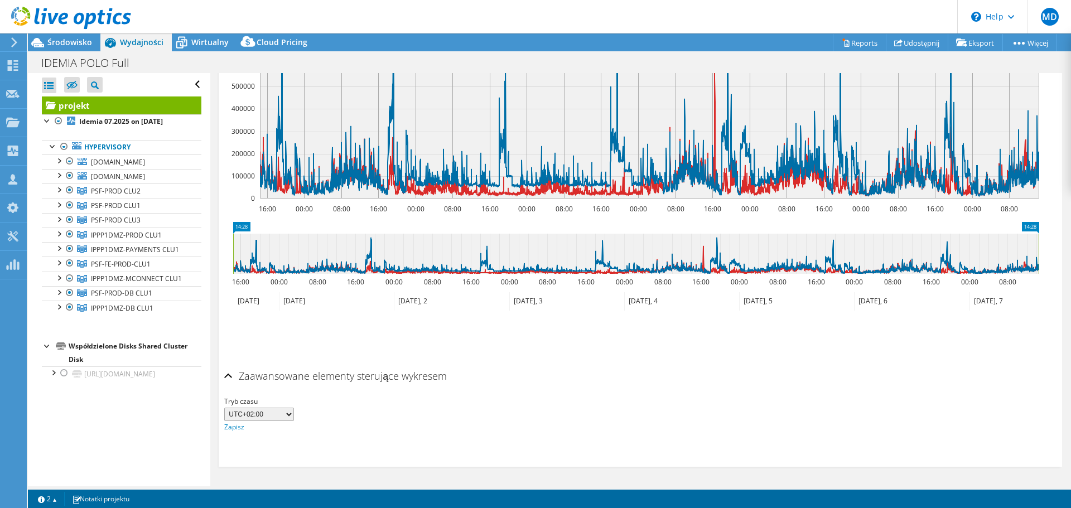
click at [412, 380] on h2 "Zaawansowane elementy sterujące wykresem" at bounding box center [335, 376] width 223 height 22
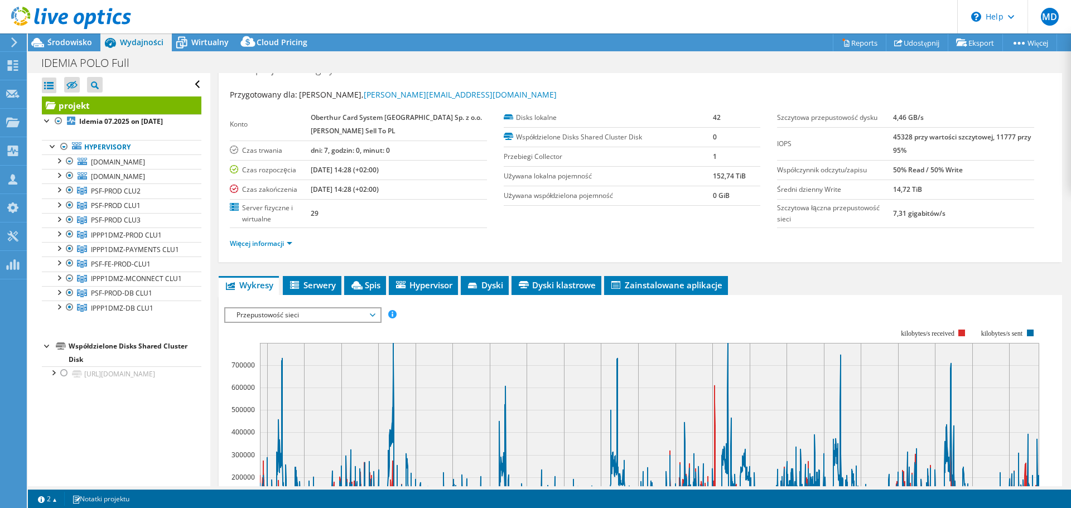
scroll to position [0, 0]
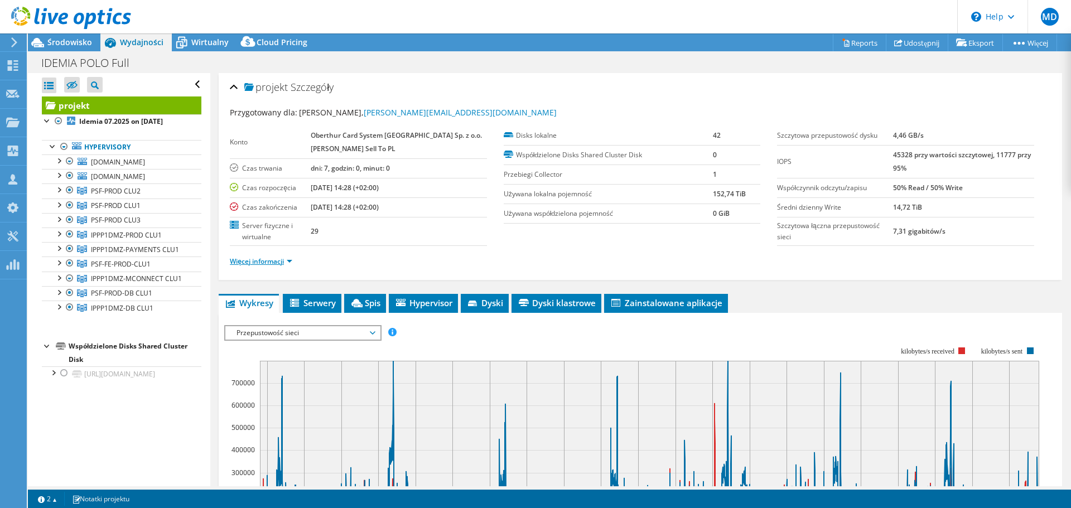
click at [286, 261] on link "Więcej informacji" at bounding box center [261, 261] width 62 height 9
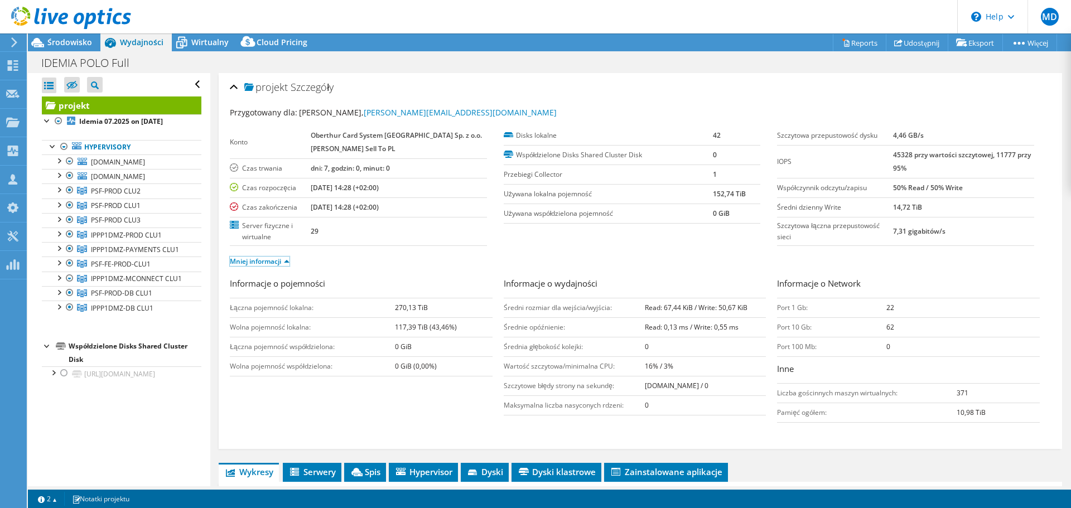
scroll to position [56, 0]
